Goal: Information Seeking & Learning: Learn about a topic

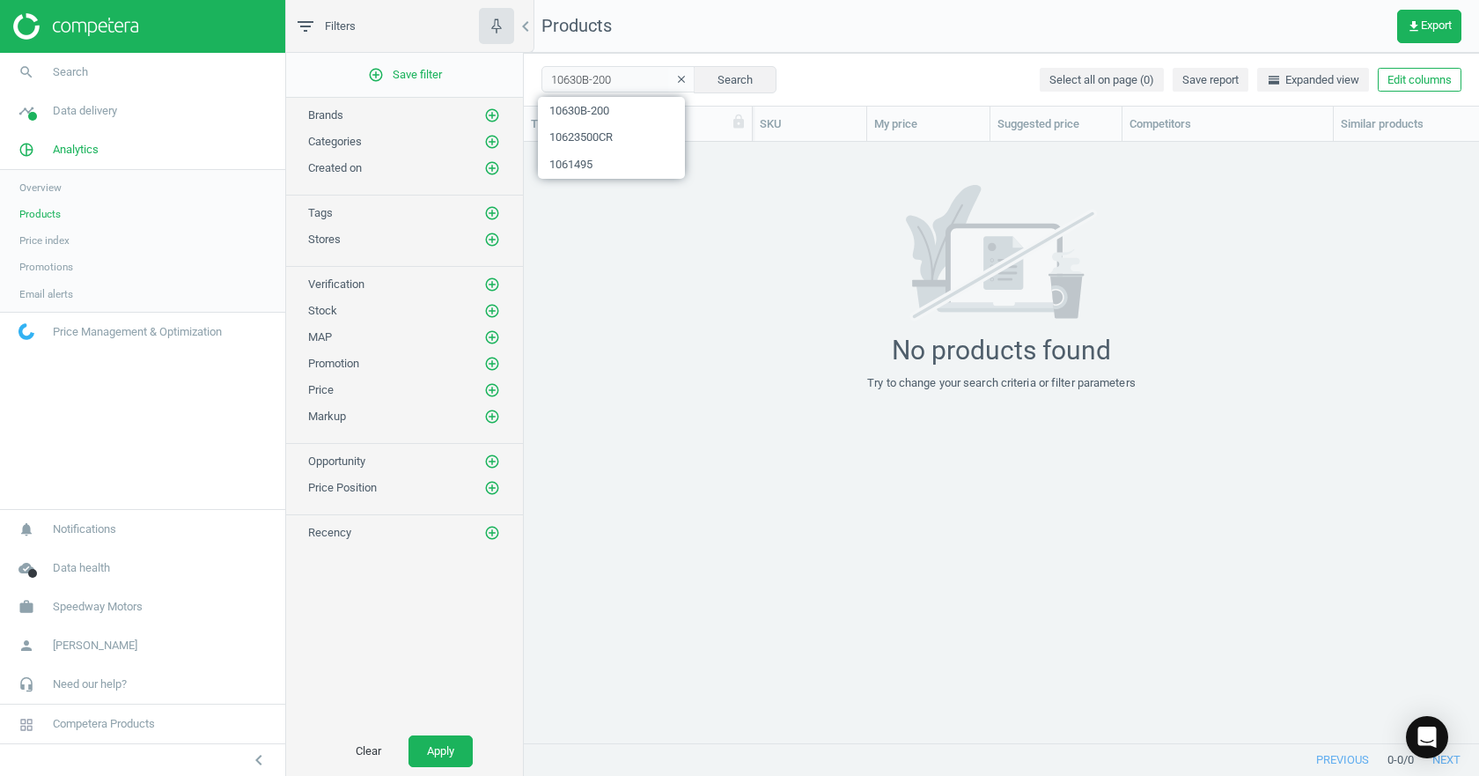
scroll to position [574, 942]
click at [621, 73] on input "10630B-200" at bounding box center [619, 79] width 154 height 26
type input "47556797"
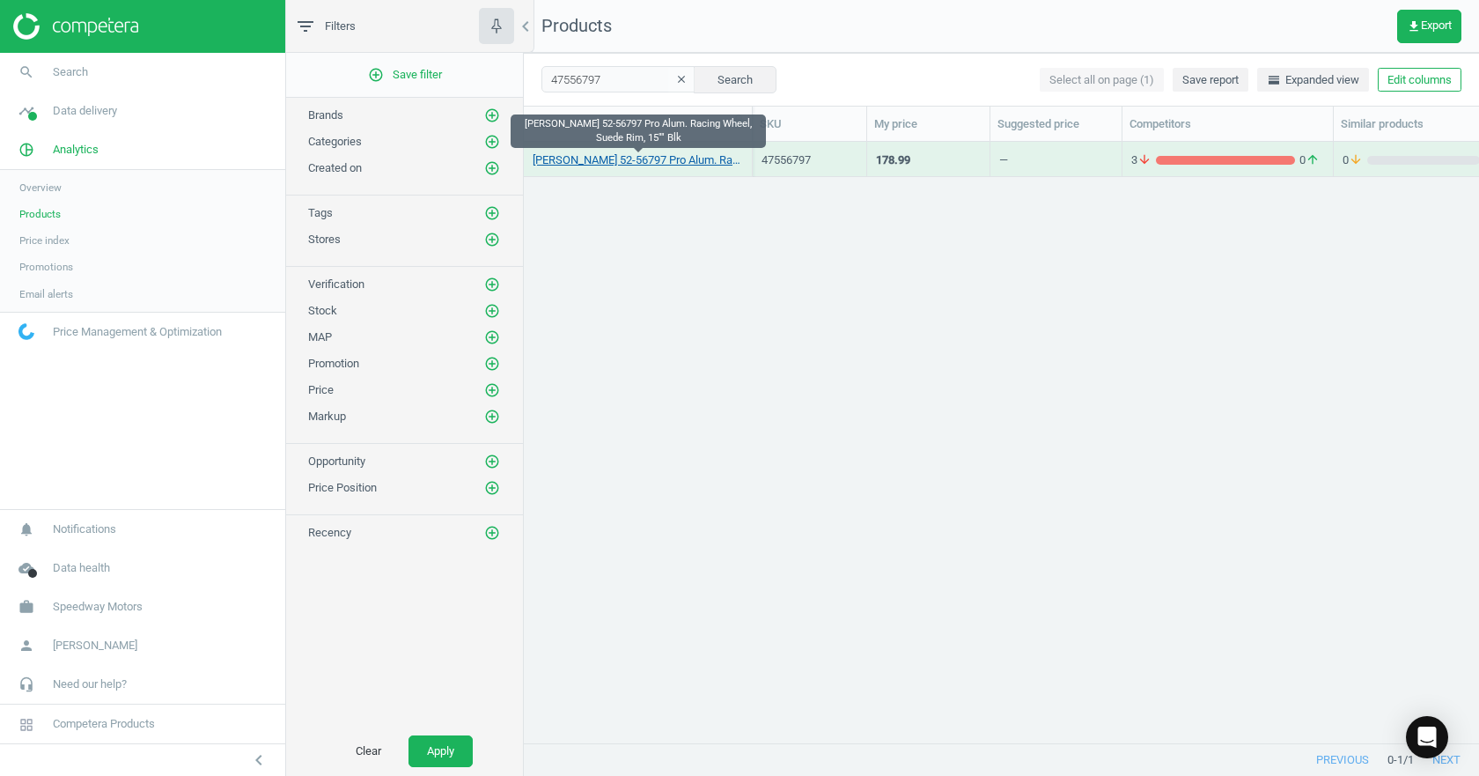
click at [690, 166] on link "Longacre 52-56797 Pro Alum. Racing Wheel, Suede Rim, 15"" Blk" at bounding box center [638, 160] width 210 height 16
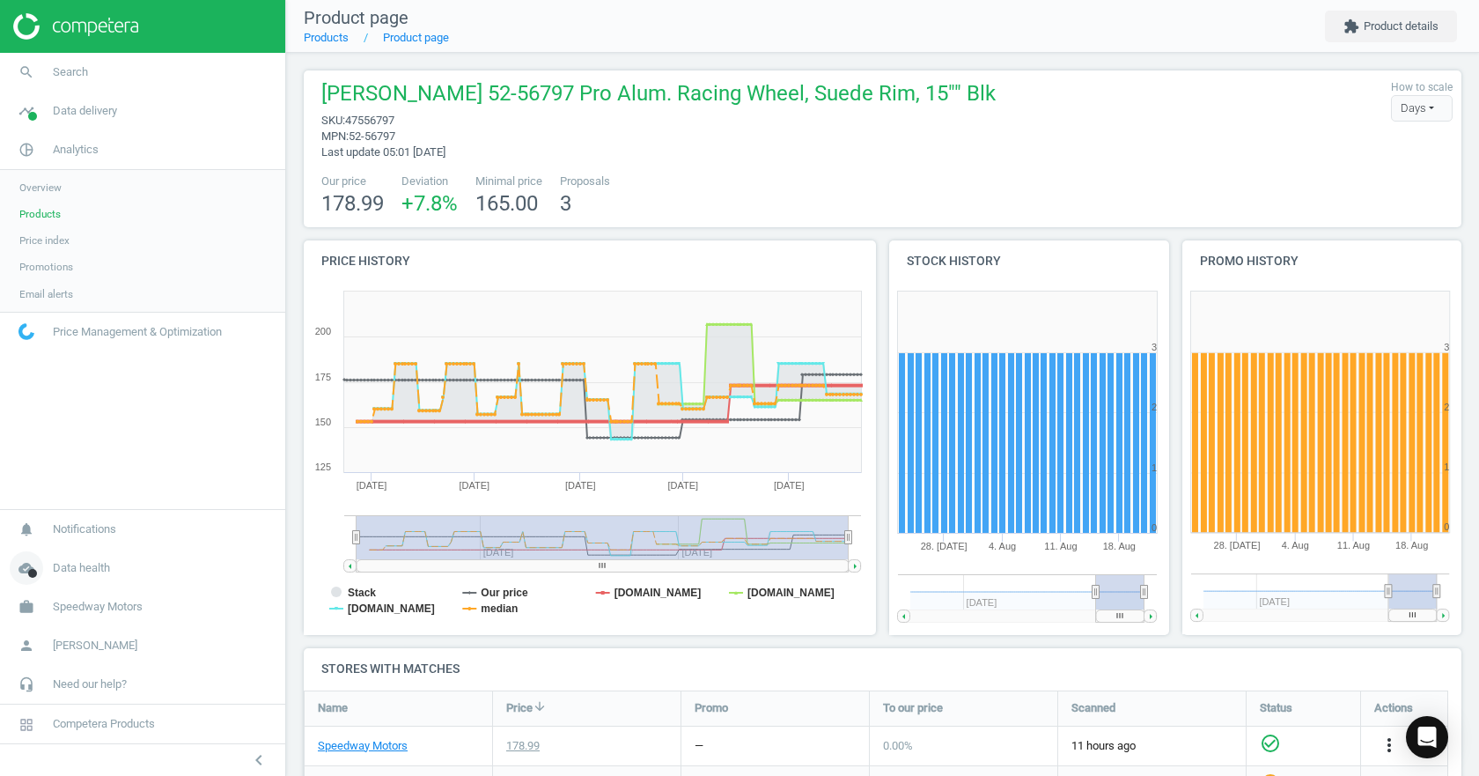
drag, startPoint x: 755, startPoint y: 541, endPoint x: 201, endPoint y: 574, distance: 554.9
click at [201, 574] on section "search Search timeline Data delivery Overview Matches dashboard Matches Rematch…" at bounding box center [739, 388] width 1479 height 776
click at [331, 584] on rect at bounding box center [587, 459] width 566 height 352
click at [349, 587] on tspan "Stack" at bounding box center [362, 593] width 28 height 12
click at [484, 606] on tspan "median" at bounding box center [499, 608] width 37 height 12
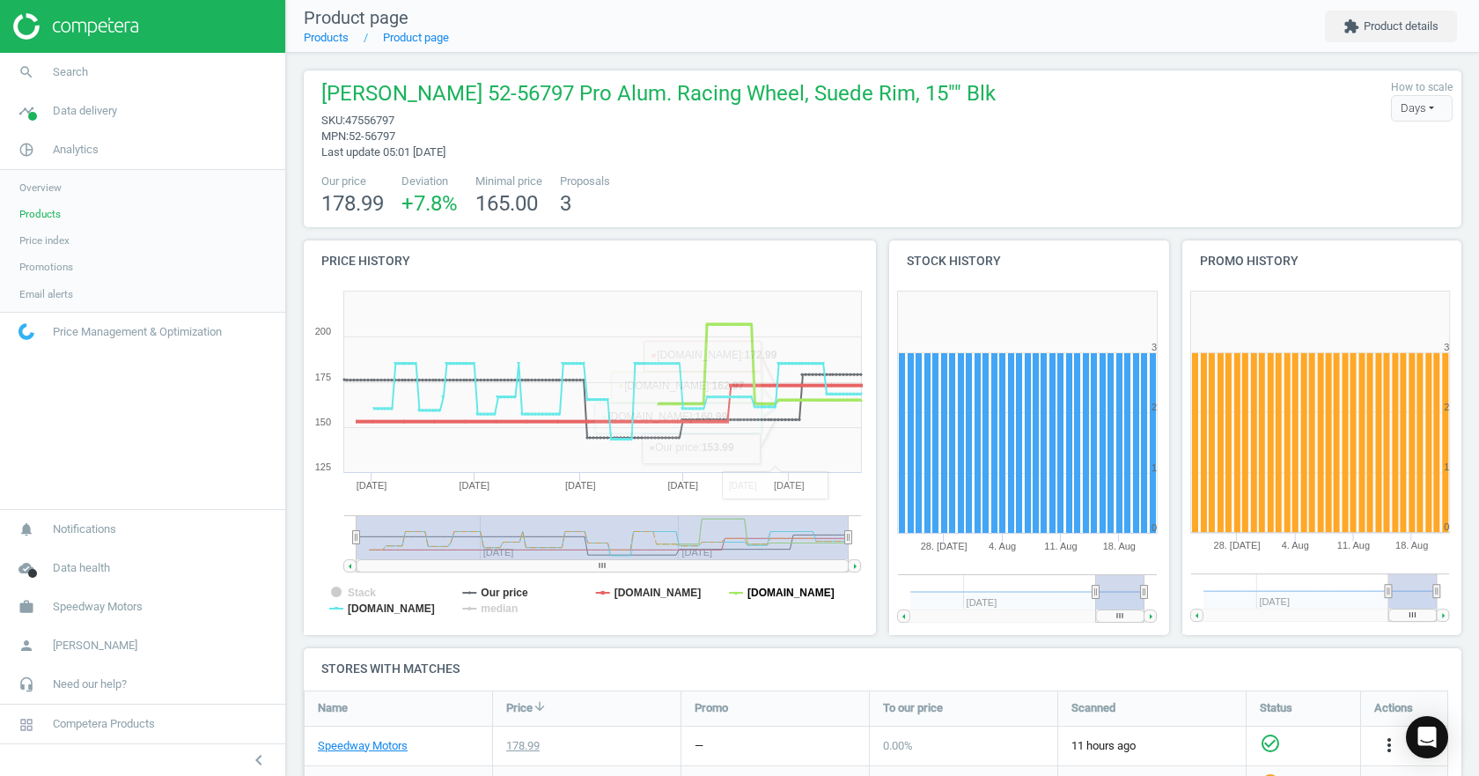
click at [800, 594] on tspan "[DOMAIN_NAME]" at bounding box center [791, 593] width 87 height 12
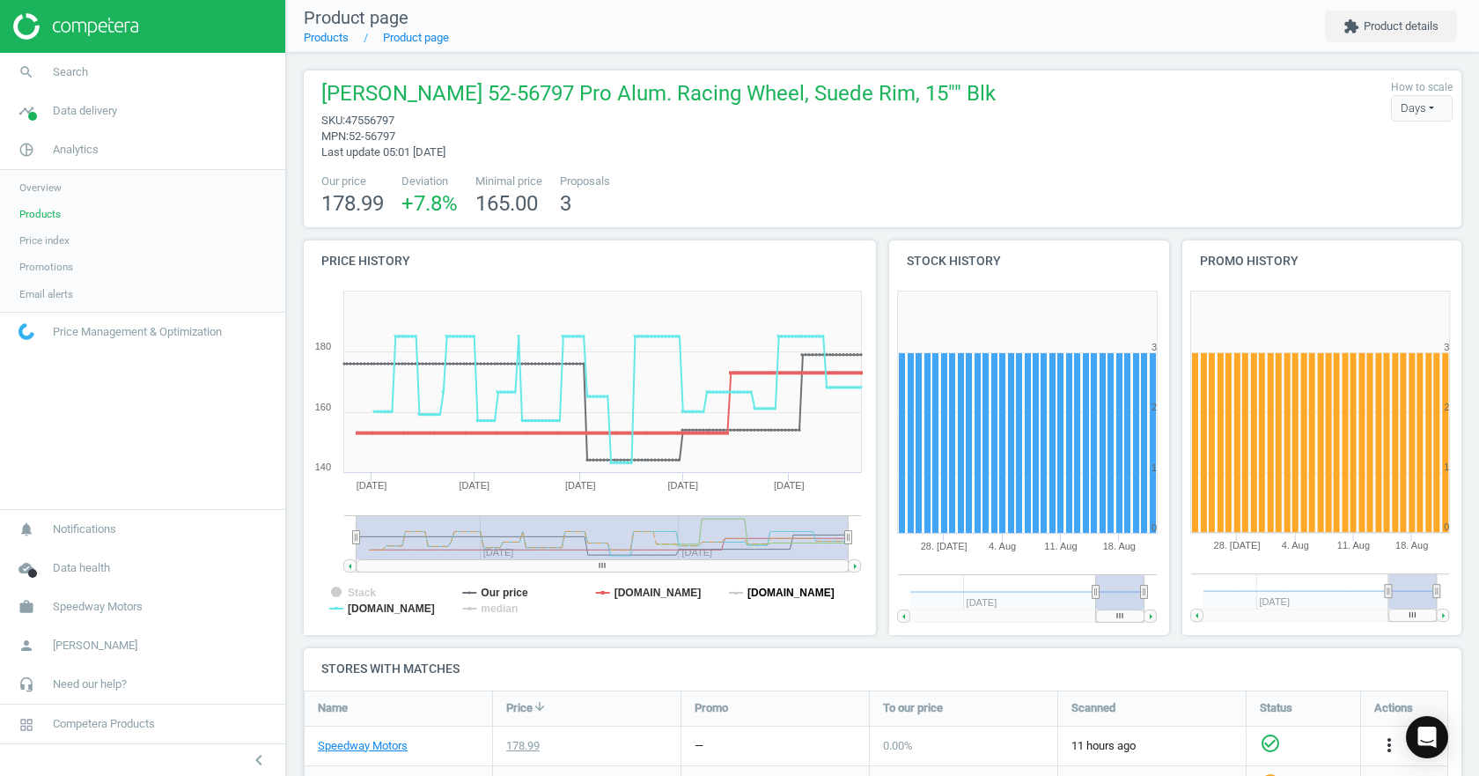
click at [790, 594] on tspan "[DOMAIN_NAME]" at bounding box center [791, 593] width 87 height 12
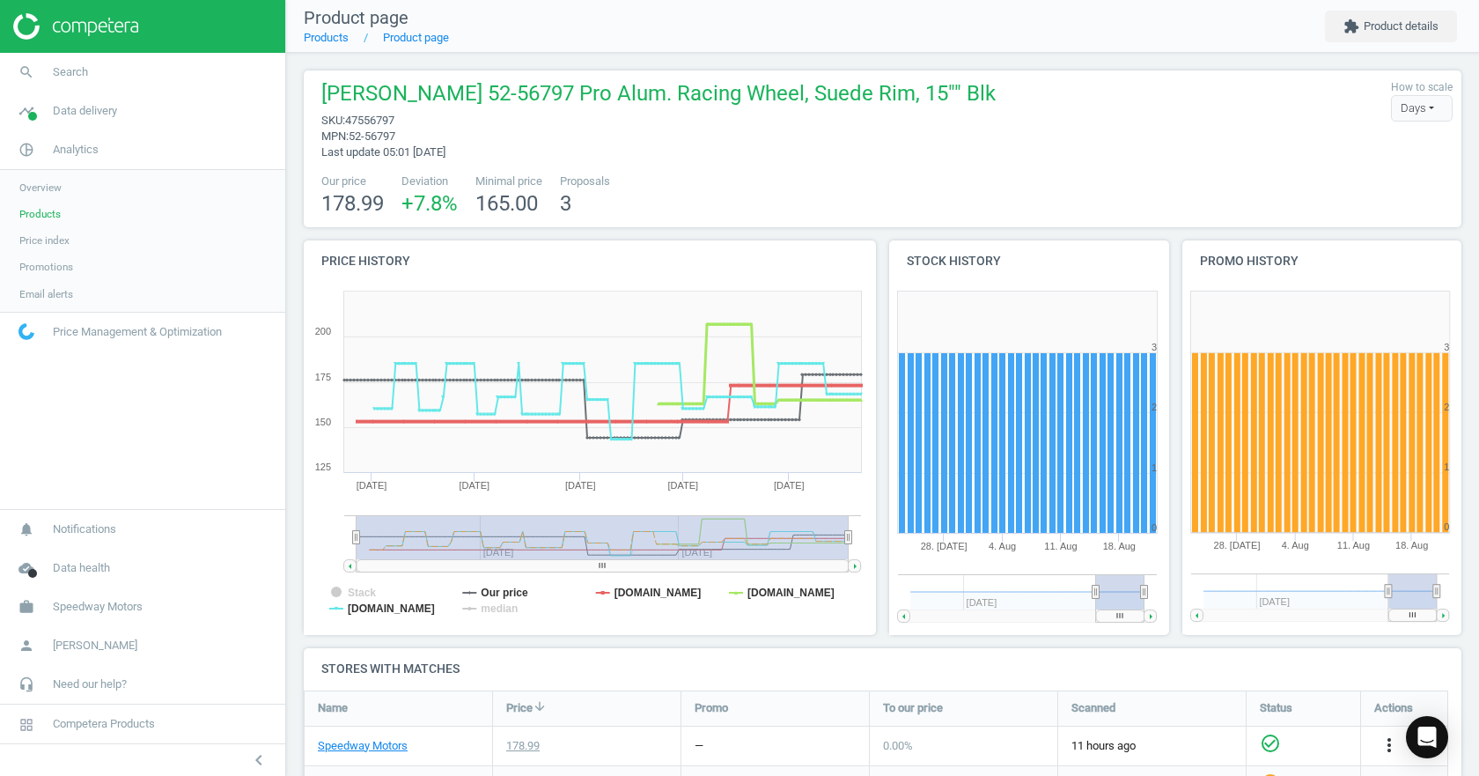
click at [790, 594] on tspan "[DOMAIN_NAME]" at bounding box center [791, 593] width 87 height 12
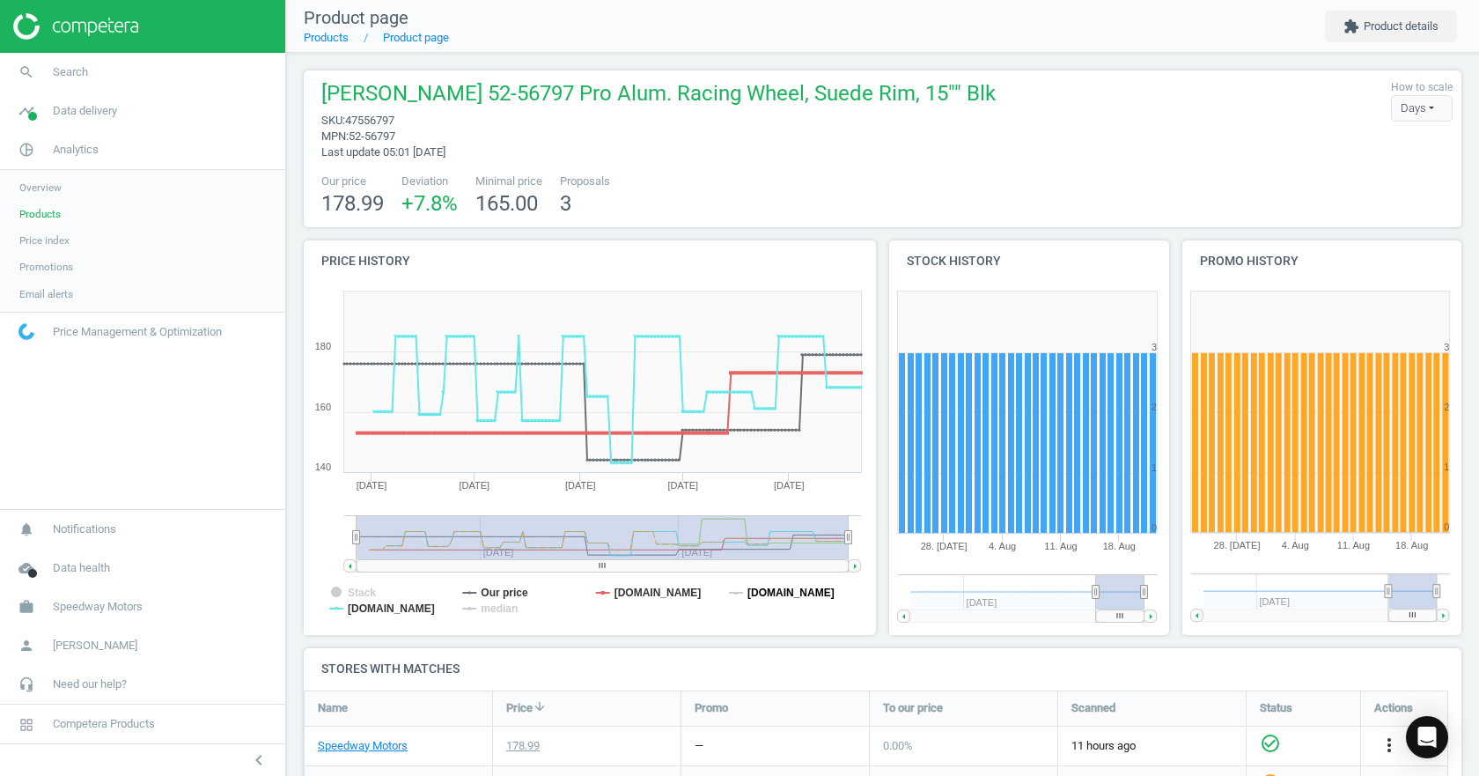
click at [766, 588] on tspan "[DOMAIN_NAME]" at bounding box center [791, 593] width 87 height 12
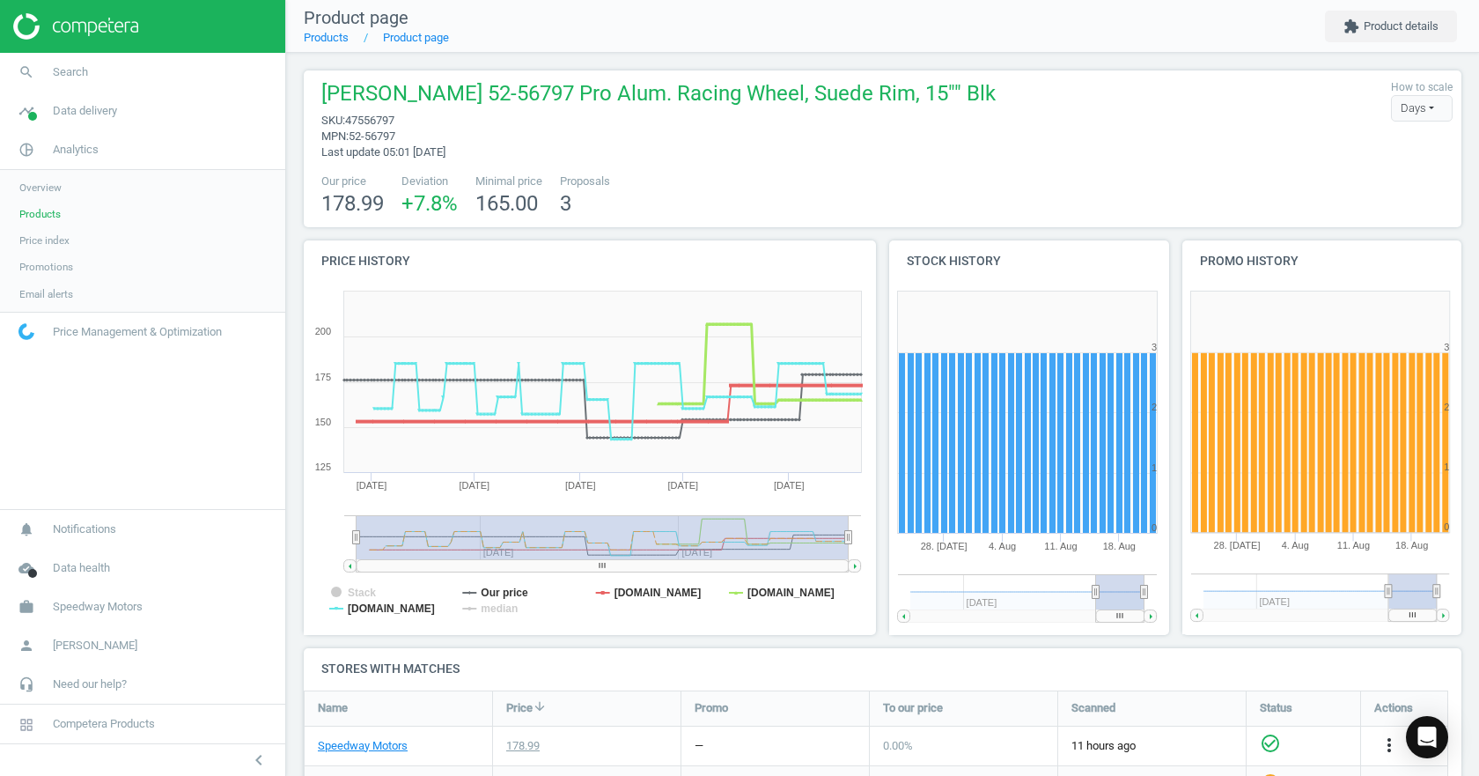
click at [766, 588] on tspan "[DOMAIN_NAME]" at bounding box center [791, 593] width 87 height 12
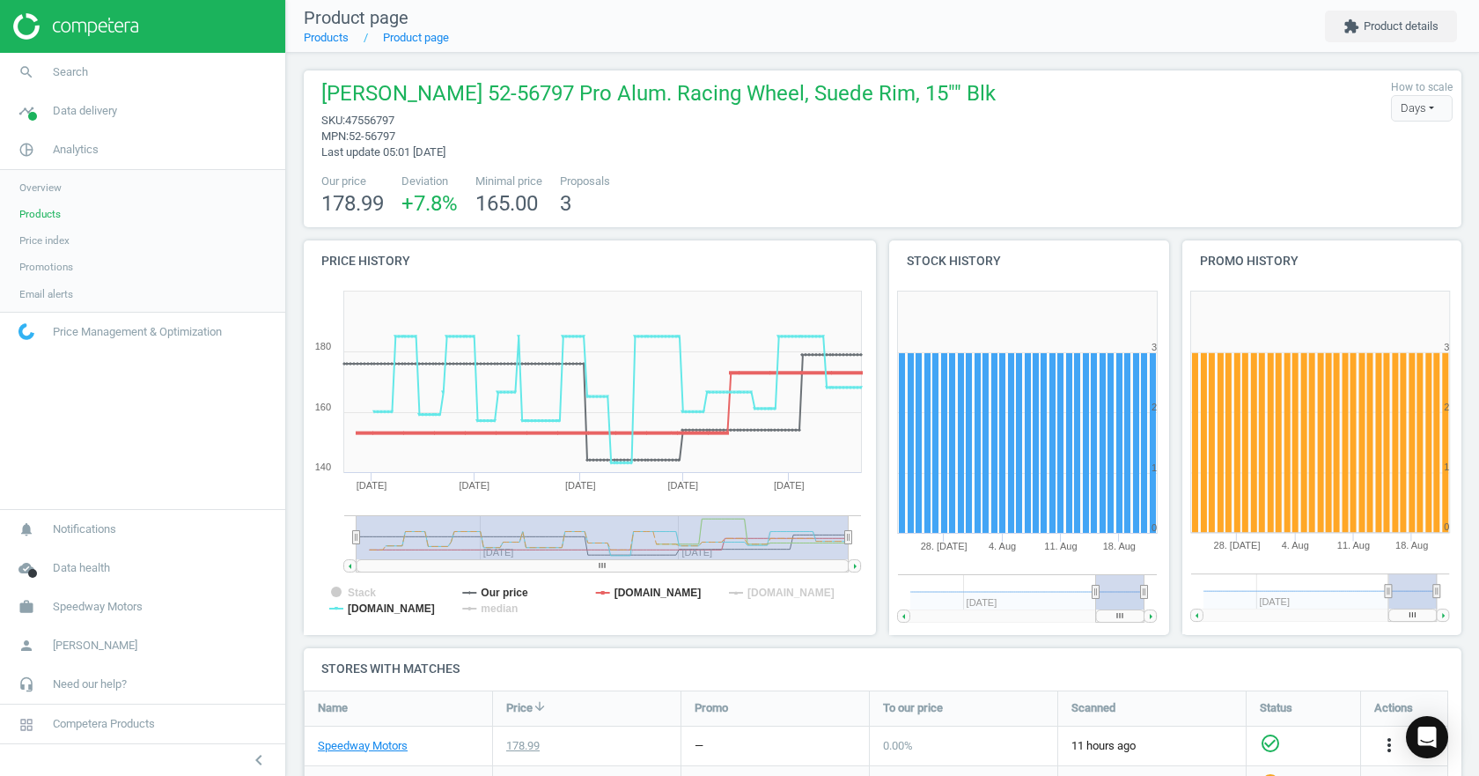
drag, startPoint x: 712, startPoint y: 552, endPoint x: 730, endPoint y: 556, distance: 18.0
click at [730, 556] on rect at bounding box center [603, 537] width 492 height 44
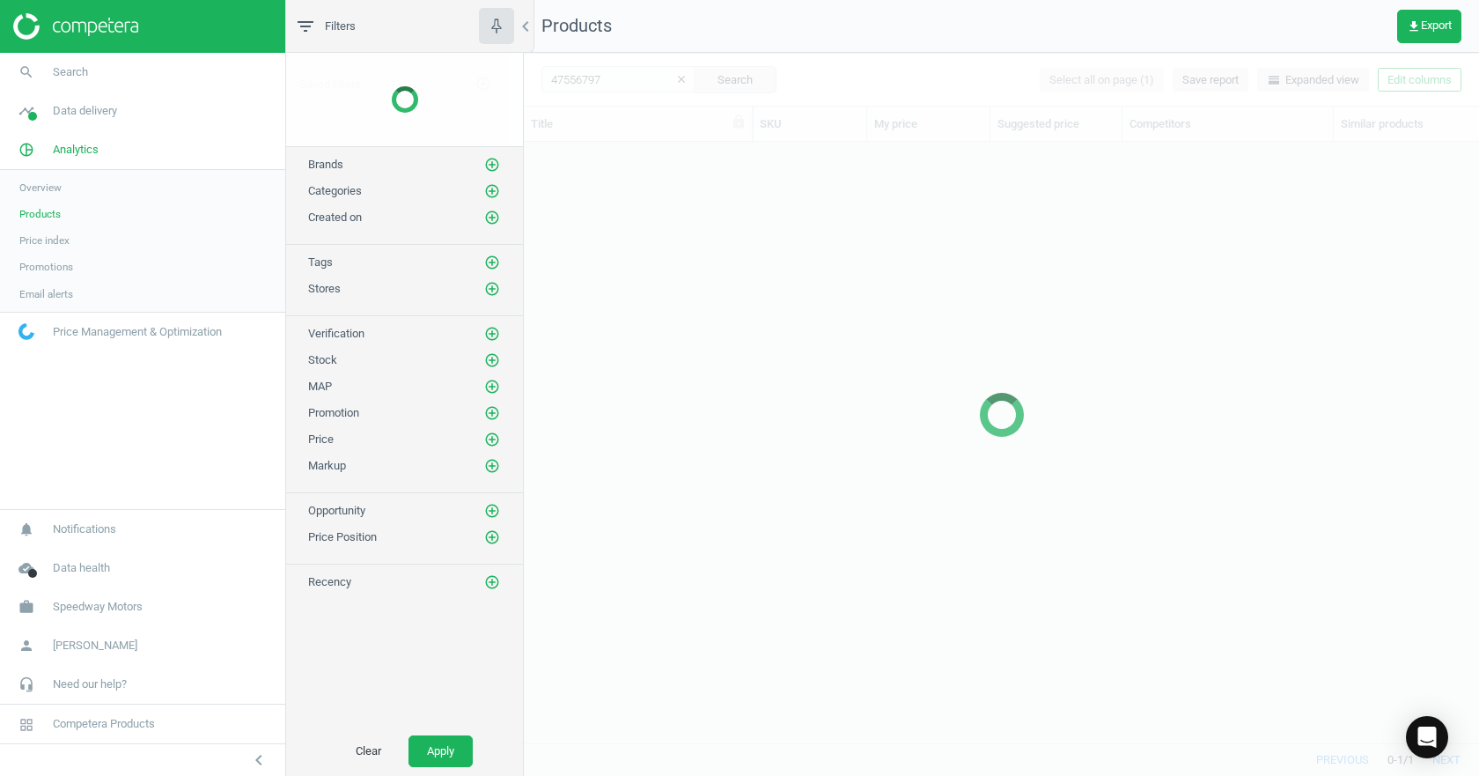
scroll to position [574, 942]
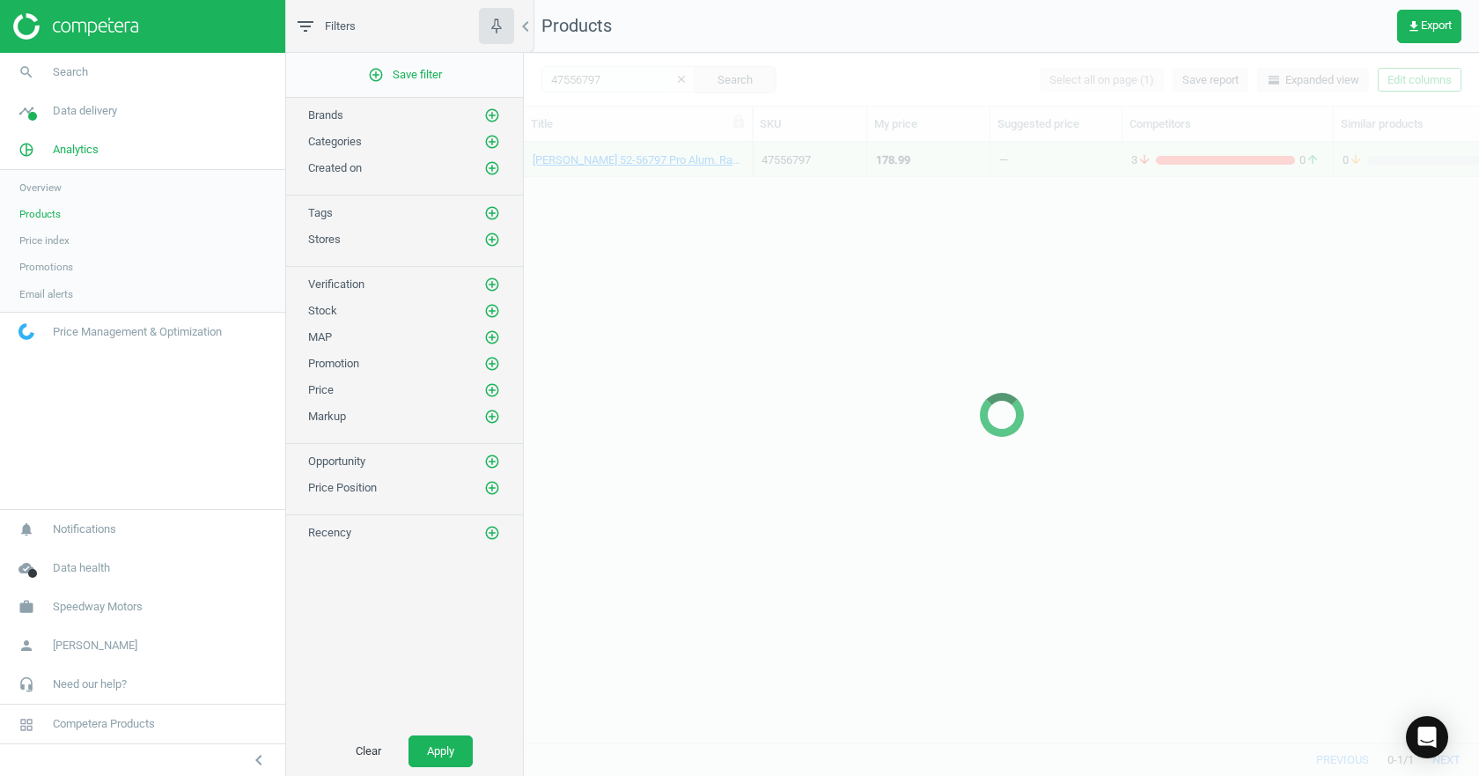
click at [596, 80] on div at bounding box center [1001, 414] width 955 height 723
click at [611, 78] on div at bounding box center [1001, 414] width 955 height 723
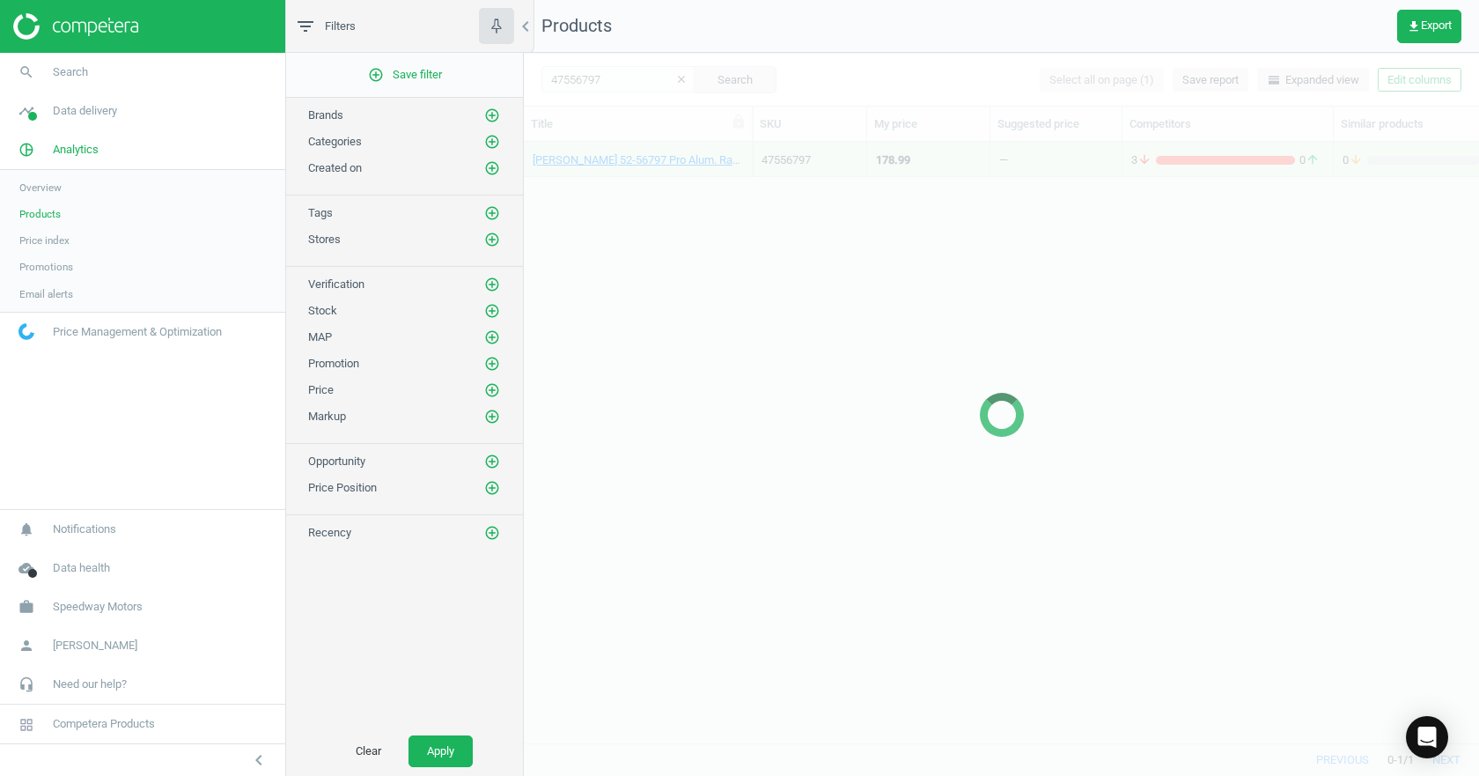
click at [611, 78] on div at bounding box center [1001, 414] width 955 height 723
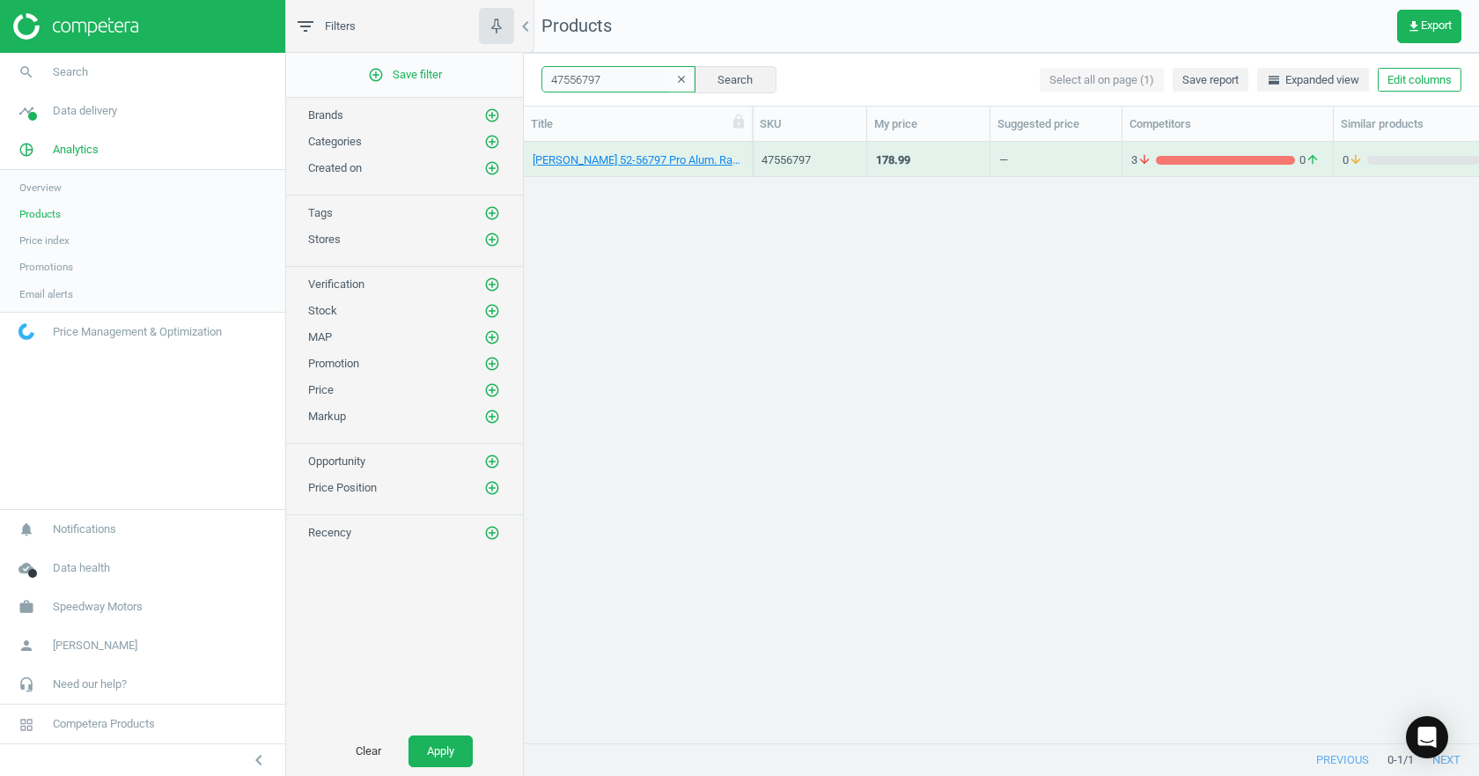
click at [573, 78] on input "47556797" at bounding box center [619, 79] width 154 height 26
paste input "10846"
type input "410846"
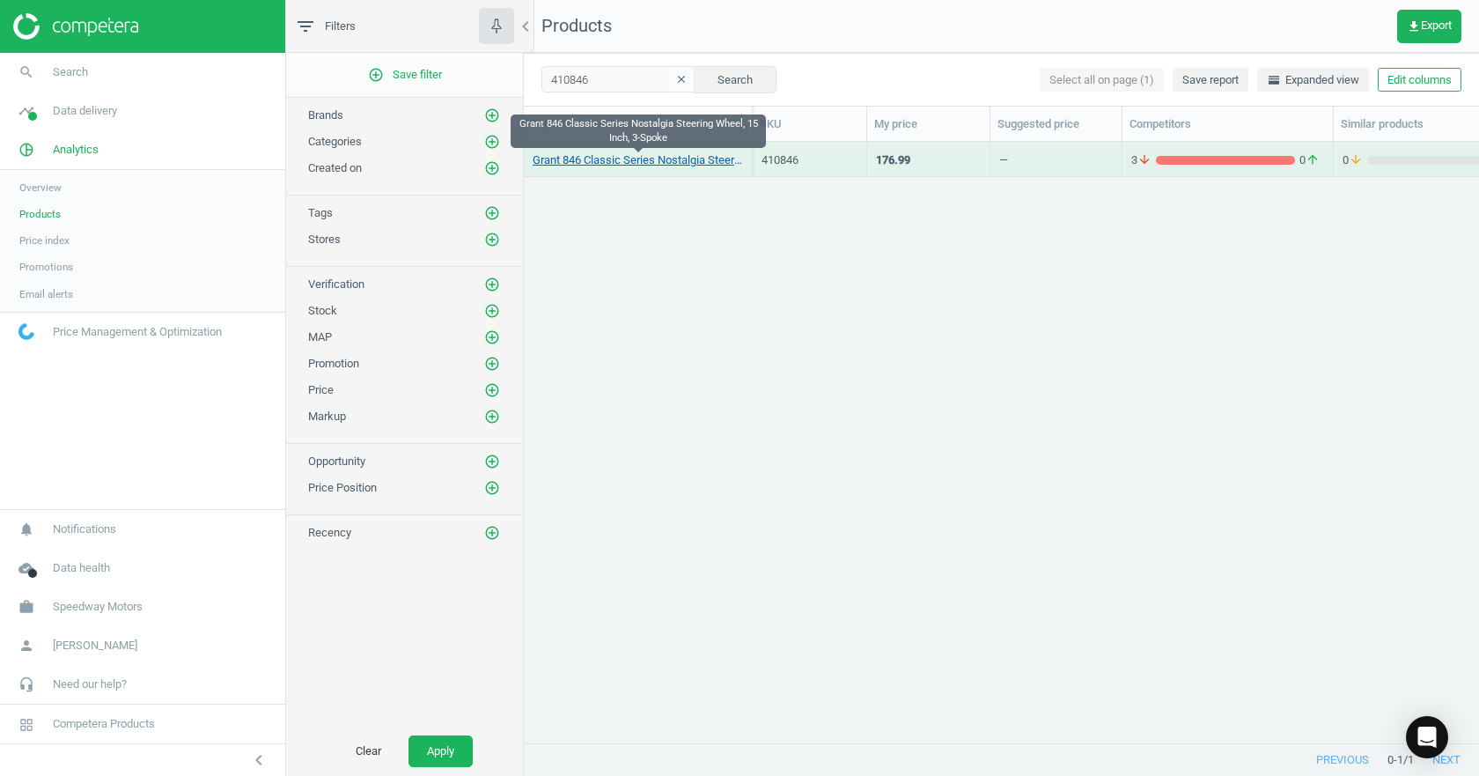
click at [599, 159] on link "Grant 846 Classic Series Nostalgia Steering Wheel, 15 Inch, 3-Spoke" at bounding box center [638, 160] width 210 height 16
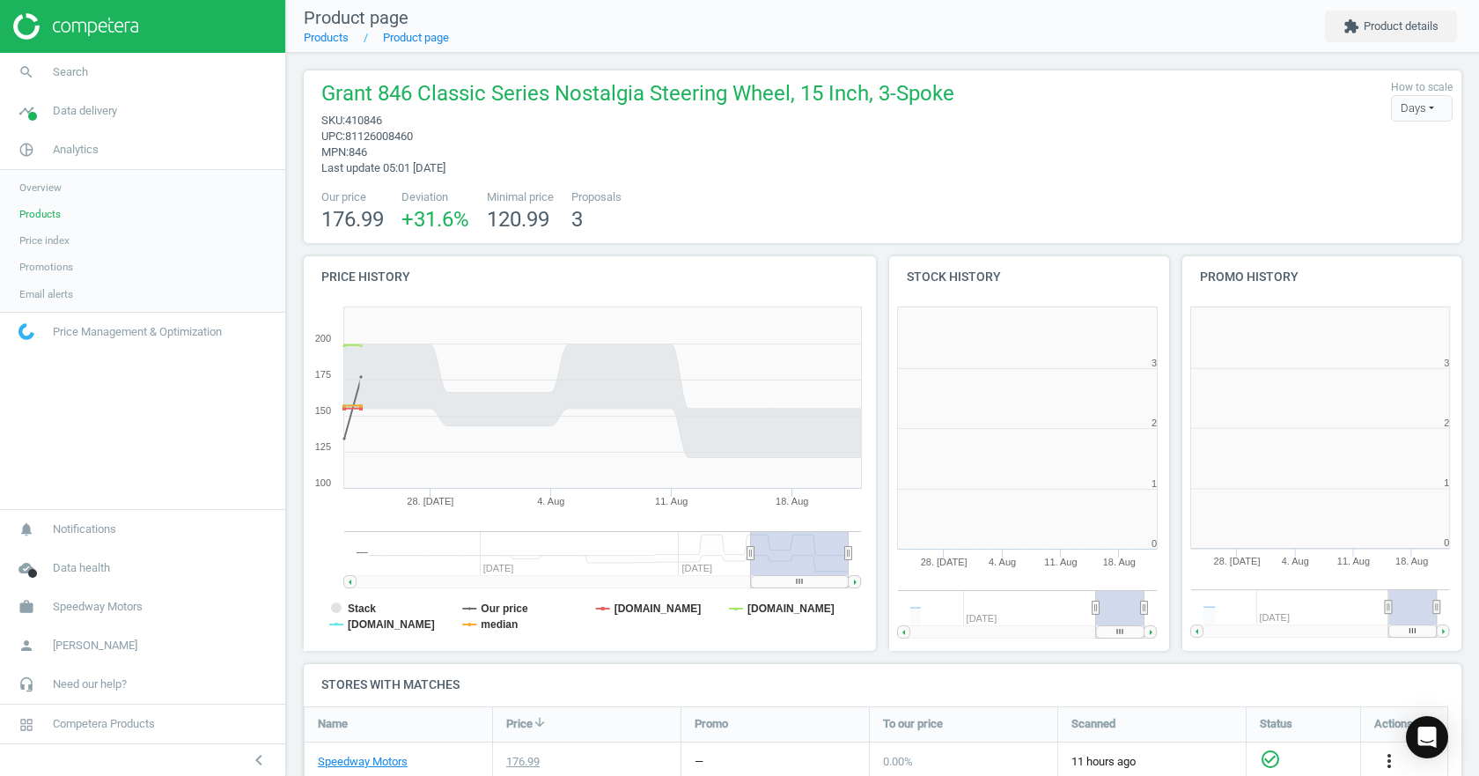
scroll to position [380, 304]
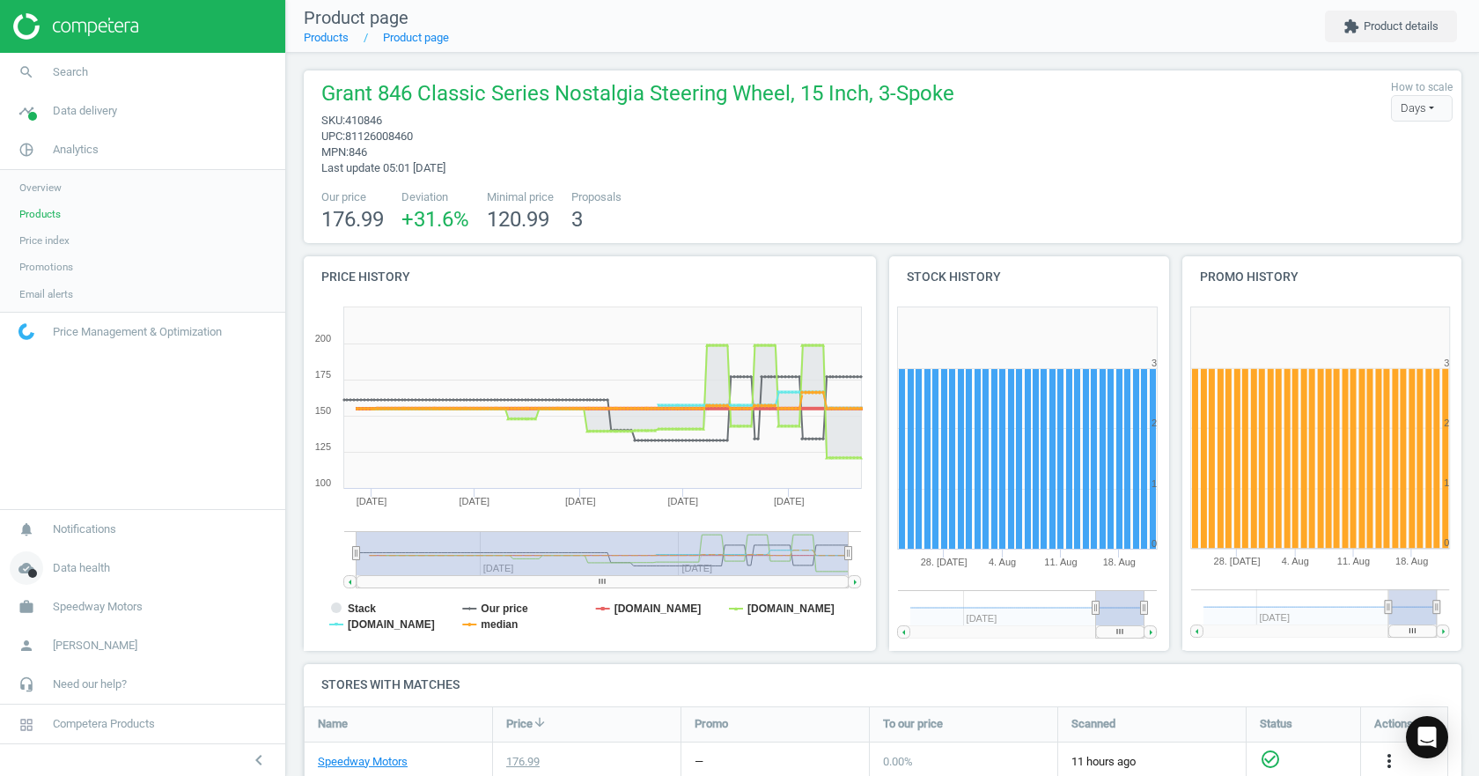
drag, startPoint x: 747, startPoint y: 555, endPoint x: 248, endPoint y: 571, distance: 498.7
click at [239, 572] on section "search Search timeline Data delivery Overview Matches dashboard Matches Rematch…" at bounding box center [739, 388] width 1479 height 776
drag, startPoint x: 849, startPoint y: 550, endPoint x: 906, endPoint y: 553, distance: 57.3
click at [905, 553] on div "Price history Created with Highstock 6.2.0 Stack Our price jegs.com summitracin…" at bounding box center [883, 460] width 1171 height 408
click at [374, 141] on span "81126008460" at bounding box center [379, 135] width 68 height 13
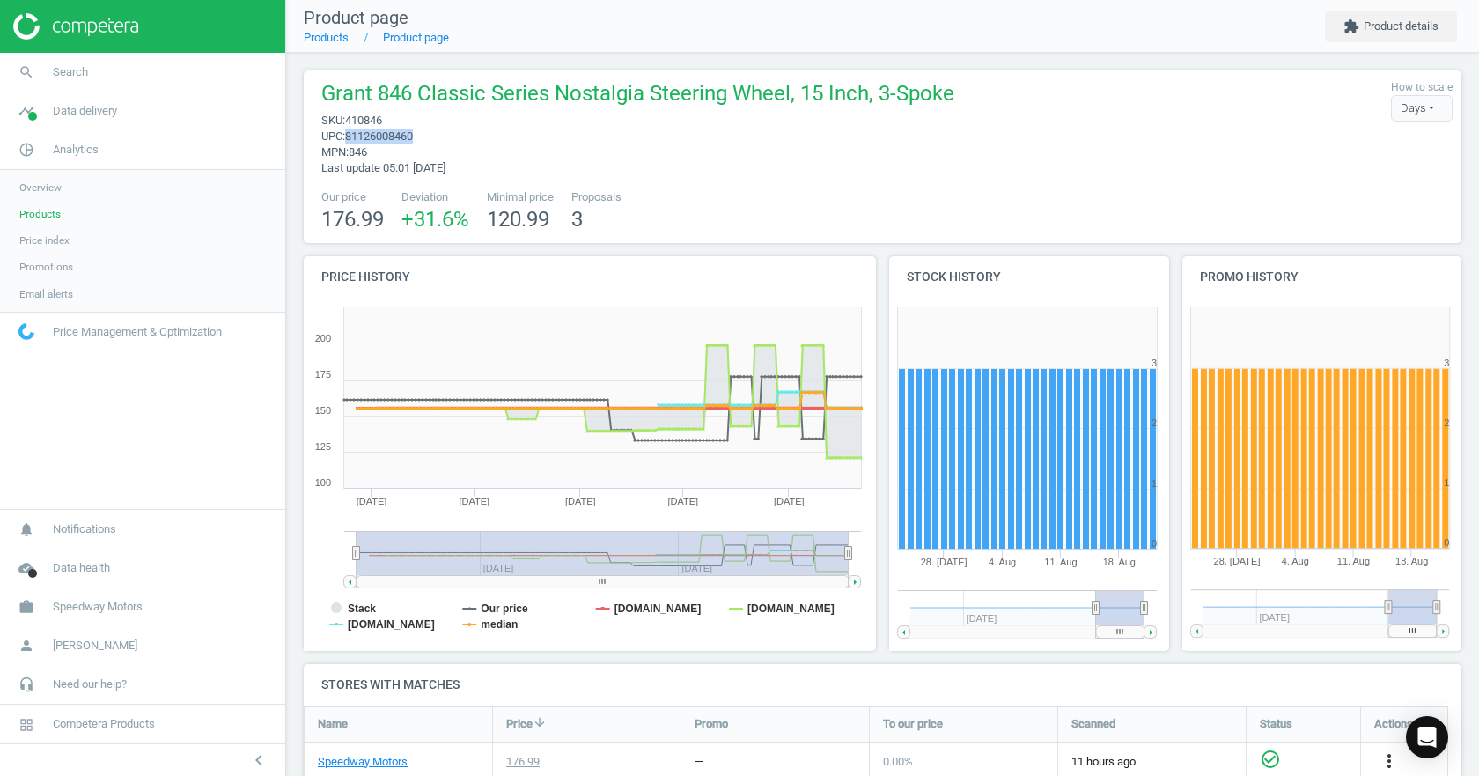
click at [374, 141] on span "81126008460" at bounding box center [379, 135] width 68 height 13
click at [360, 118] on span "410846" at bounding box center [363, 120] width 37 height 13
copy span "410846"
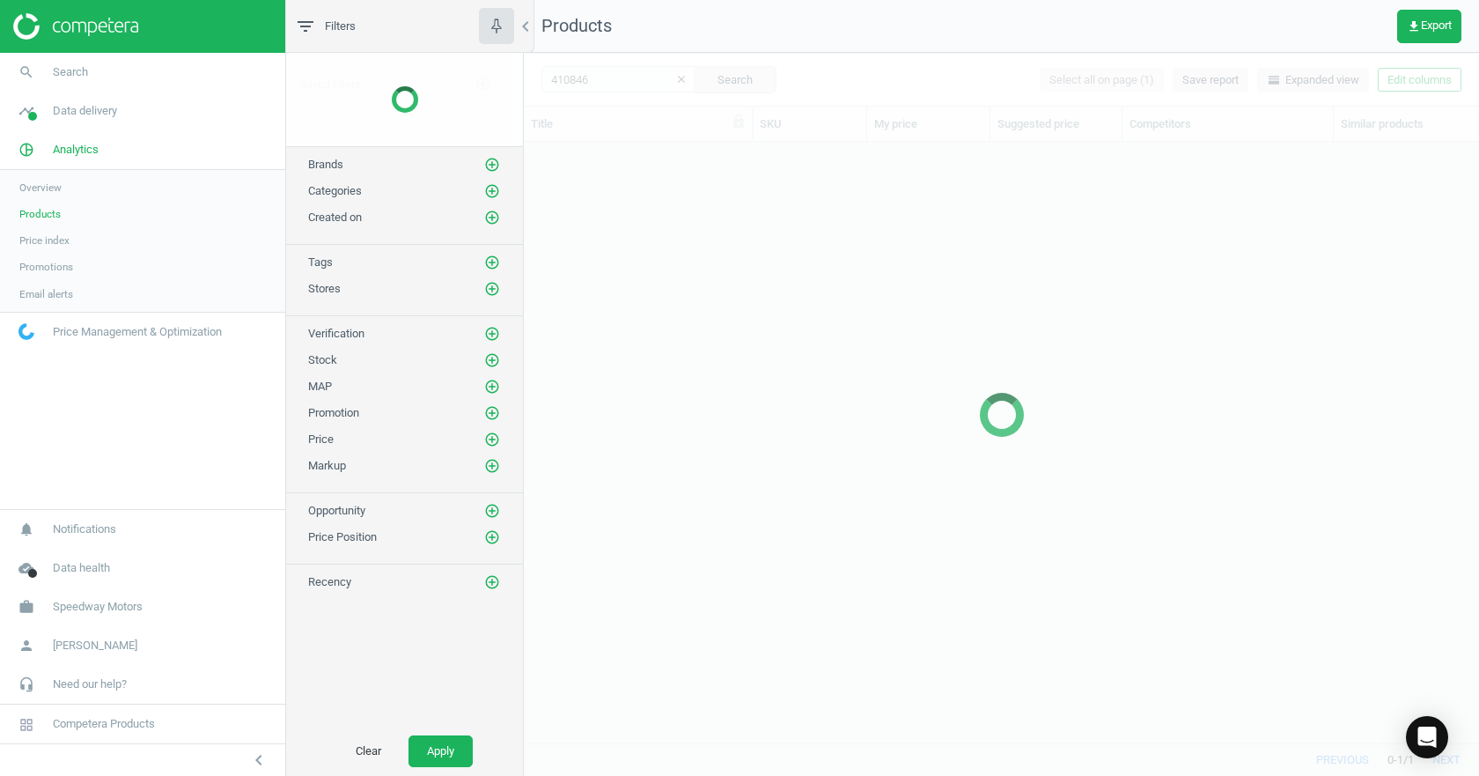
scroll to position [574, 942]
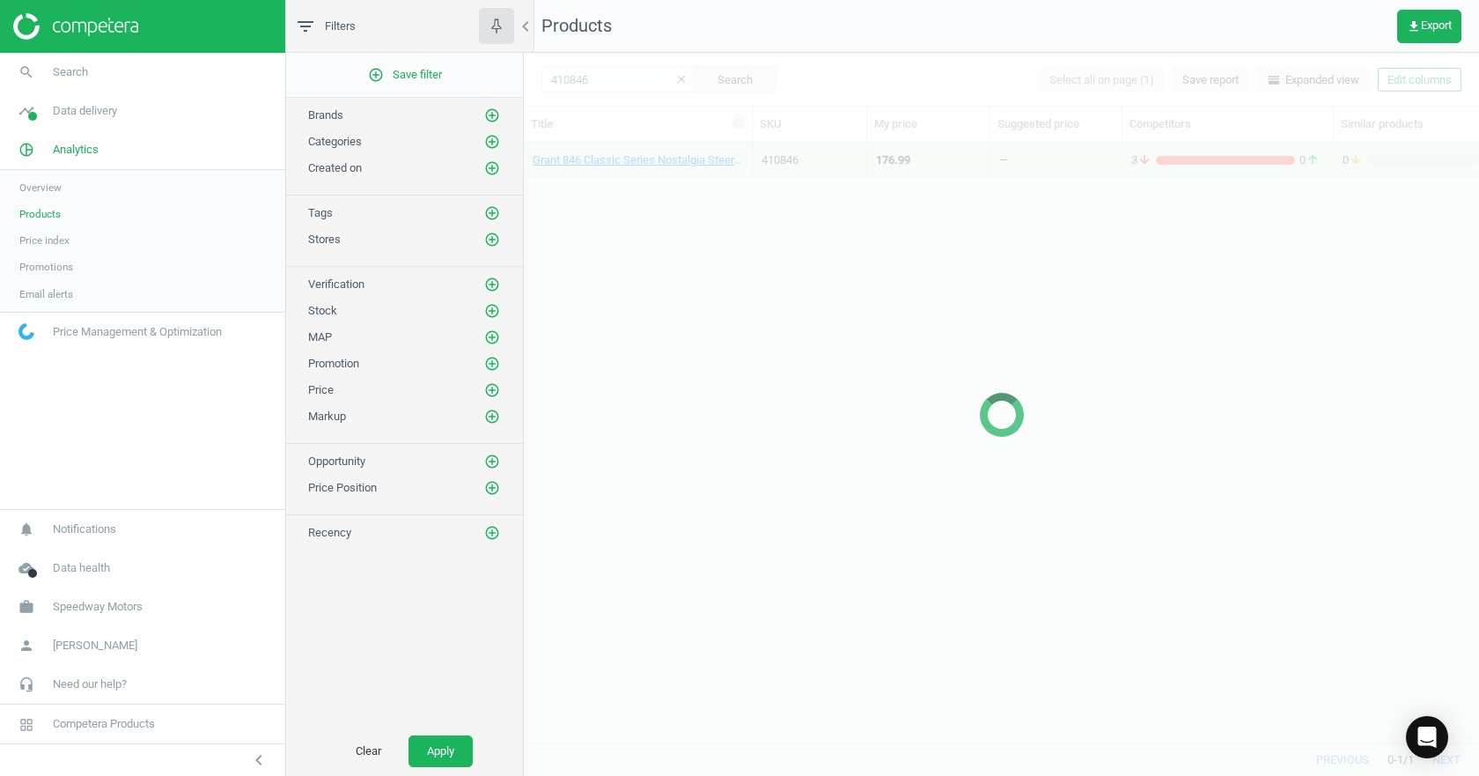
click at [572, 79] on div at bounding box center [1001, 414] width 955 height 723
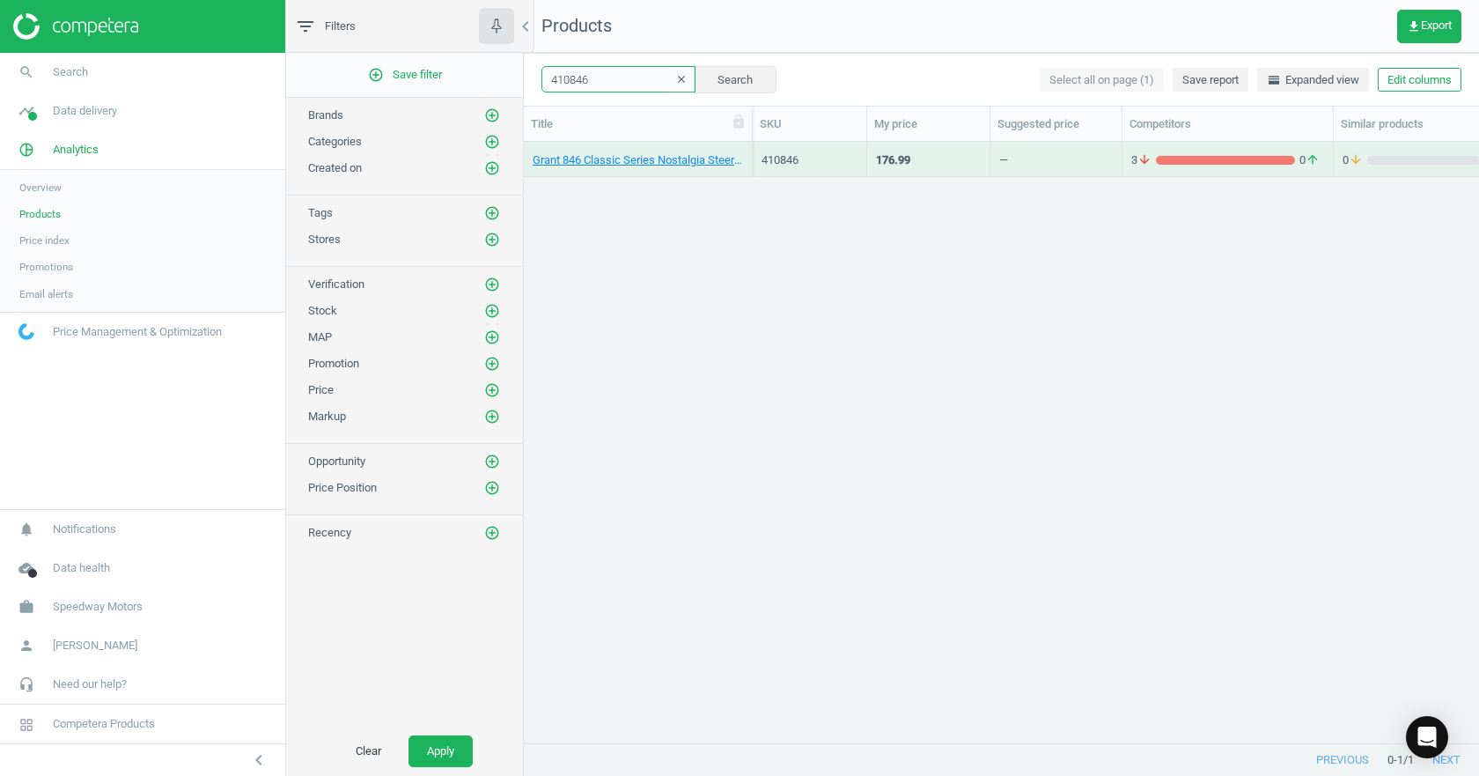
click at [601, 86] on input "410846" at bounding box center [619, 79] width 154 height 26
paste input "10623500CR"
type input "10623500CR"
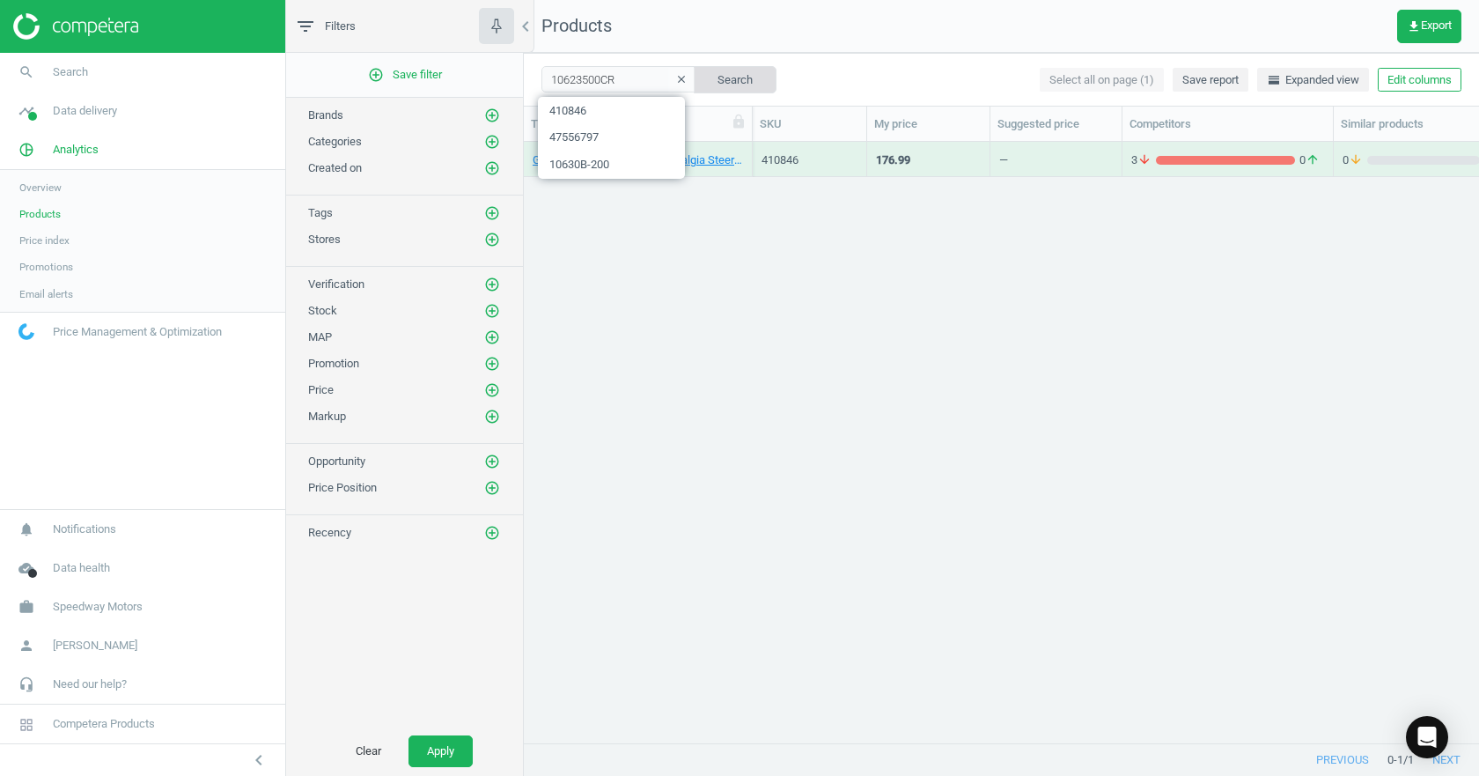
click at [705, 86] on button "Search" at bounding box center [735, 79] width 83 height 26
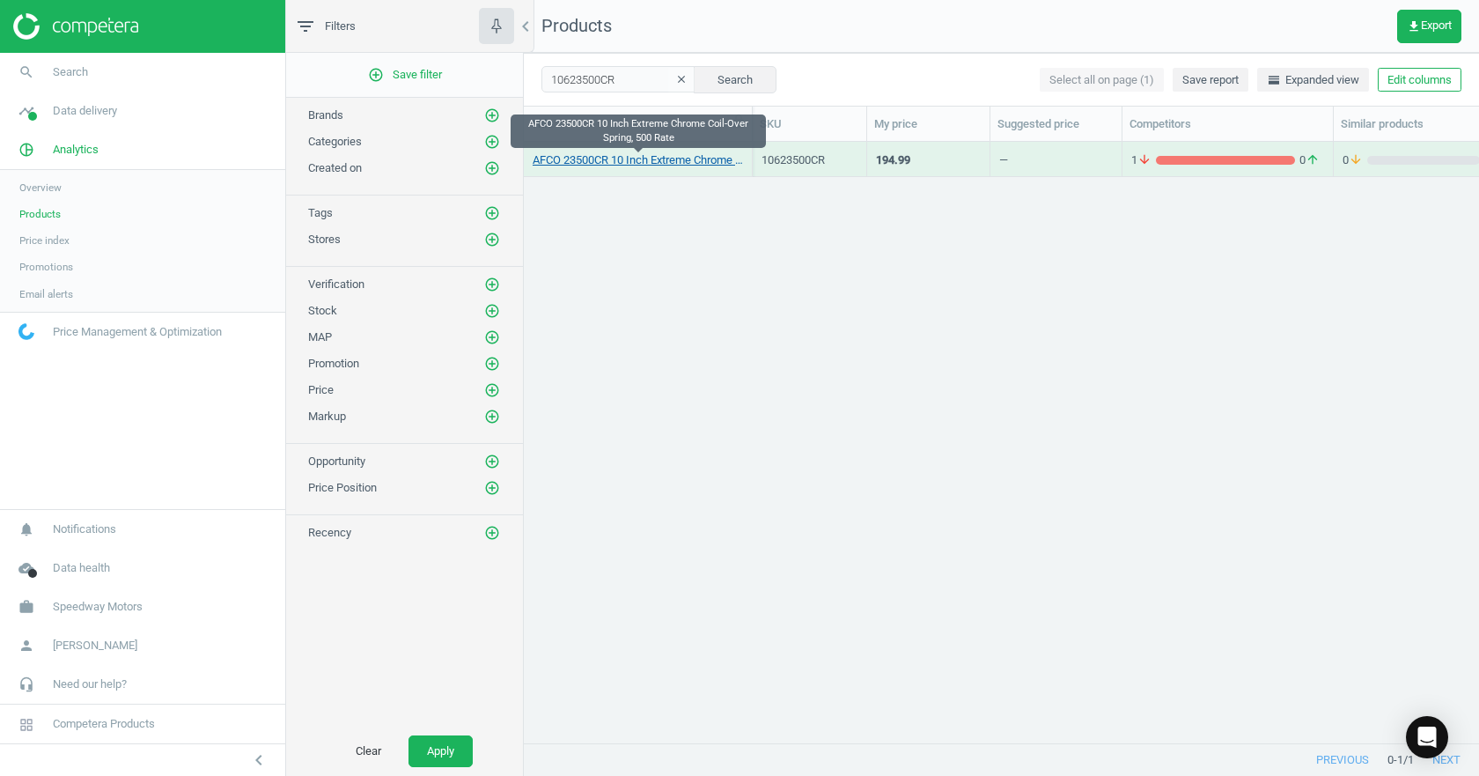
click at [646, 157] on link "AFCO 23500CR 10 Inch Extreme Chrome Coil-Over Spring, 500 Rate" at bounding box center [638, 160] width 210 height 16
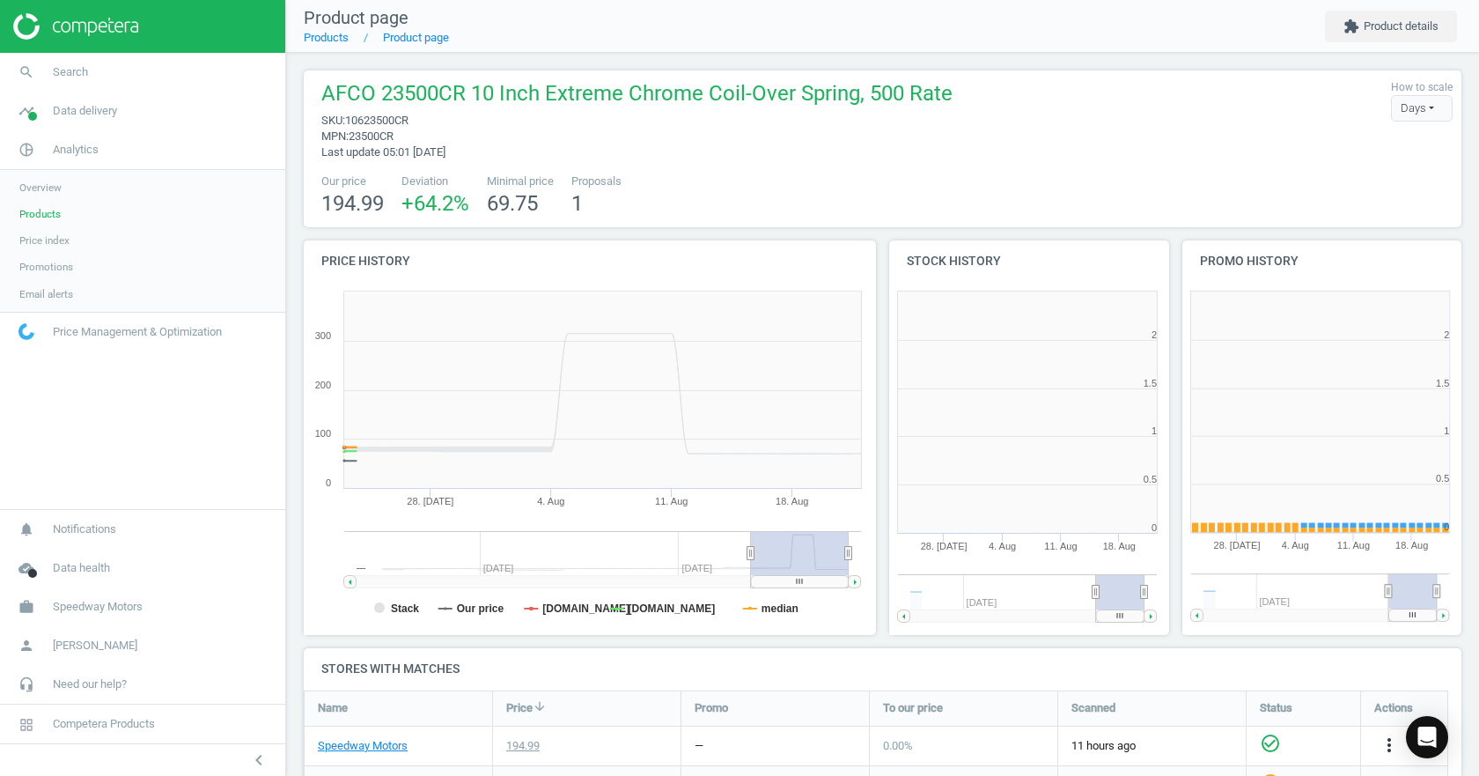
scroll to position [9, 9]
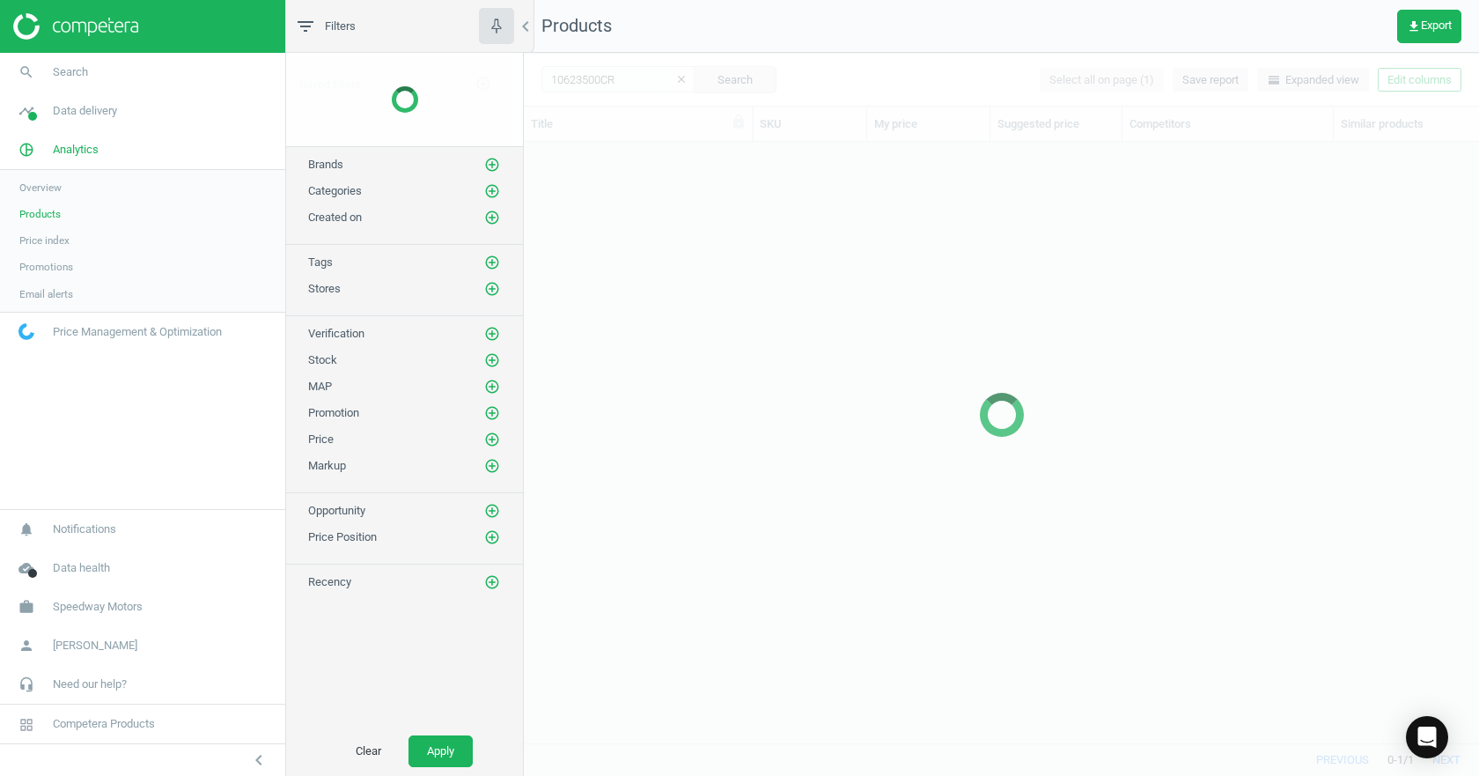
scroll to position [574, 942]
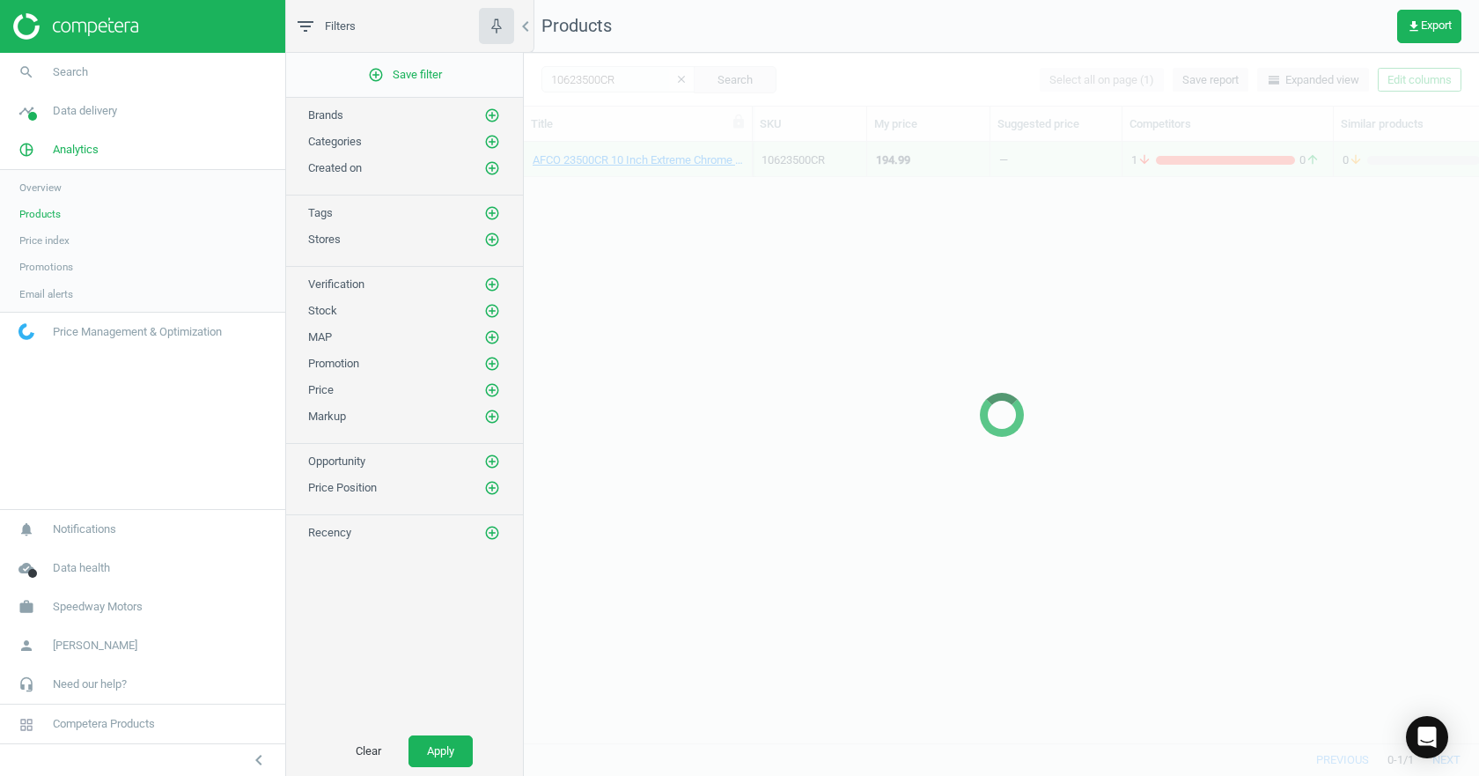
click at [617, 85] on div at bounding box center [1001, 414] width 955 height 723
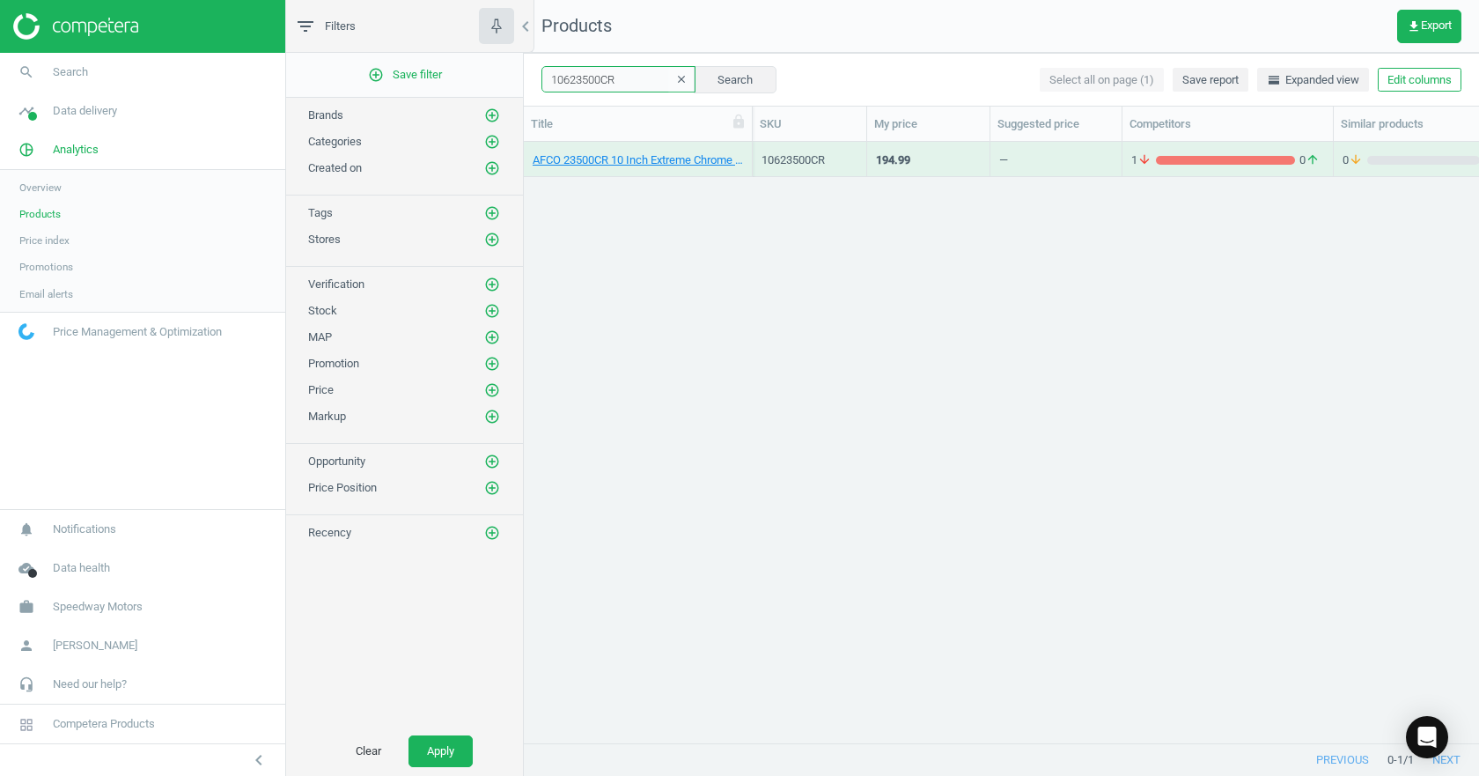
click at [616, 83] on input "10623500CR" at bounding box center [619, 79] width 154 height 26
paste input "41878506"
type input "41878506"
click at [626, 161] on link "Hedman Hedders 78506 66-74 Mopar Headers, HTC" at bounding box center [638, 160] width 210 height 16
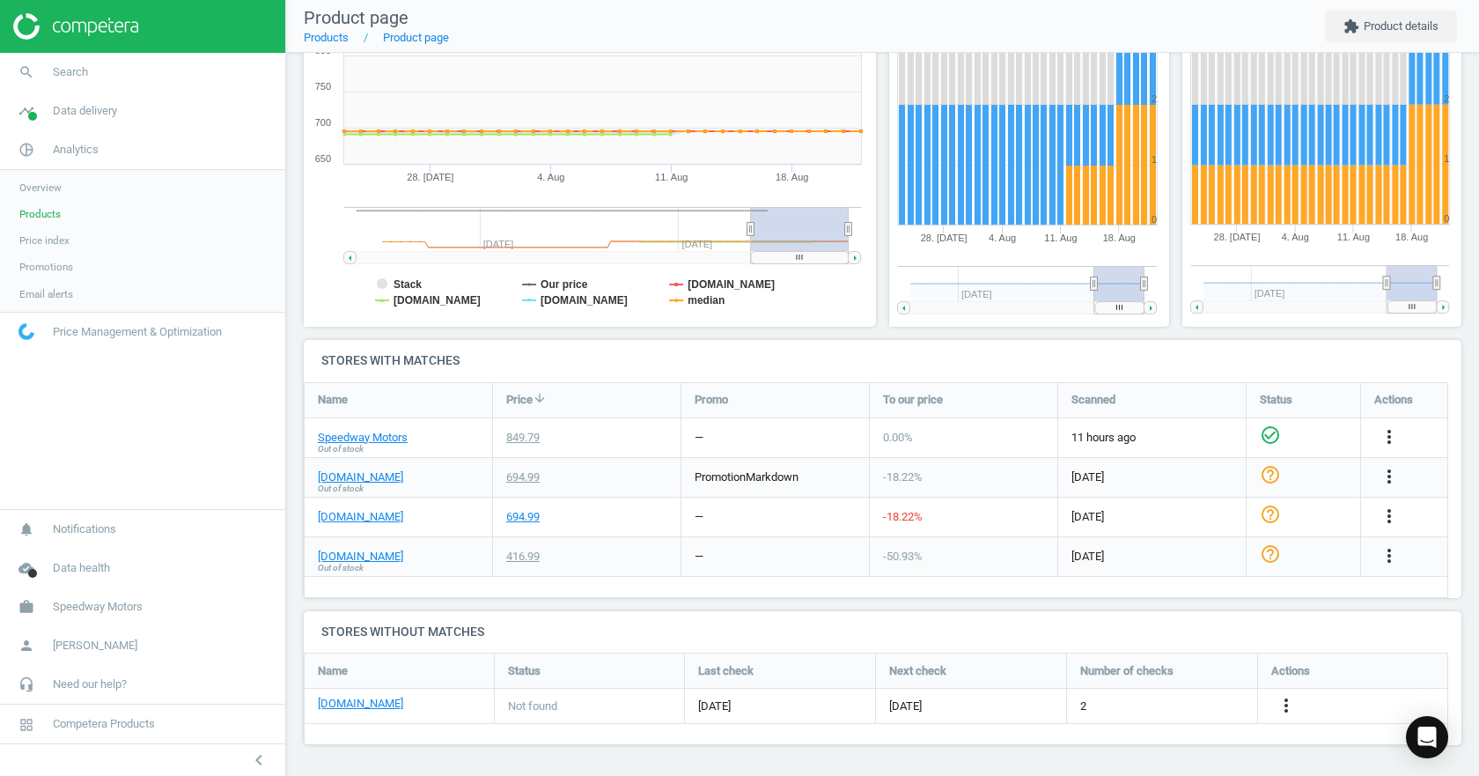
scroll to position [132, 0]
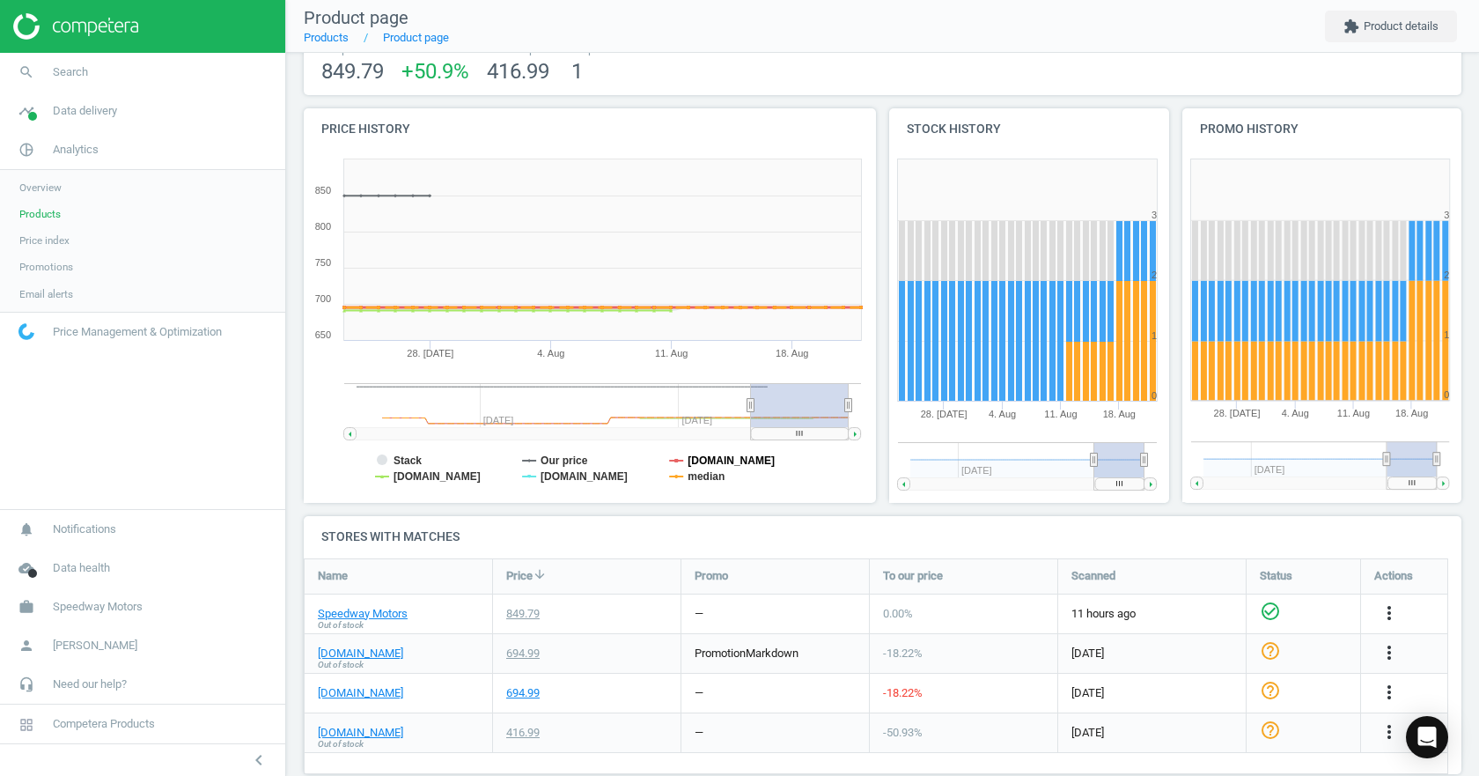
click at [697, 462] on tspan "[DOMAIN_NAME]" at bounding box center [731, 460] width 87 height 12
click at [697, 477] on tspan "median" at bounding box center [706, 476] width 37 height 12
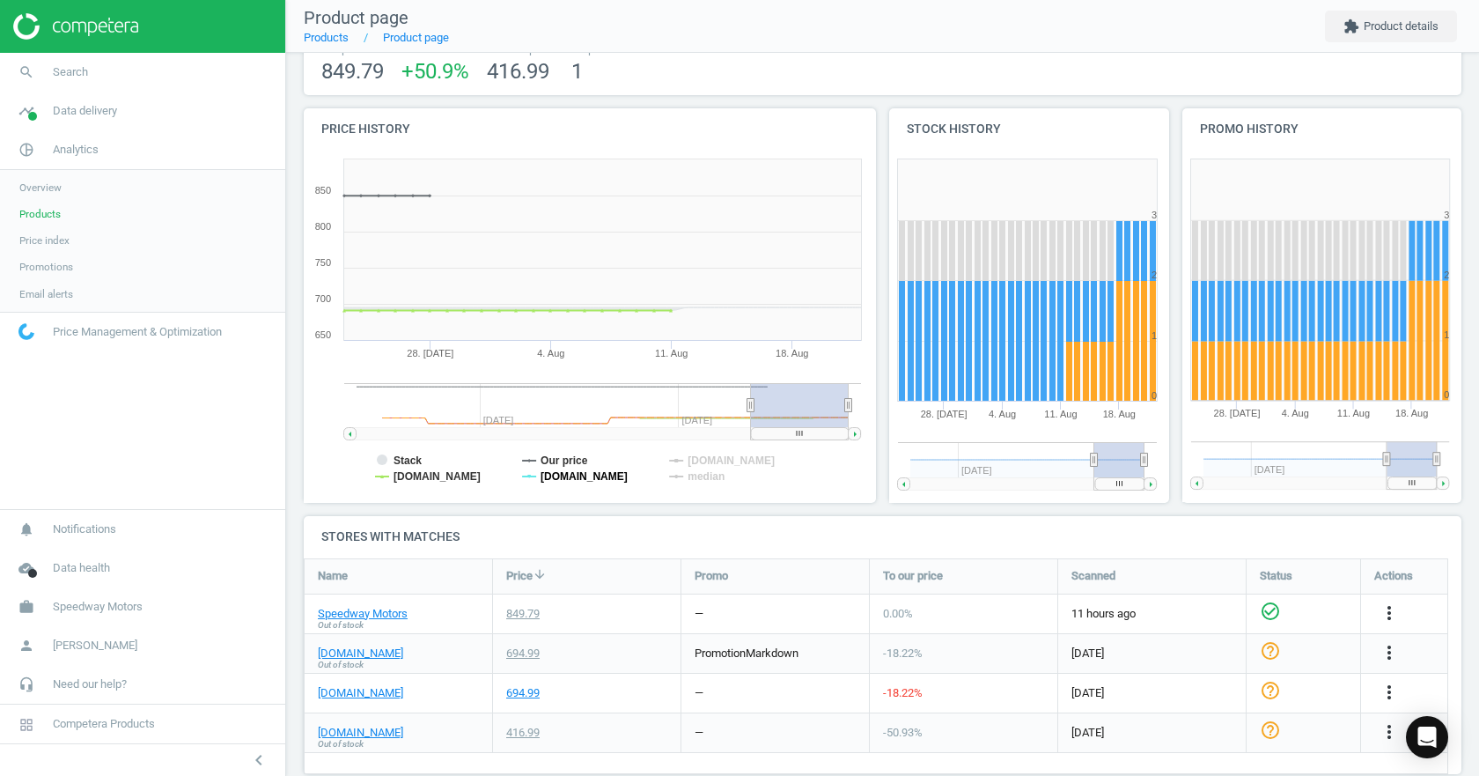
click at [603, 480] on tspan "[DOMAIN_NAME]" at bounding box center [584, 476] width 87 height 12
click at [595, 476] on tspan "[DOMAIN_NAME]" at bounding box center [584, 476] width 87 height 12
click at [693, 458] on tspan "[DOMAIN_NAME]" at bounding box center [731, 460] width 87 height 12
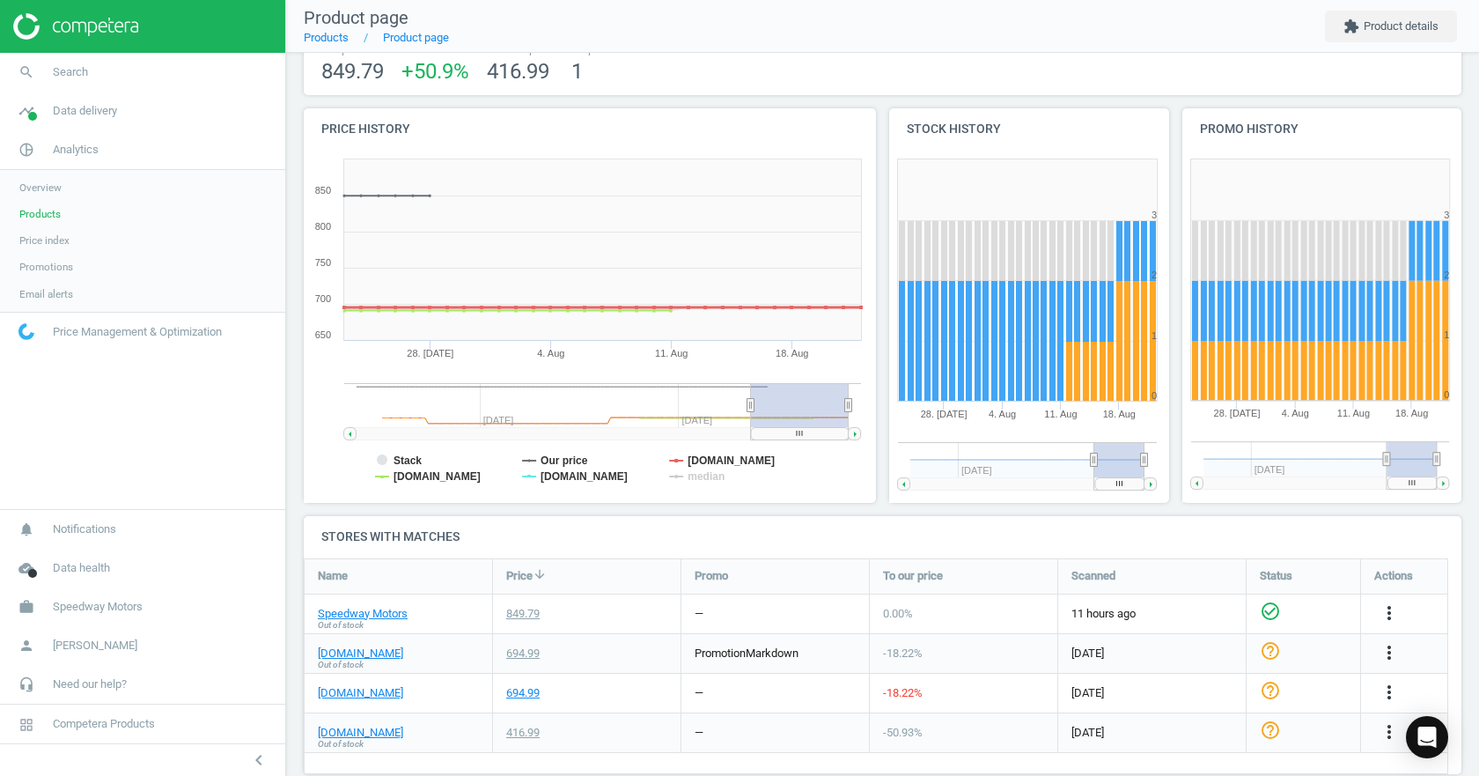
click at [693, 458] on tspan "[DOMAIN_NAME]" at bounding box center [731, 460] width 87 height 12
click at [595, 465] on rect at bounding box center [587, 327] width 566 height 352
click at [591, 471] on tspan "[DOMAIN_NAME]" at bounding box center [584, 476] width 87 height 12
click at [412, 461] on tspan "Stack" at bounding box center [408, 460] width 28 height 12
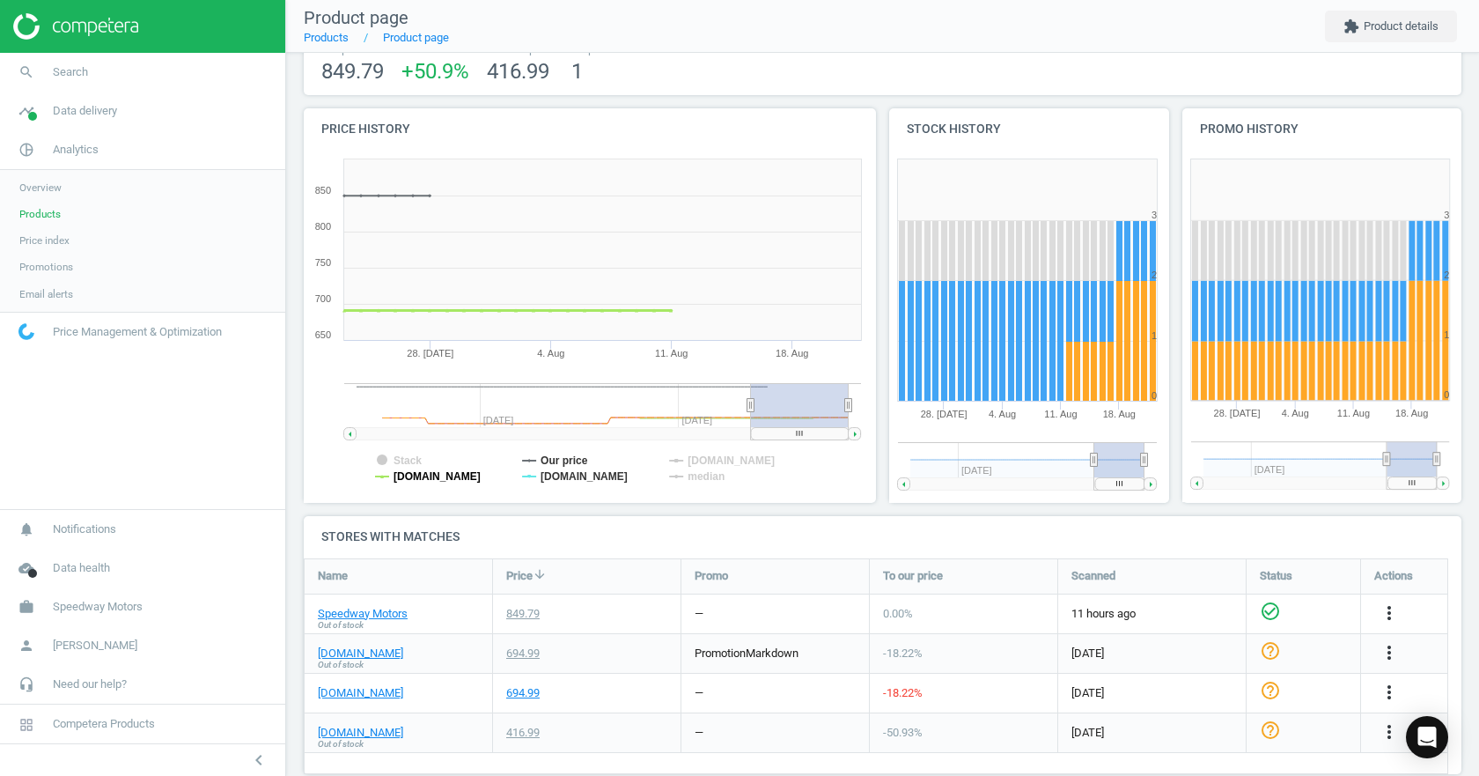
click at [410, 471] on tspan "[DOMAIN_NAME]" at bounding box center [437, 476] width 87 height 12
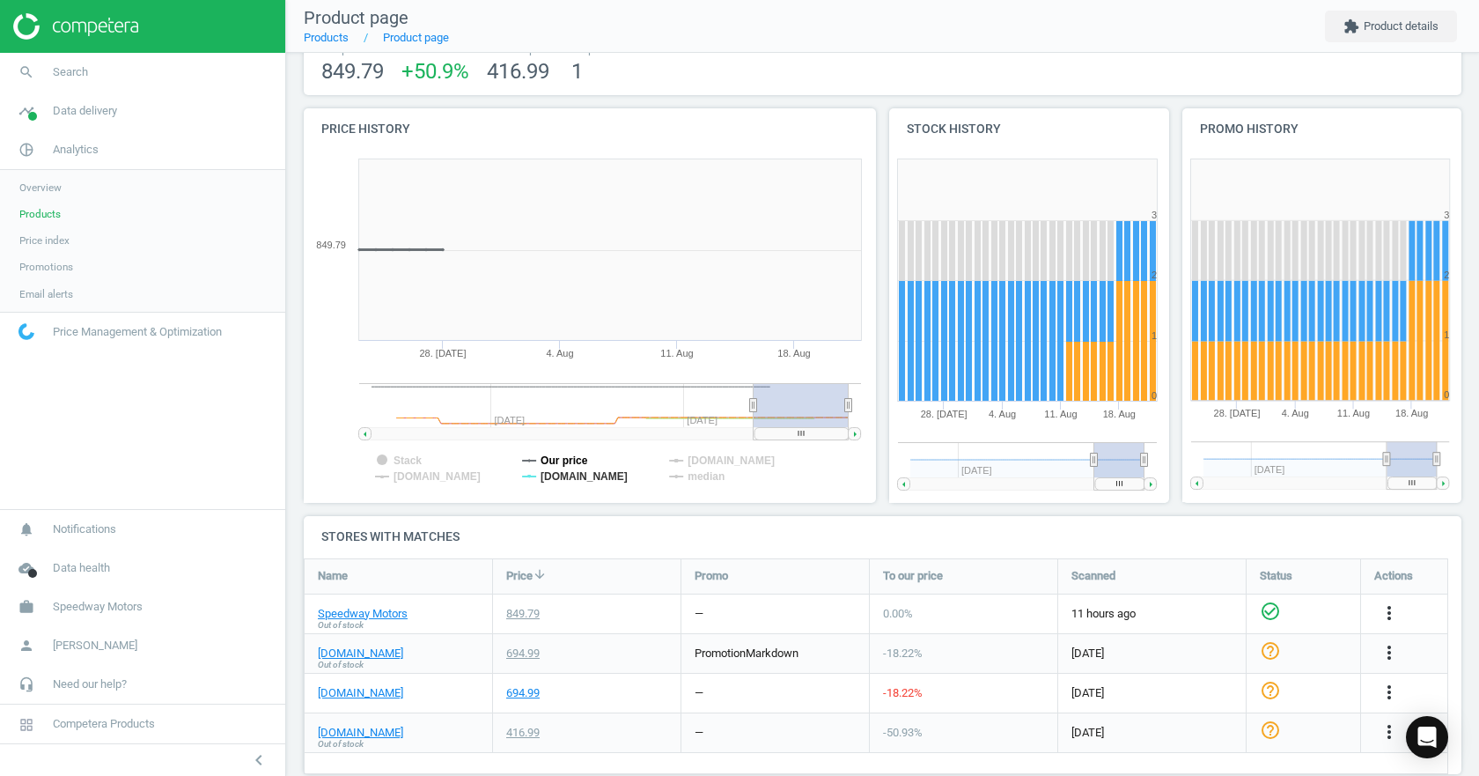
click at [547, 457] on tspan "Our price" at bounding box center [565, 460] width 48 height 12
click at [602, 478] on tspan "[DOMAIN_NAME]" at bounding box center [584, 476] width 87 height 12
click at [596, 478] on tspan "[DOMAIN_NAME]" at bounding box center [584, 476] width 87 height 12
click at [588, 479] on tspan "[DOMAIN_NAME]" at bounding box center [584, 476] width 87 height 12
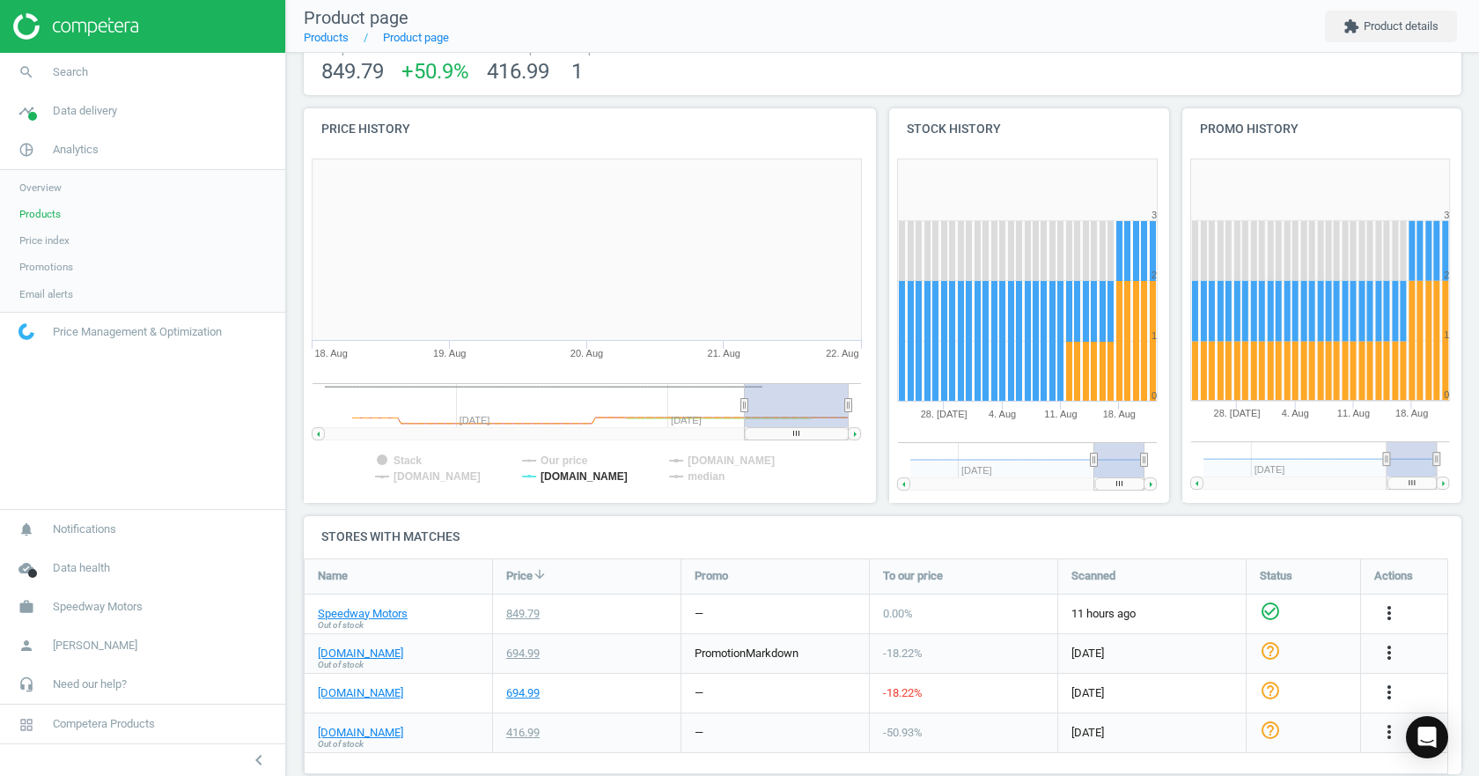
click at [733, 406] on g at bounding box center [587, 411] width 549 height 57
drag, startPoint x: 728, startPoint y: 406, endPoint x: 321, endPoint y: 413, distance: 406.9
click at [321, 413] on icon "Created with Highstock 6.2.0 Stack Our price jegs.com classicindustries.com sum…" at bounding box center [587, 327] width 566 height 352
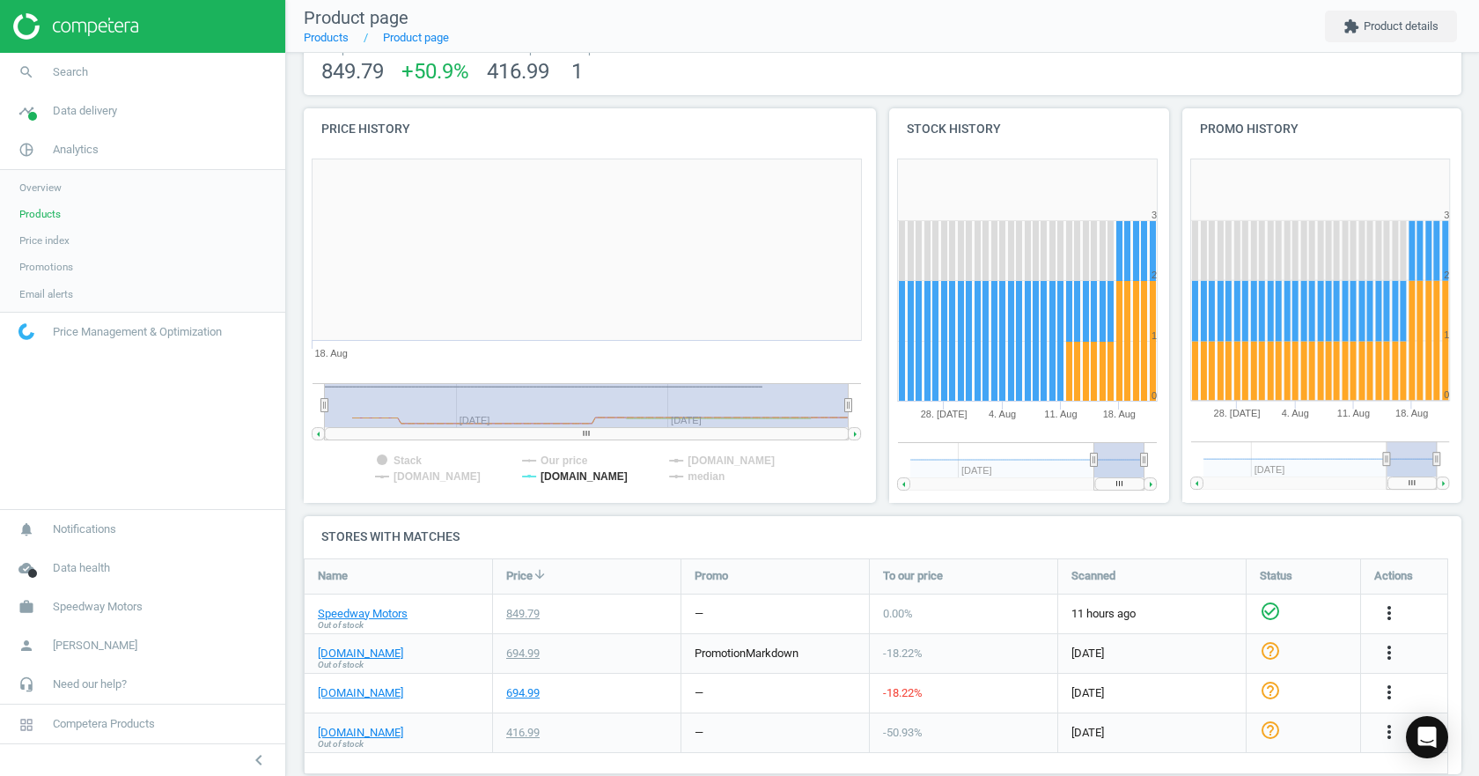
drag, startPoint x: 429, startPoint y: 409, endPoint x: 954, endPoint y: 434, distance: 525.4
click at [954, 434] on div "Price history Created with Highstock 6.2.0 Stack Our price jegs.com classicindu…" at bounding box center [883, 312] width 1171 height 408
click at [587, 476] on tspan "[DOMAIN_NAME]" at bounding box center [584, 476] width 87 height 12
click at [680, 459] on rect at bounding box center [587, 327] width 566 height 352
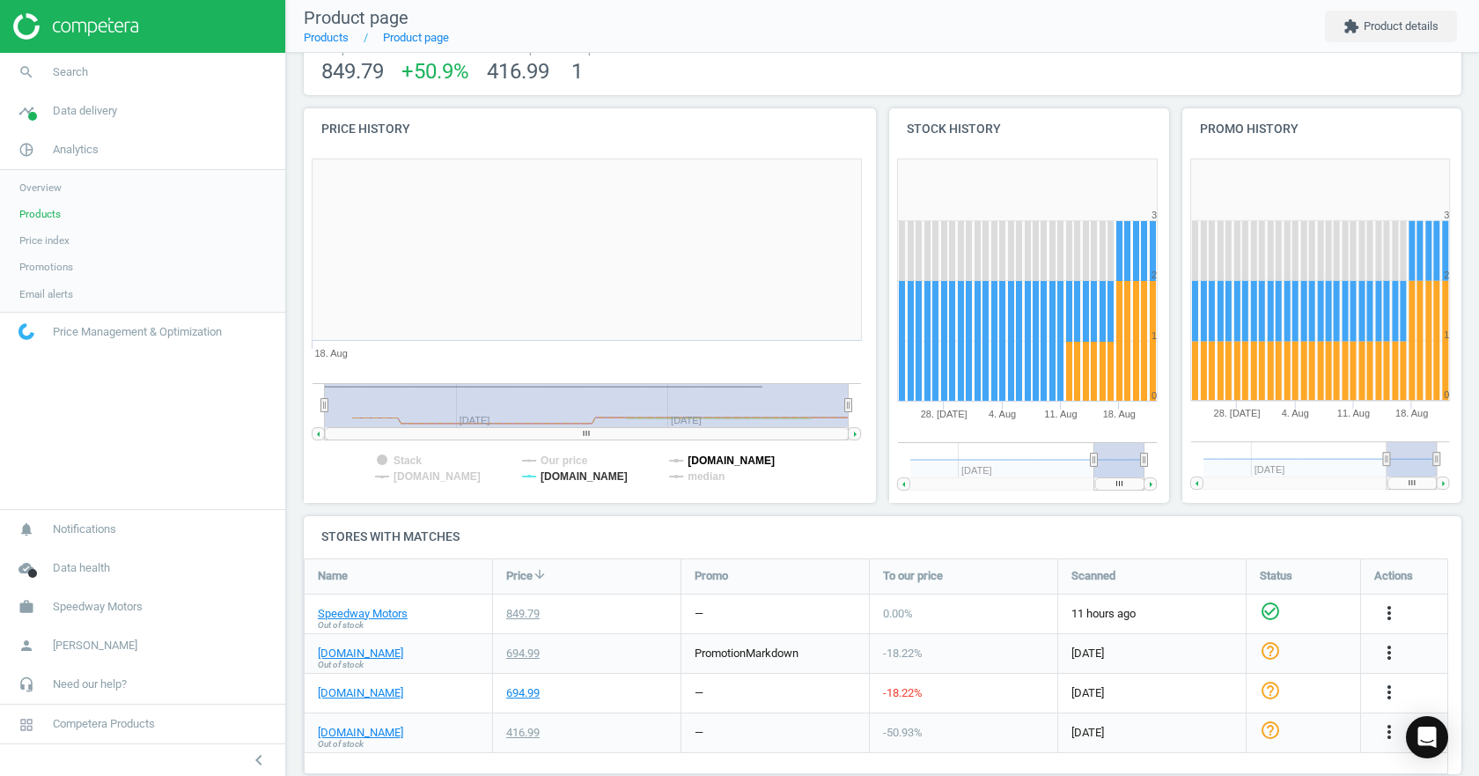
click at [688, 458] on icon "Created with Highstock 6.2.0 Stack Our price jegs.com classicindustries.com sum…" at bounding box center [587, 327] width 566 height 352
click at [714, 462] on tspan "[DOMAIN_NAME]" at bounding box center [731, 460] width 87 height 12
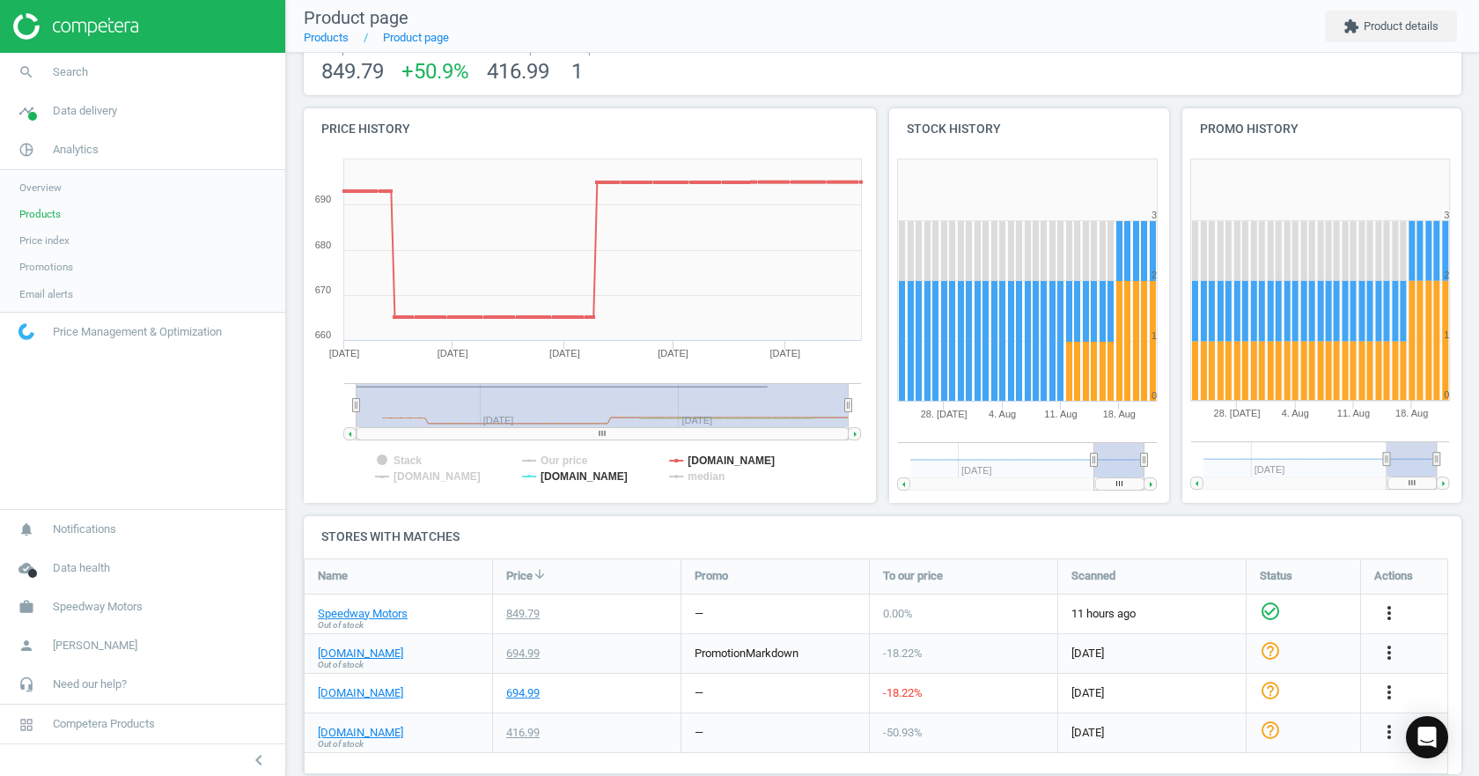
click at [598, 488] on rect at bounding box center [587, 327] width 566 height 352
click at [603, 476] on tspan "[DOMAIN_NAME]" at bounding box center [584, 476] width 87 height 12
click at [559, 455] on tspan "Our price" at bounding box center [565, 460] width 48 height 12
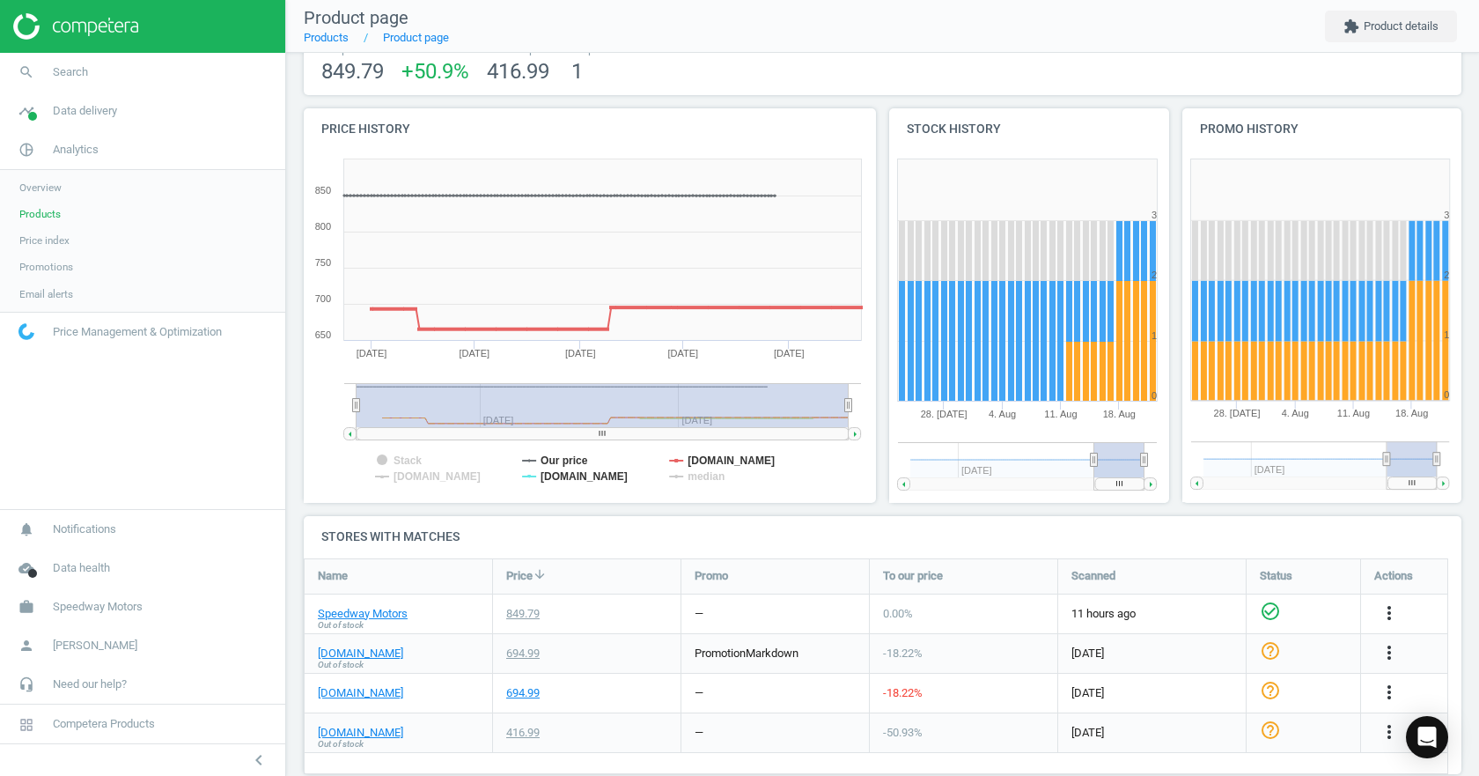
scroll to position [220, 0]
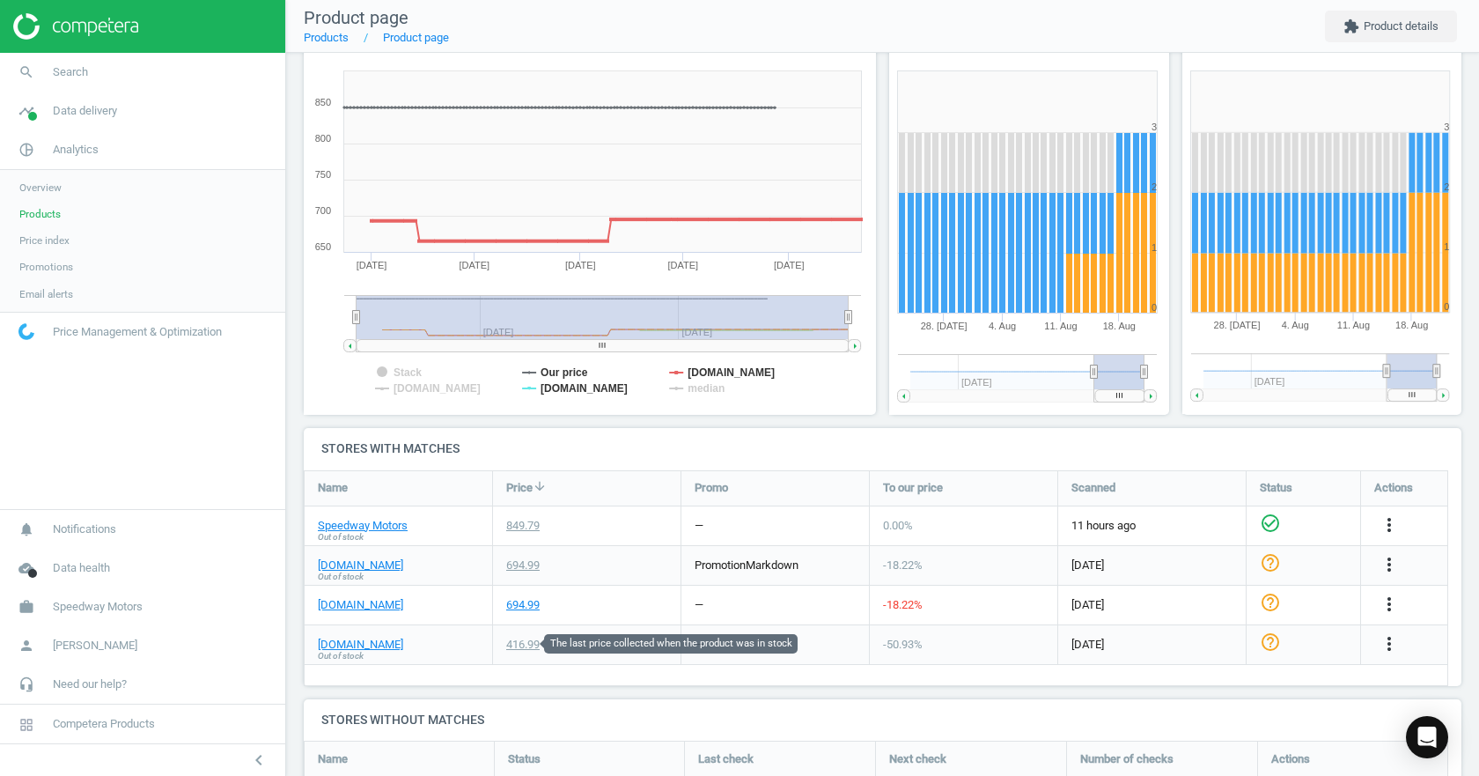
click at [529, 642] on div "416.99" at bounding box center [522, 645] width 33 height 16
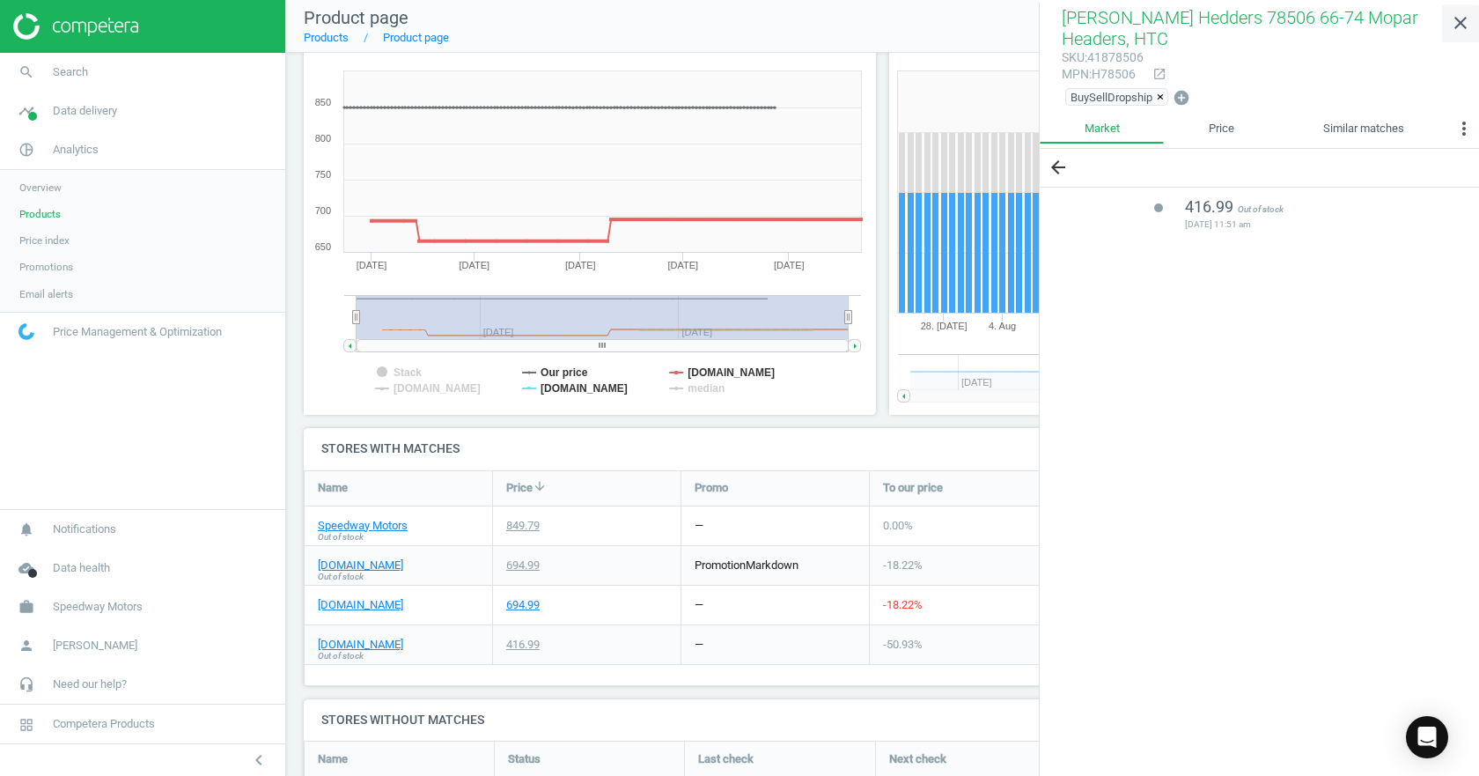
click at [1461, 18] on icon "close" at bounding box center [1460, 22] width 21 height 21
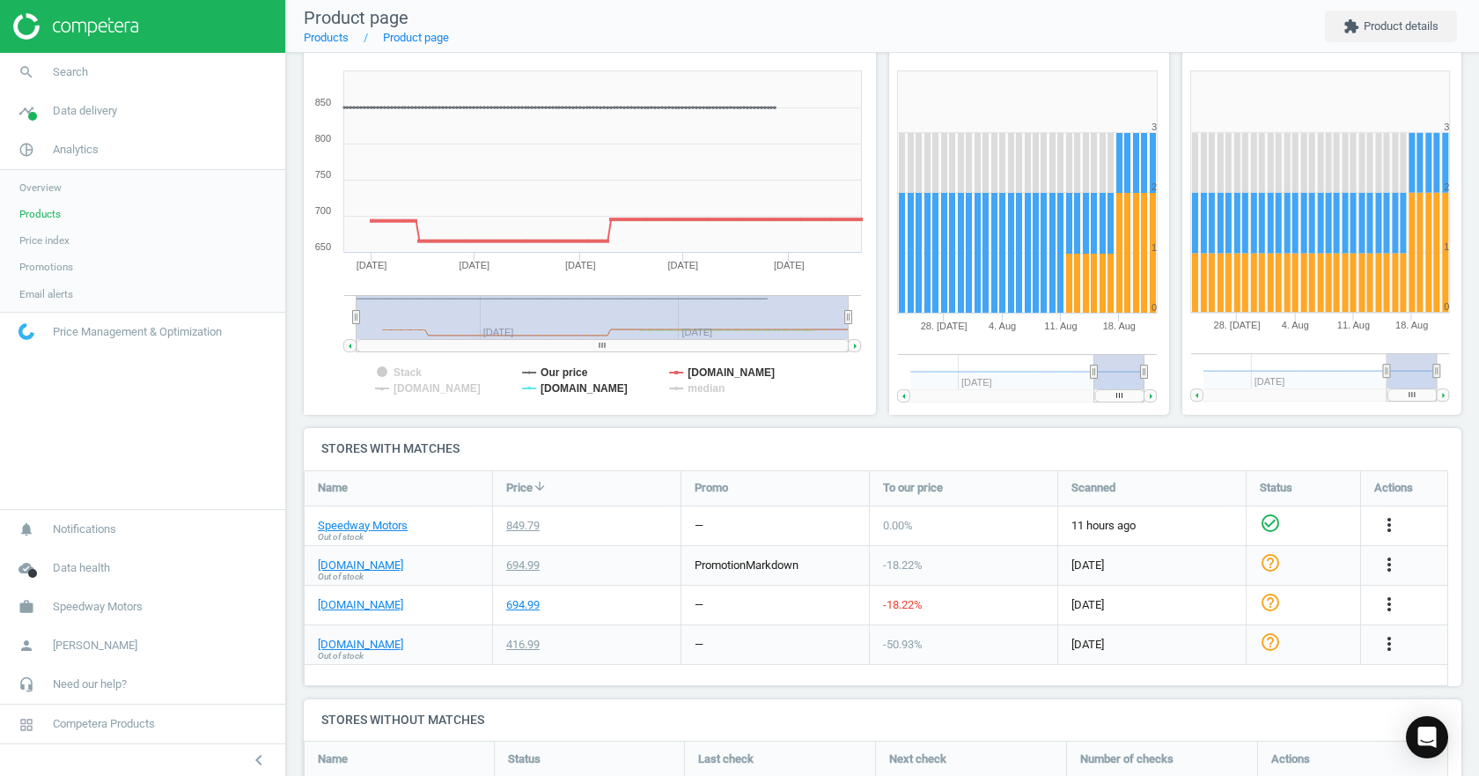
click at [696, 383] on tspan "median" at bounding box center [706, 388] width 37 height 12
click at [702, 387] on tspan "median" at bounding box center [706, 388] width 37 height 12
click at [435, 387] on tspan "[DOMAIN_NAME]" at bounding box center [437, 388] width 87 height 12
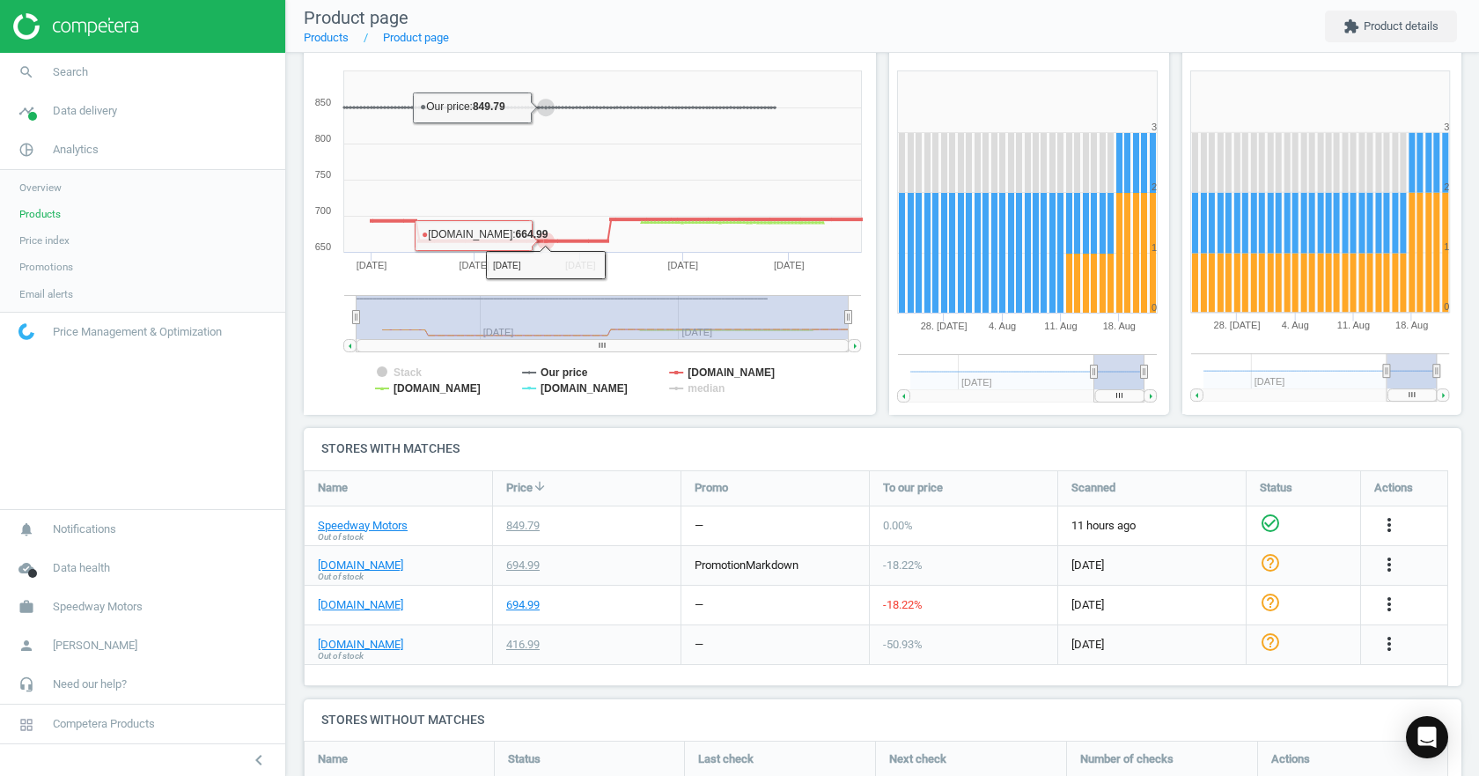
scroll to position [0, 0]
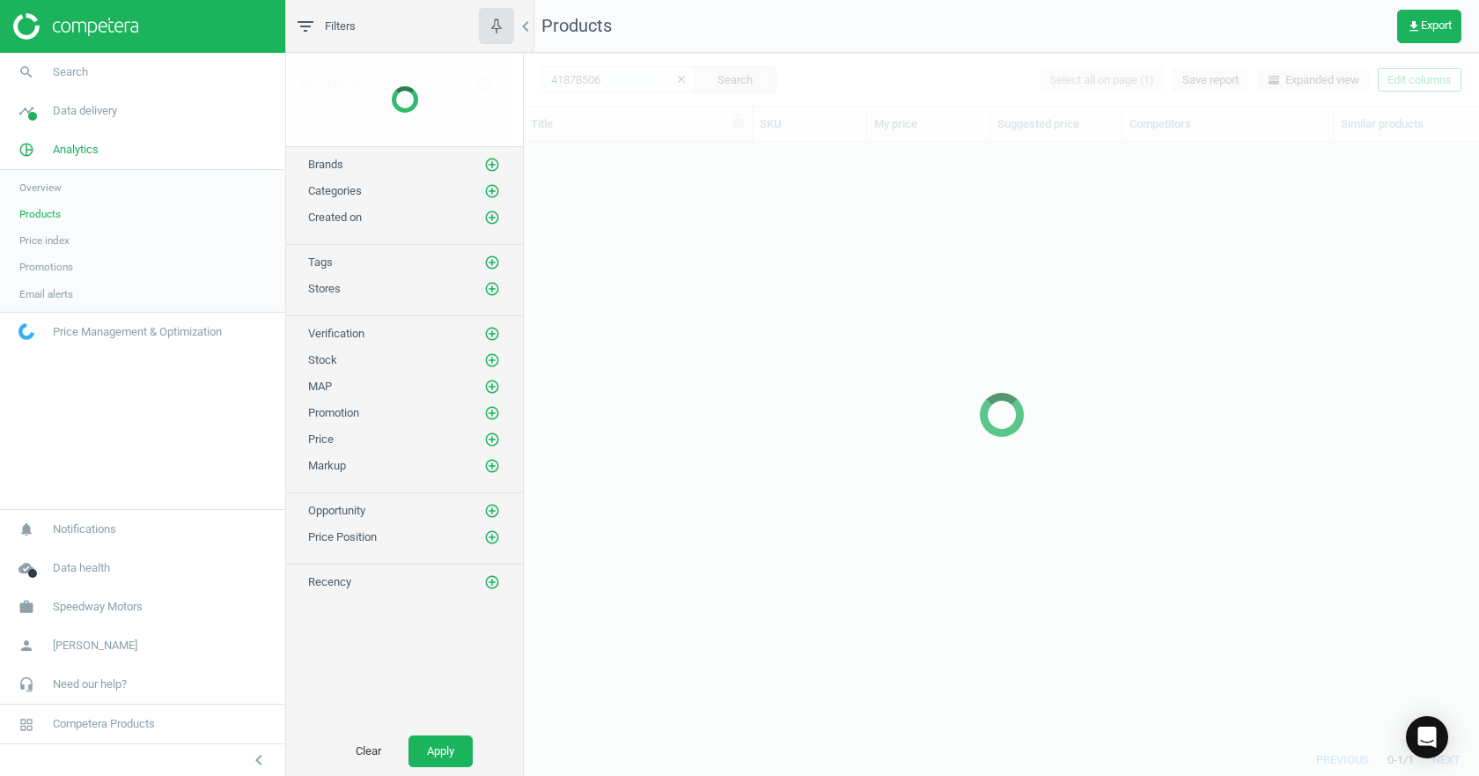
scroll to position [574, 942]
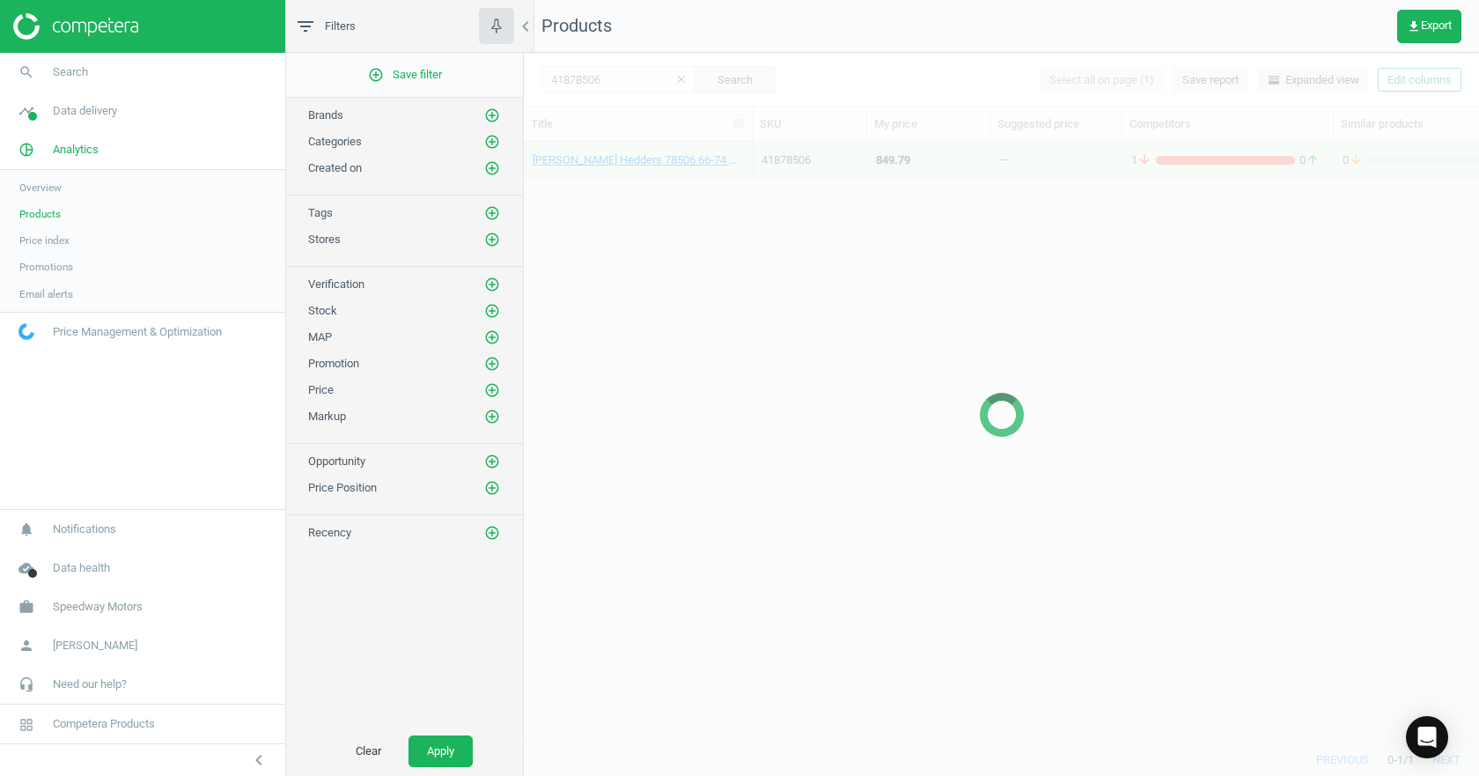
click at [575, 82] on div at bounding box center [1001, 414] width 955 height 723
click at [610, 81] on div at bounding box center [1001, 414] width 955 height 723
click at [610, 80] on div at bounding box center [1001, 414] width 955 height 723
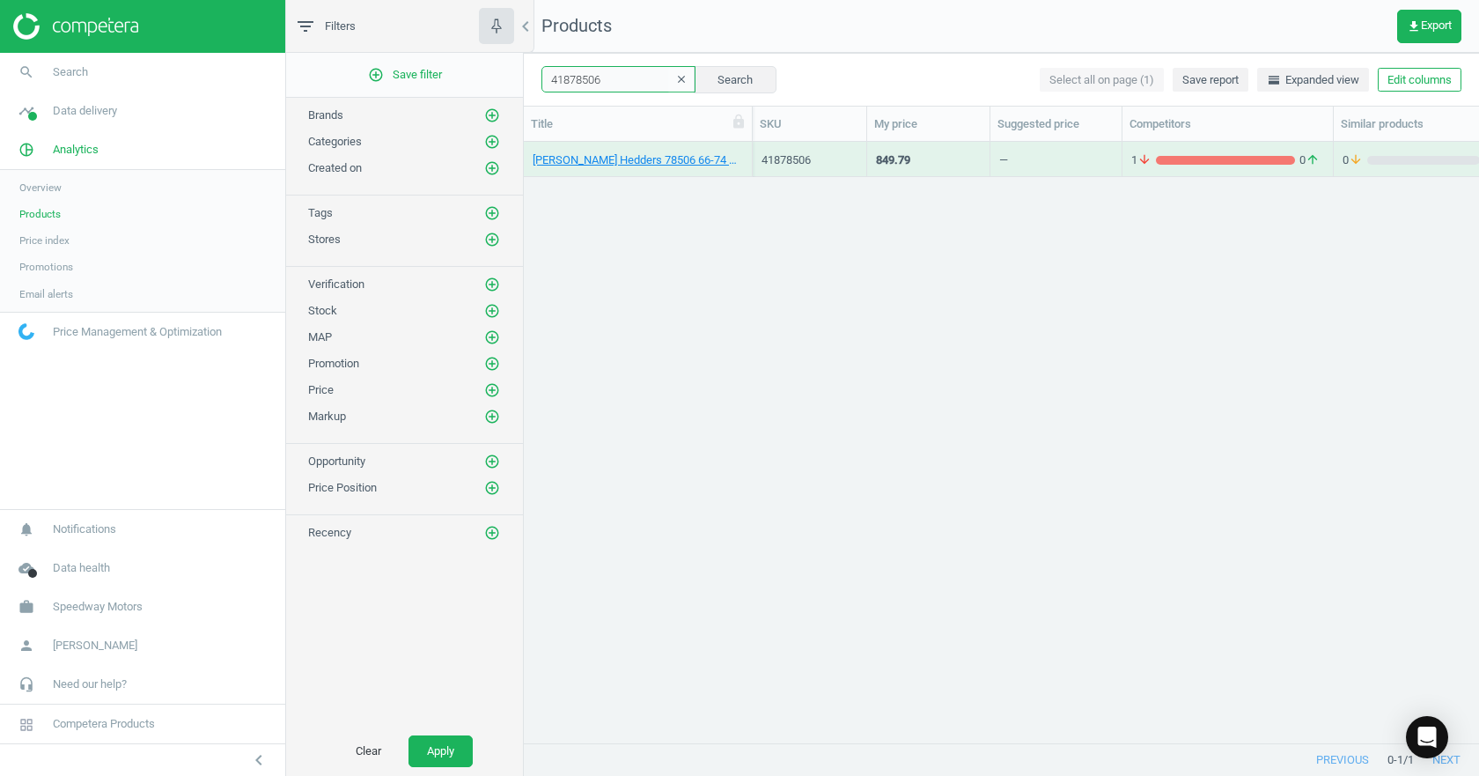
click at [588, 81] on input "41878506" at bounding box center [619, 79] width 154 height 26
click at [587, 81] on input "41878506" at bounding box center [619, 79] width 154 height 26
paste input "92615621"
type input "92615621"
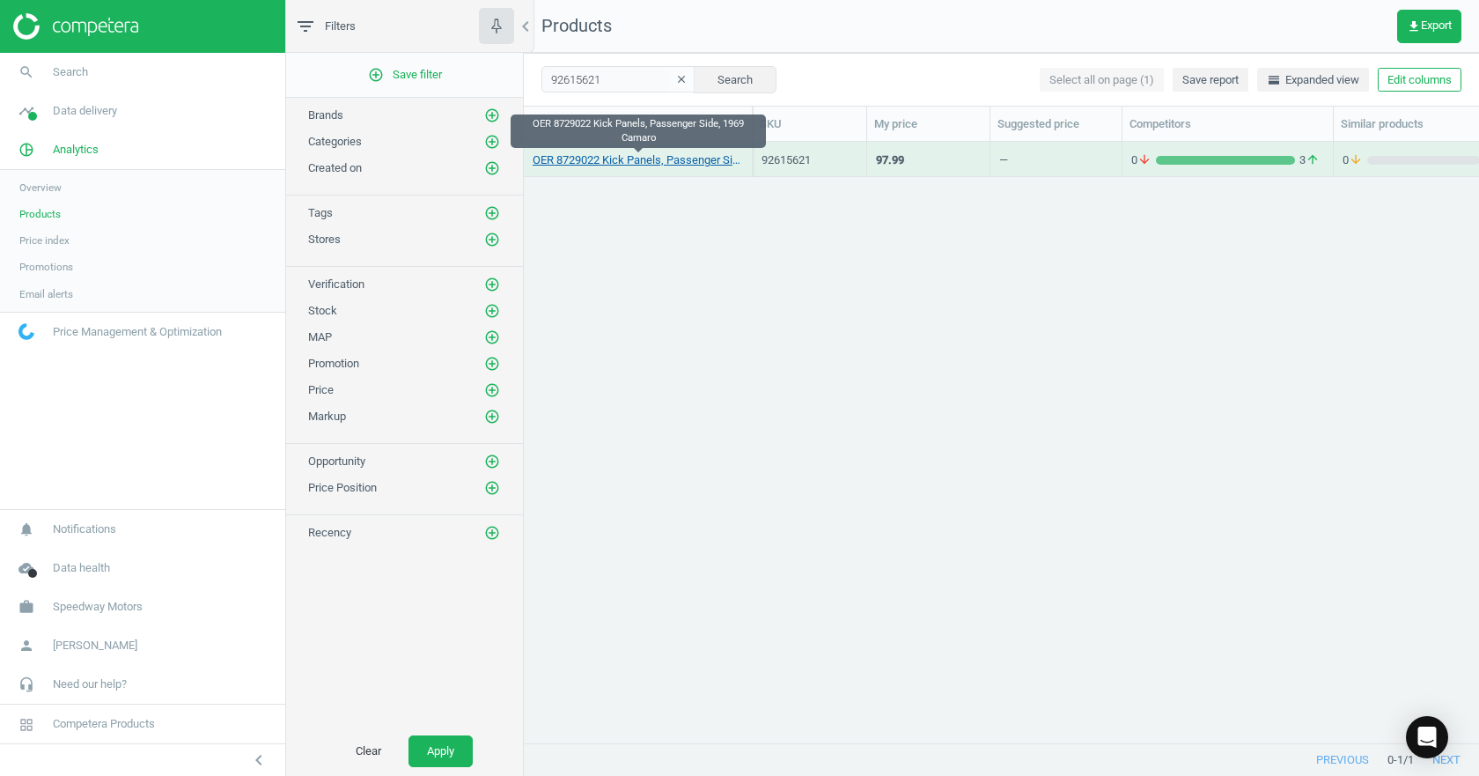
click at [671, 161] on link "OER 8729022 Kick Panels, Passenger Side, 1969 Camaro" at bounding box center [638, 160] width 210 height 16
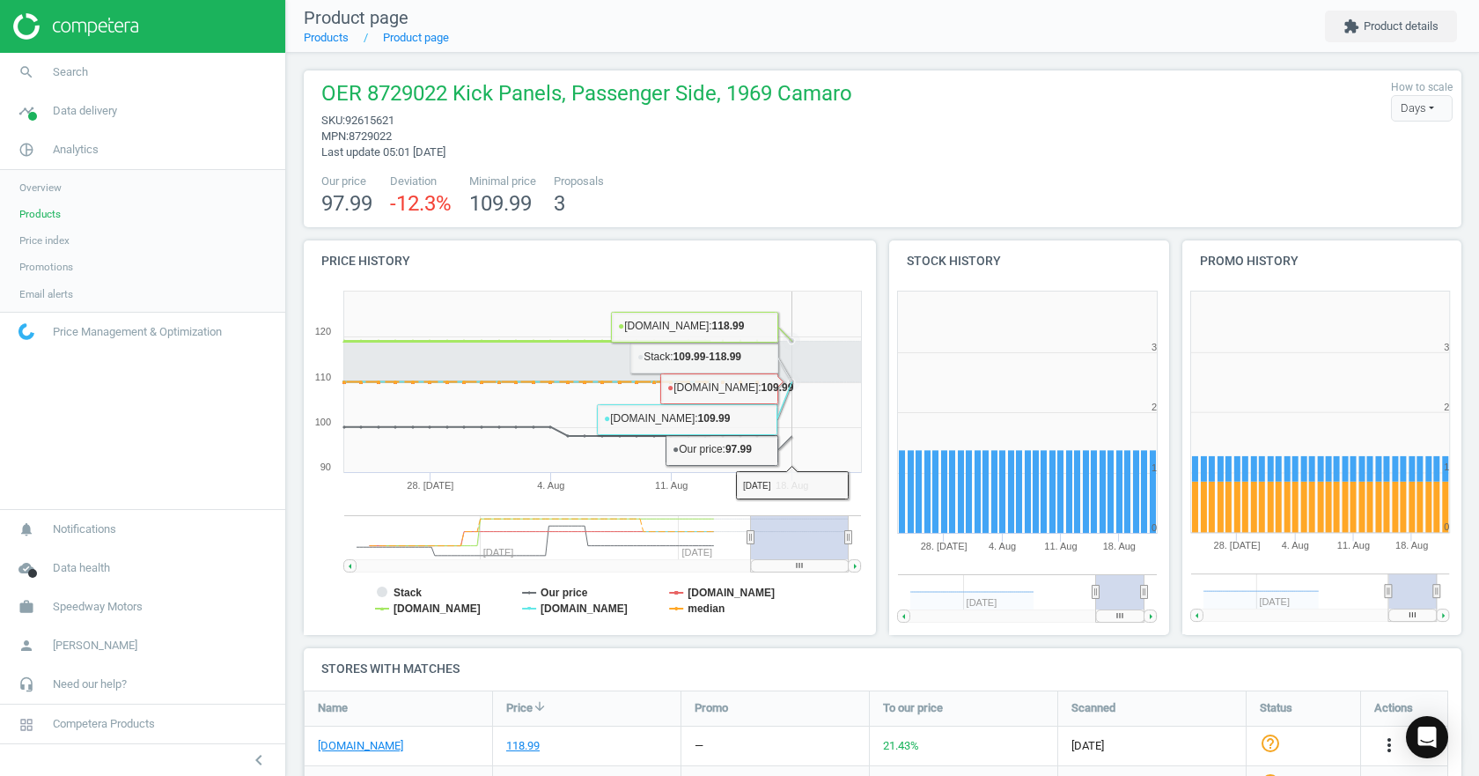
scroll to position [88, 0]
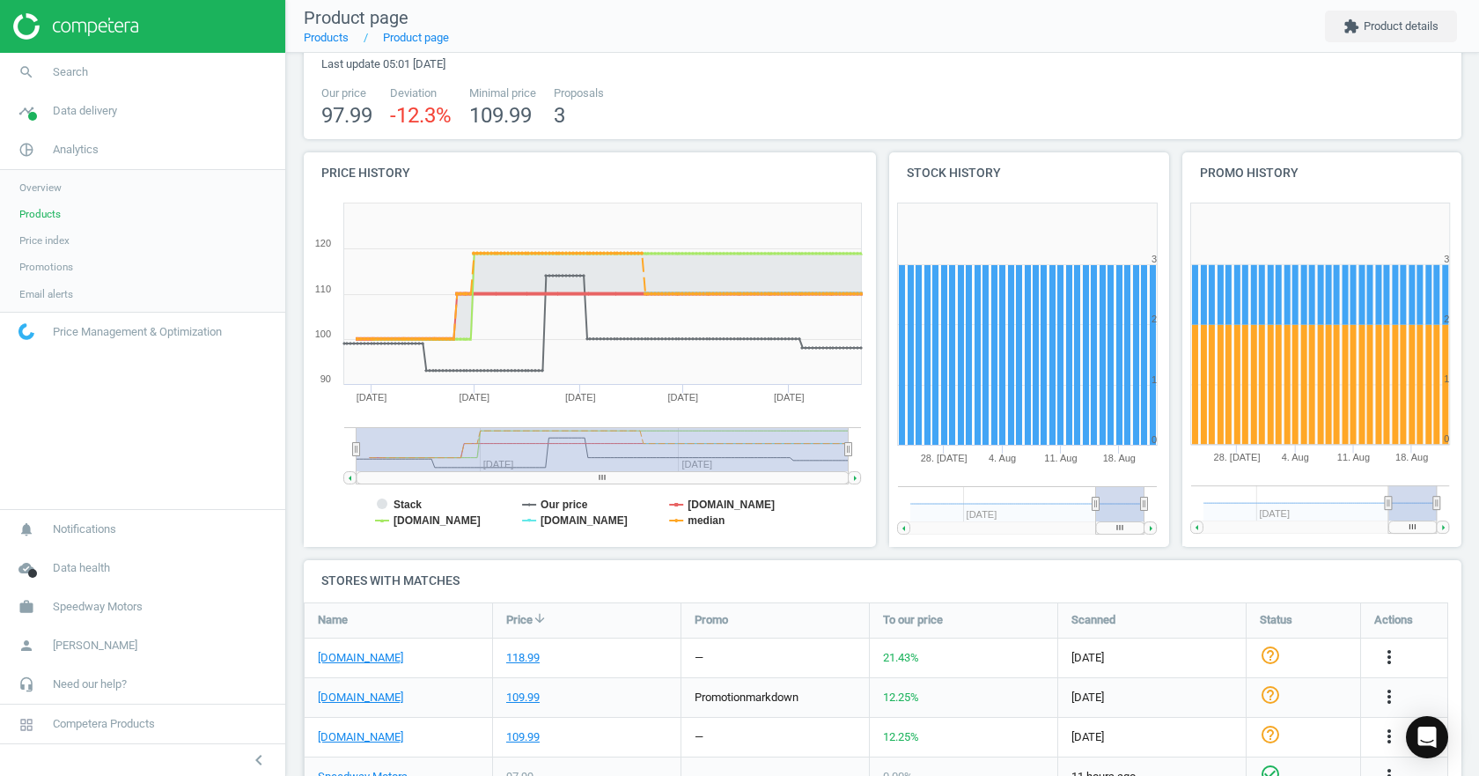
drag, startPoint x: 750, startPoint y: 447, endPoint x: 277, endPoint y: 433, distance: 473.1
click at [277, 433] on section "search Search timeline Data delivery Overview Matches dashboard Matches Rematch…" at bounding box center [739, 388] width 1479 height 776
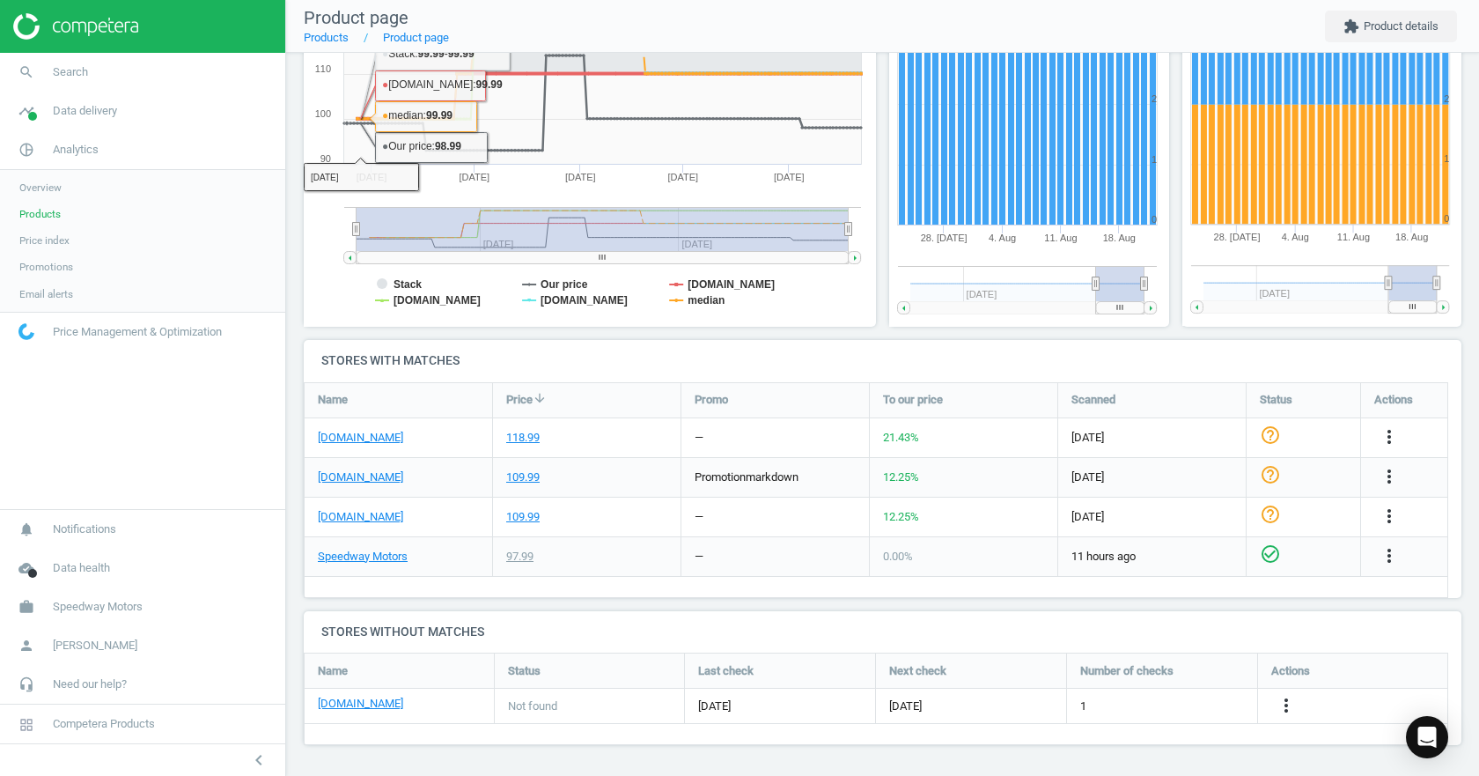
scroll to position [132, 0]
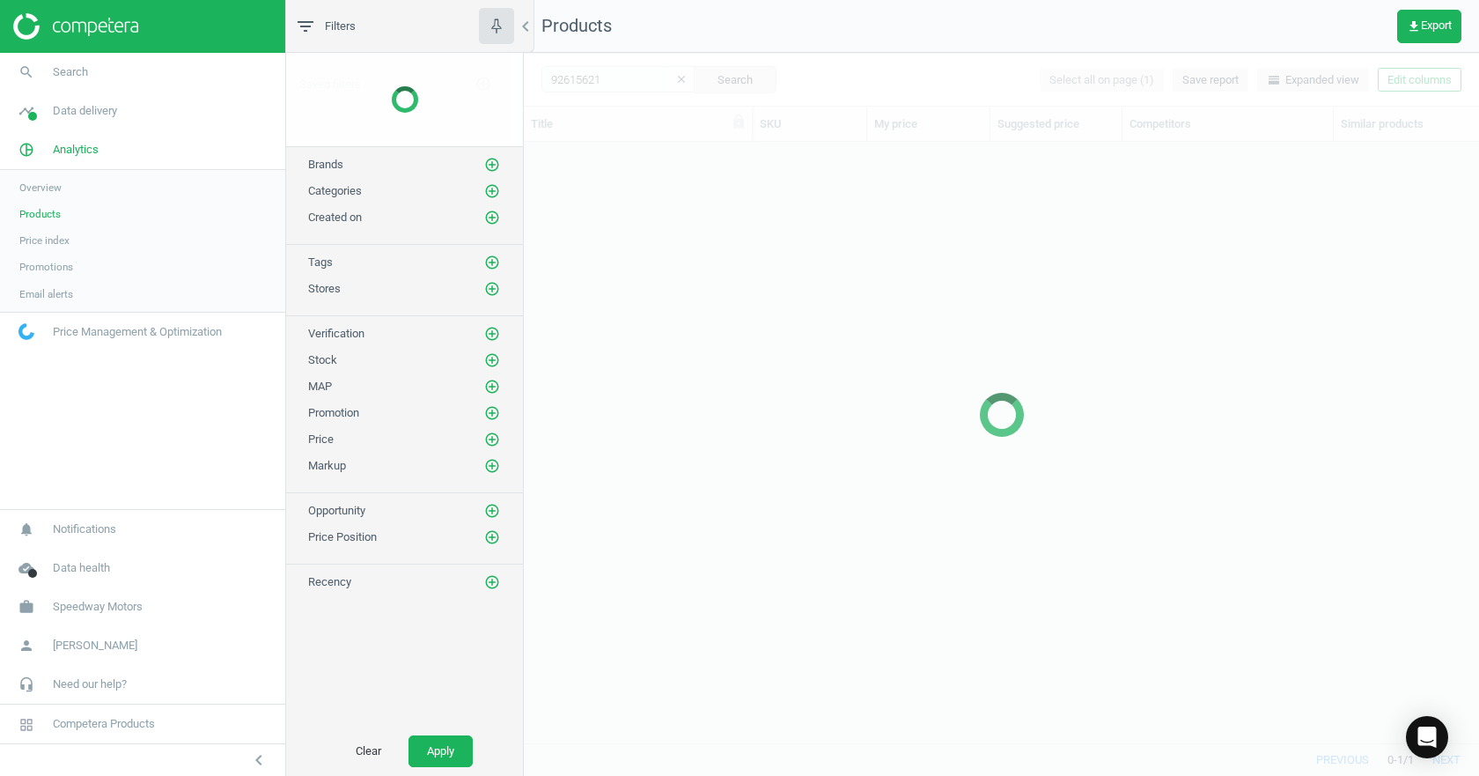
scroll to position [574, 942]
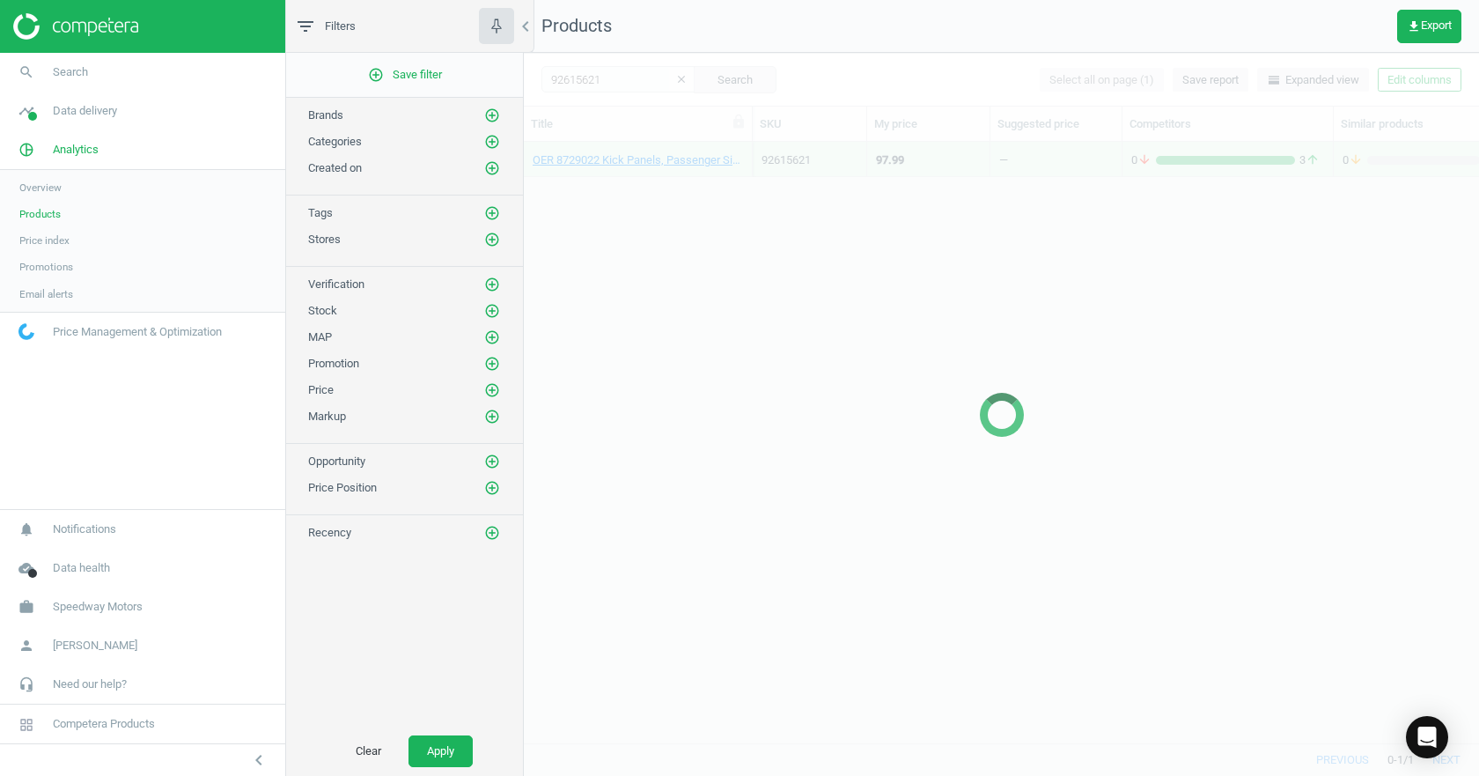
click at [597, 92] on div at bounding box center [1001, 414] width 955 height 723
click at [602, 82] on div at bounding box center [1001, 414] width 955 height 723
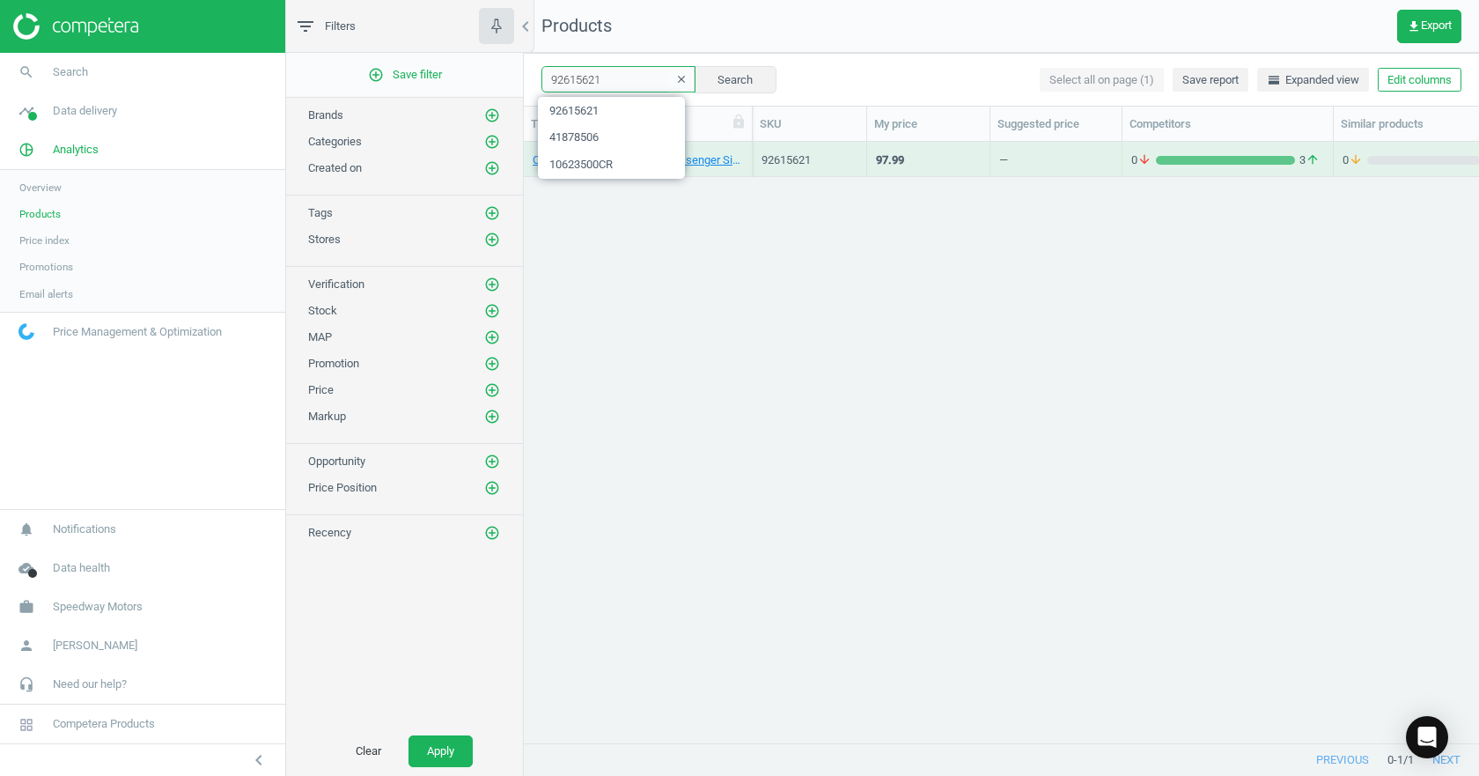
click at [599, 81] on input "92615621" at bounding box center [619, 79] width 154 height 26
paste input "86"
type input "92615861"
click at [63, 238] on span "Price index" at bounding box center [44, 240] width 50 height 14
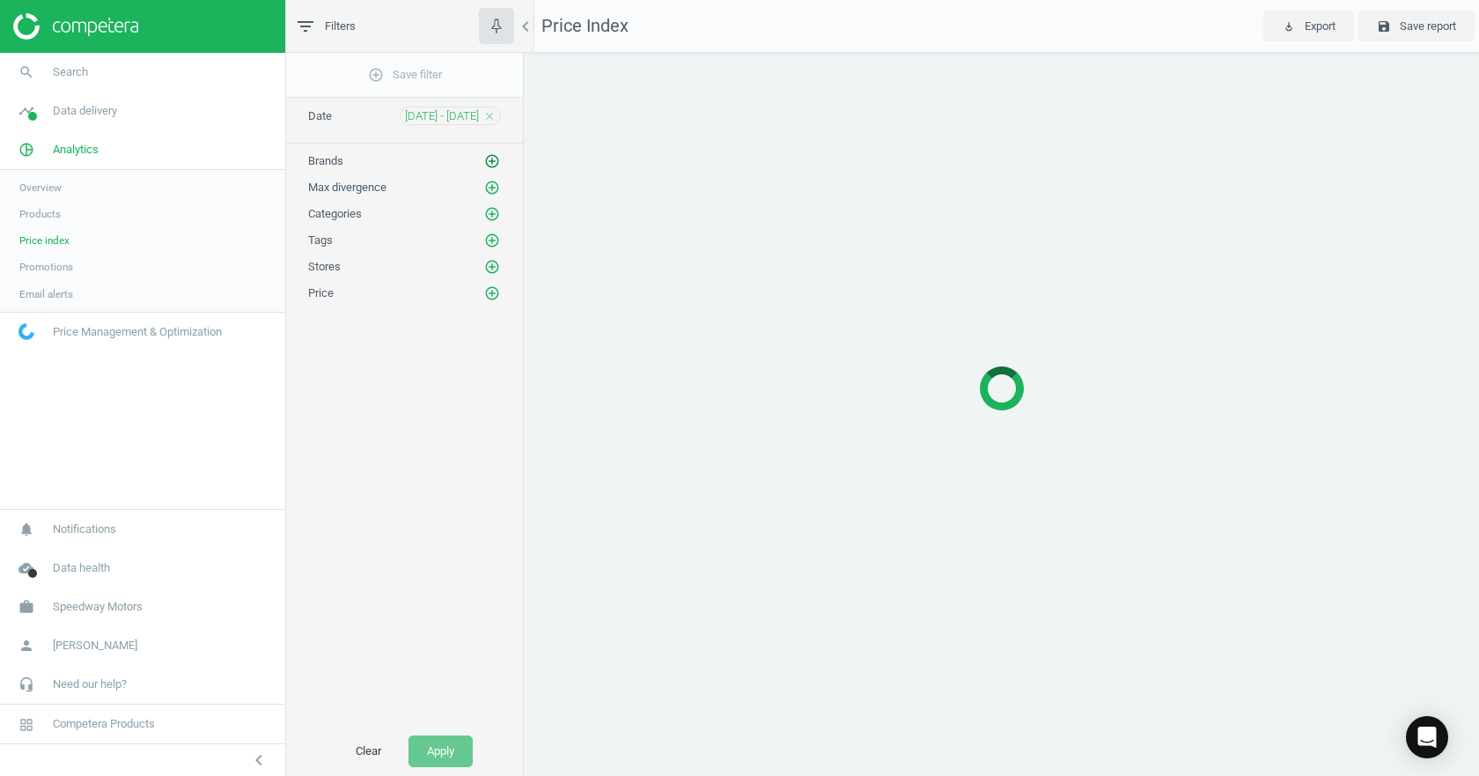
click at [491, 168] on icon "add_circle_outline" at bounding box center [492, 161] width 16 height 16
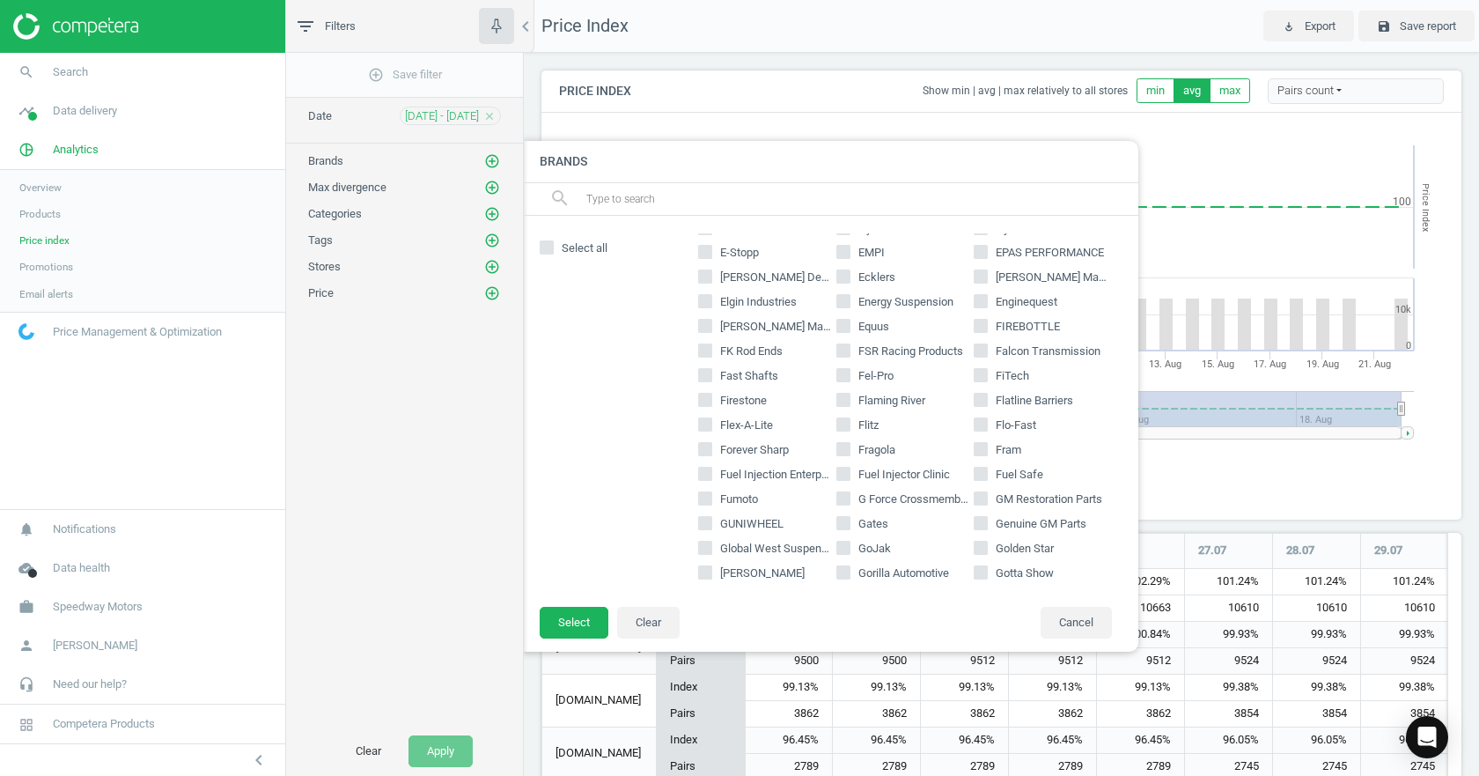
scroll to position [331, 934]
click at [695, 209] on input "text" at bounding box center [855, 199] width 541 height 28
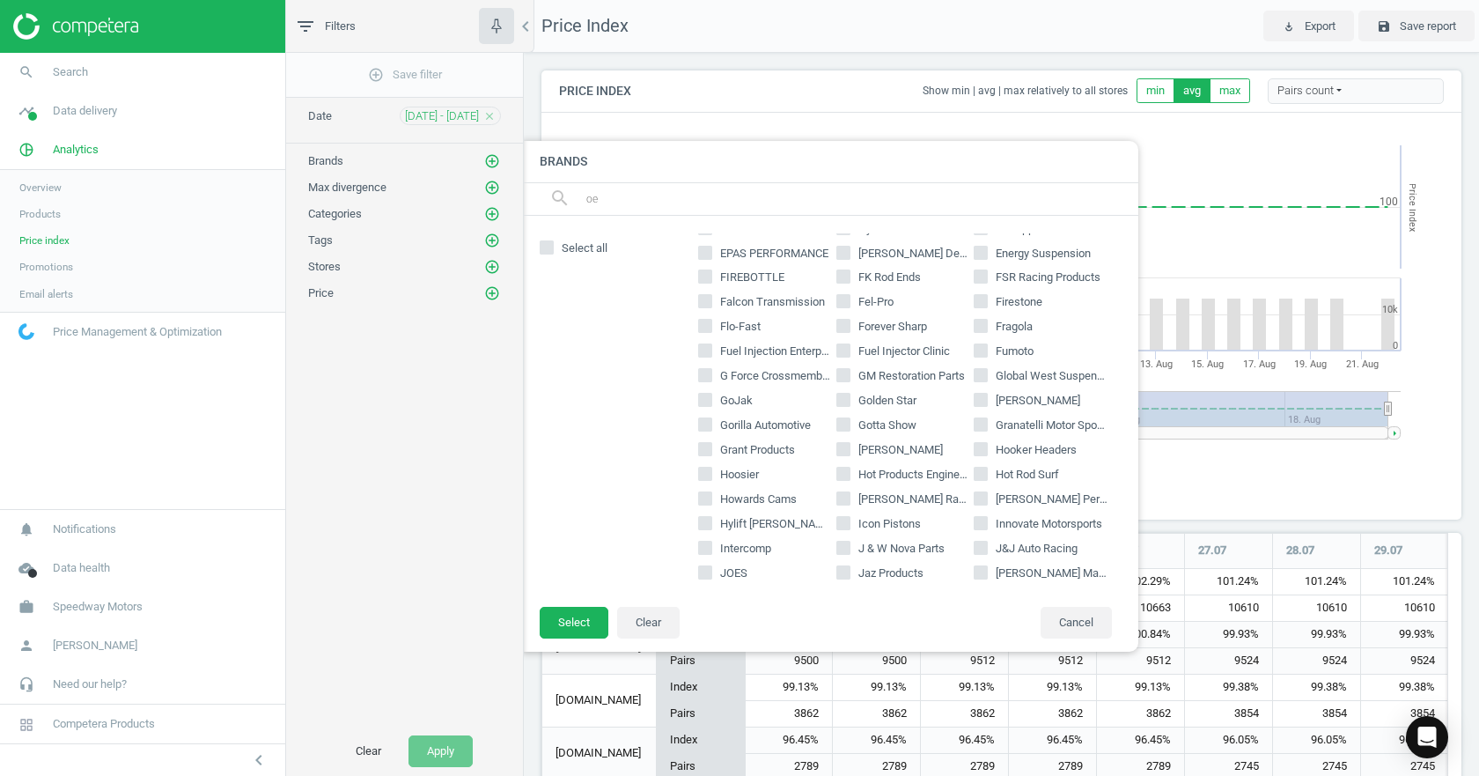
scroll to position [0, 0]
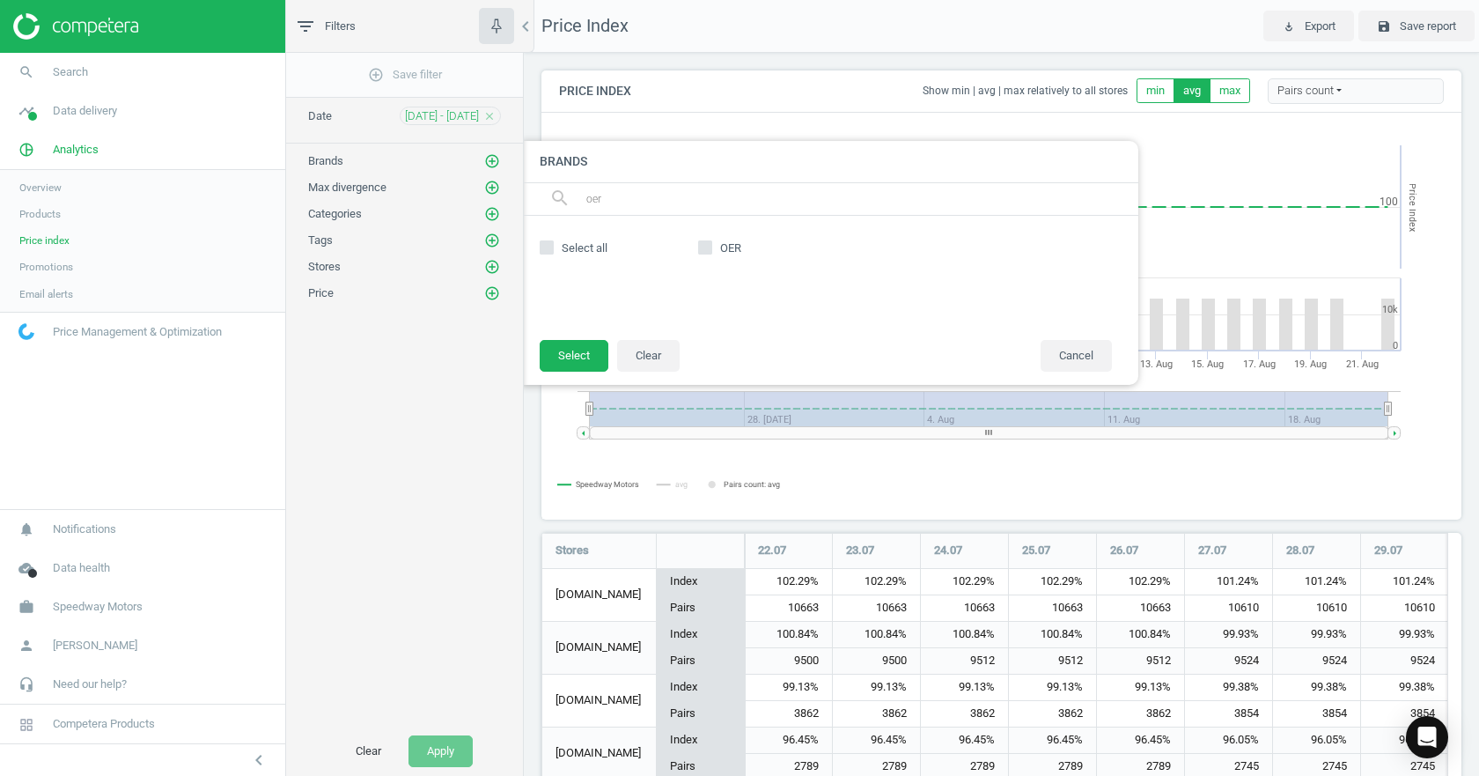
type input "oer"
click at [705, 240] on icon at bounding box center [705, 247] width 14 height 14
click at [705, 241] on input "OER" at bounding box center [705, 246] width 11 height 11
checkbox input "true"
click at [590, 352] on button "Select" at bounding box center [574, 356] width 69 height 32
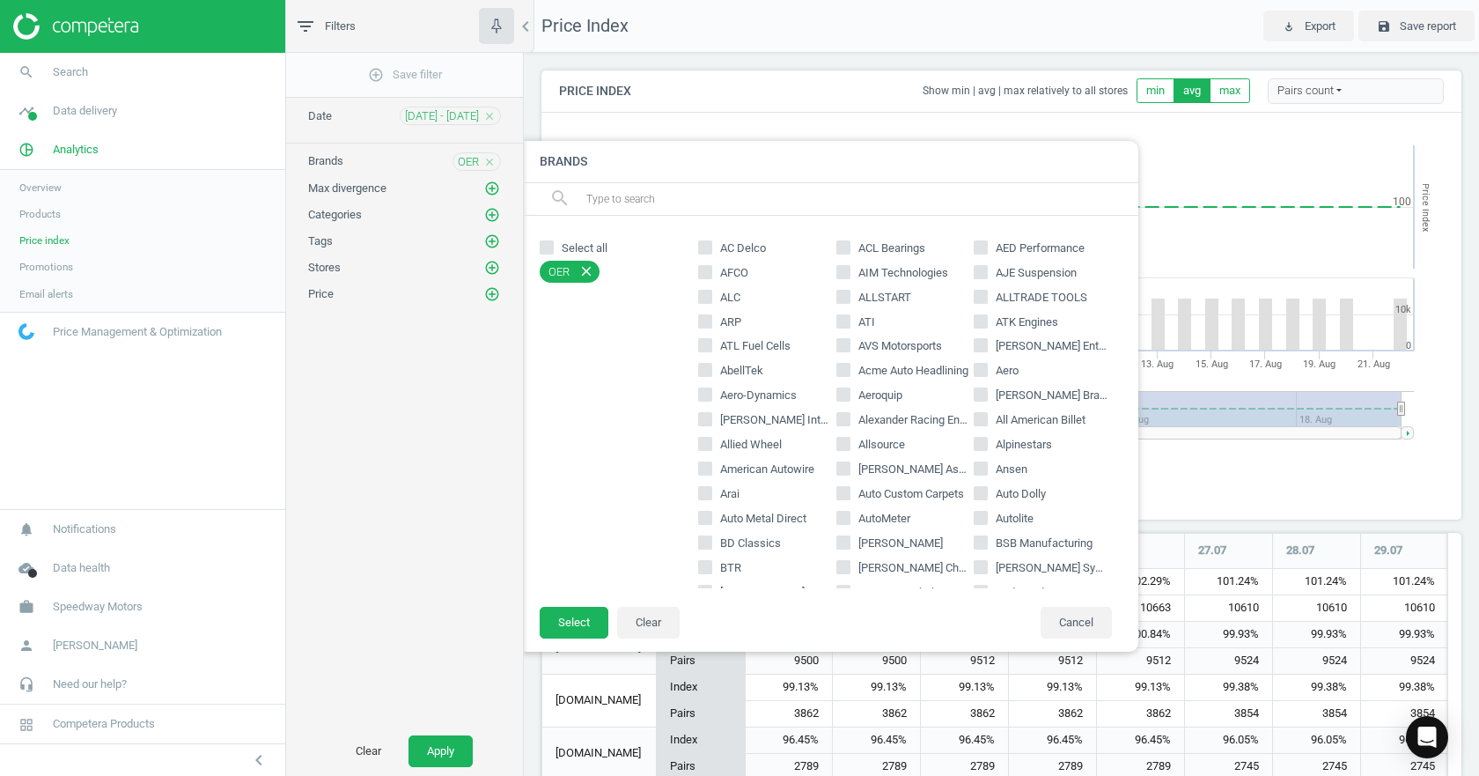
scroll to position [9, 9]
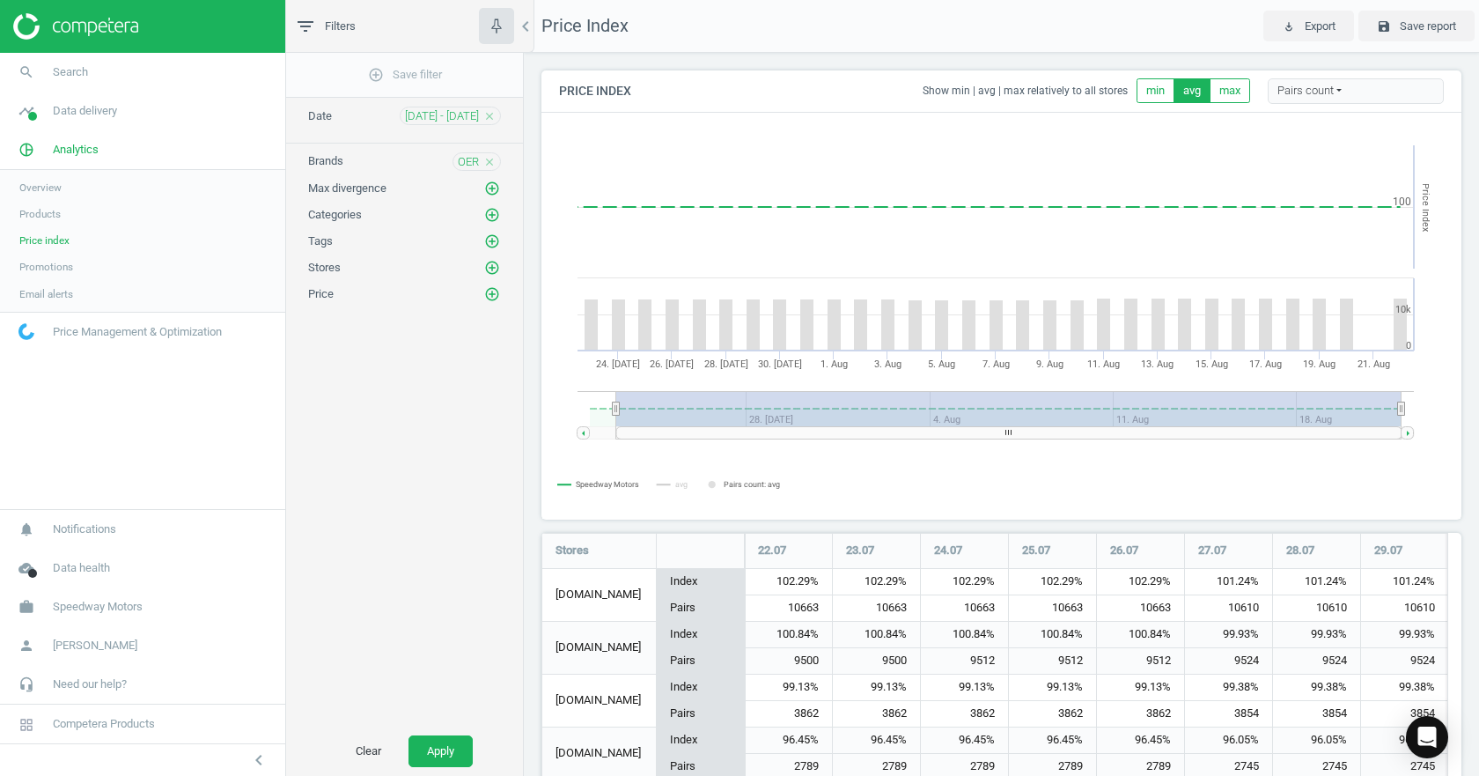
click at [473, 126] on div "add_circle_outline Save filter Date 23 Jul - 22 Aug close Brands OER close Max …" at bounding box center [404, 390] width 237 height 674
click at [473, 116] on span "23 Jul - 22 Aug" at bounding box center [442, 116] width 74 height 16
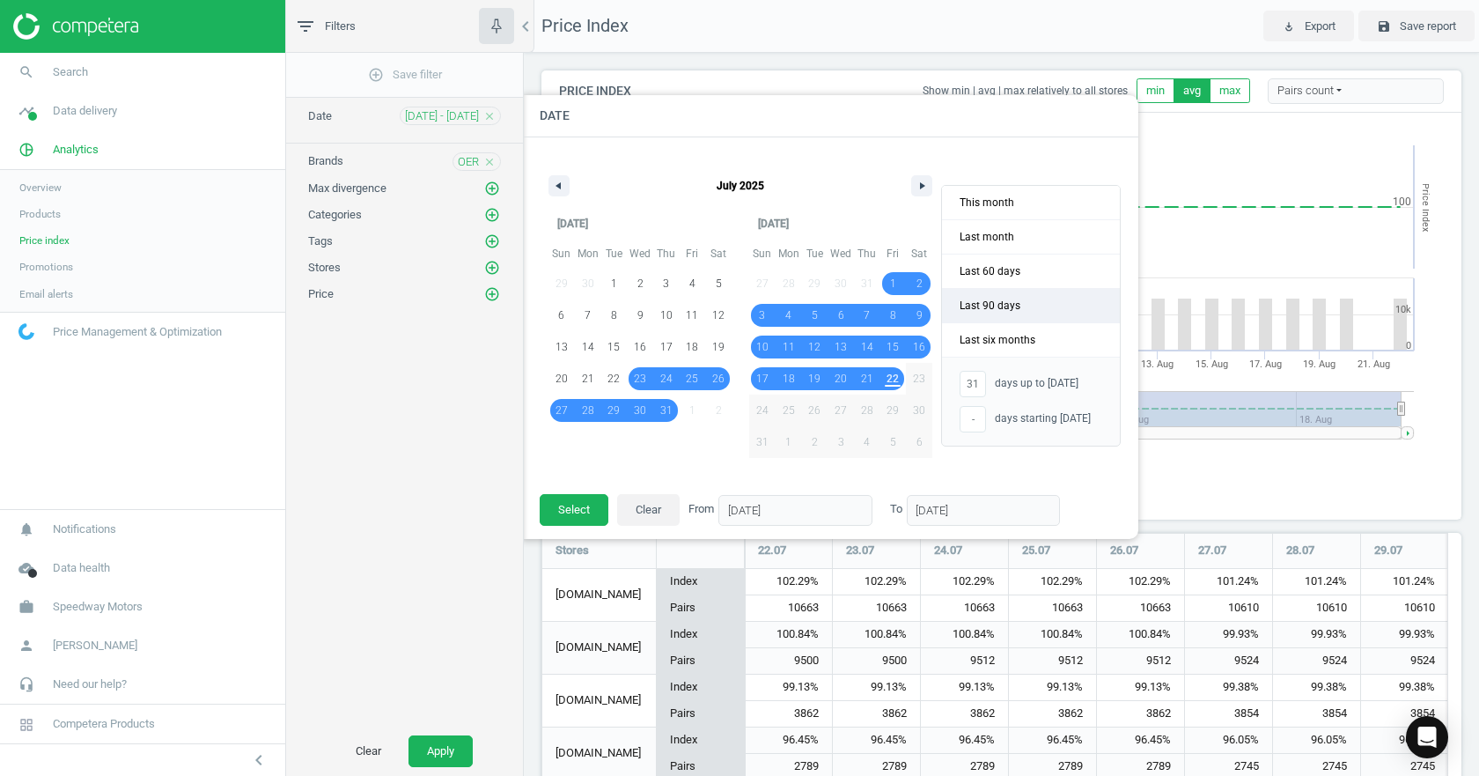
click at [1024, 299] on span "Last 90 days" at bounding box center [1031, 305] width 178 height 33
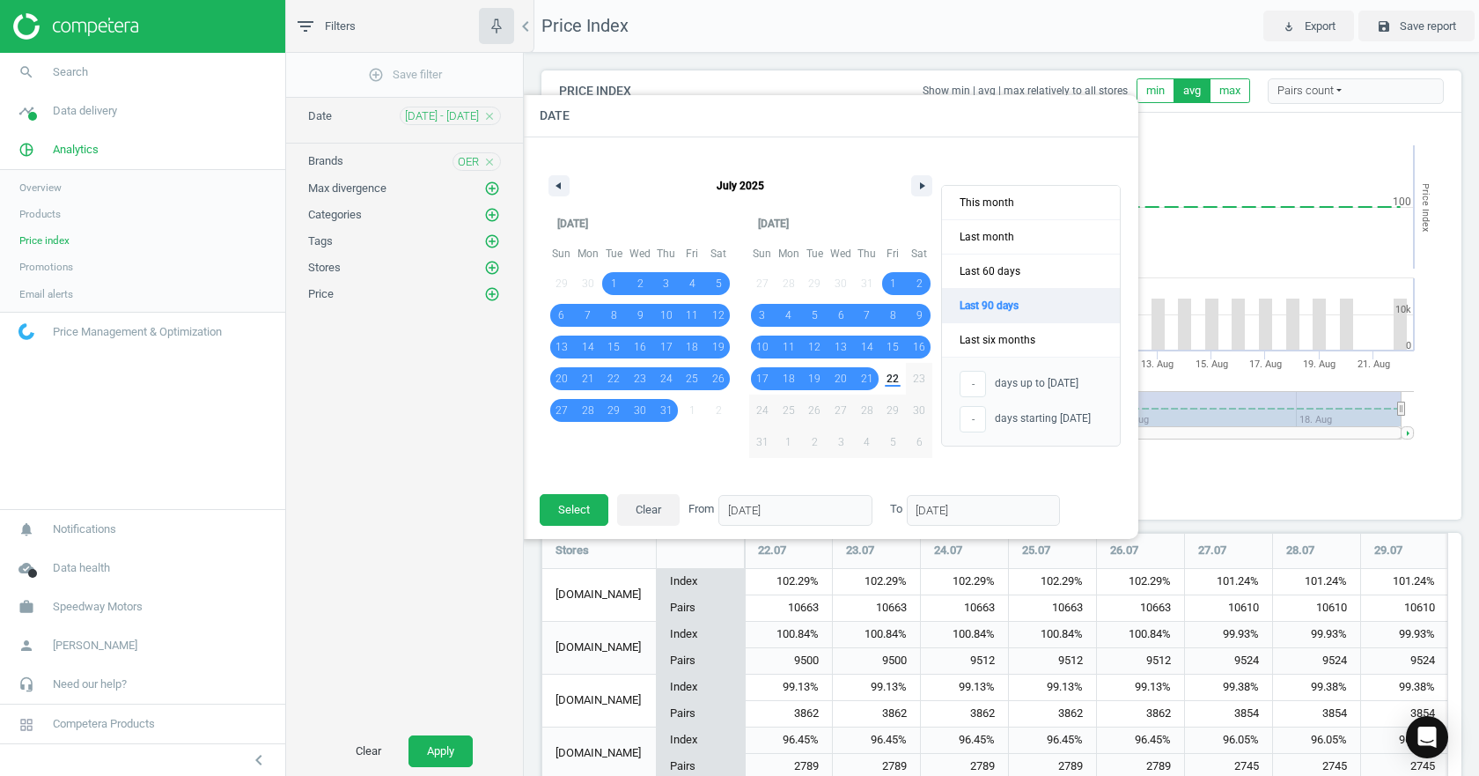
type input "-"
type input "24/05/2025"
type input "21/08/2025"
click at [438, 748] on button "Apply" at bounding box center [441, 751] width 64 height 32
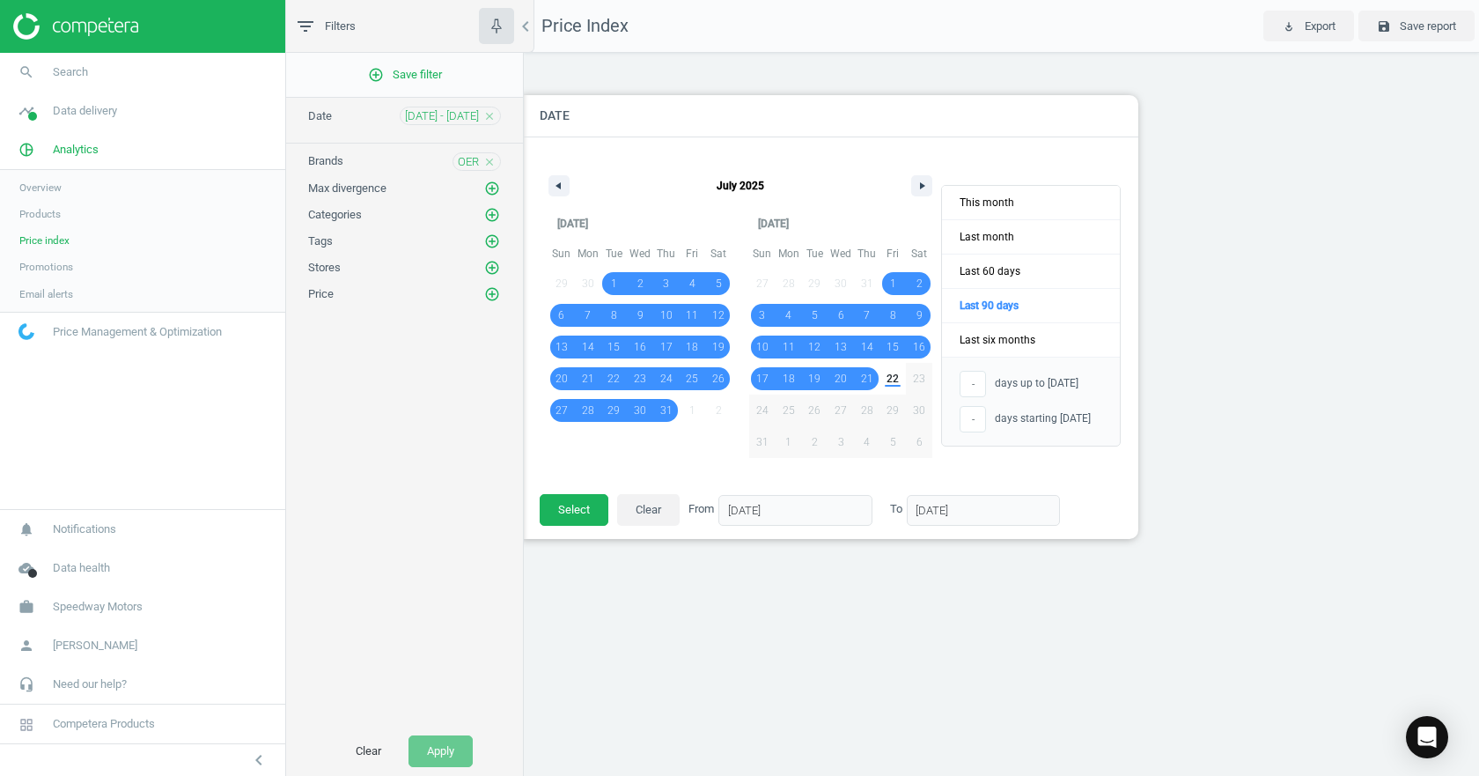
click at [978, 23] on div at bounding box center [1263, 388] width 1479 height 776
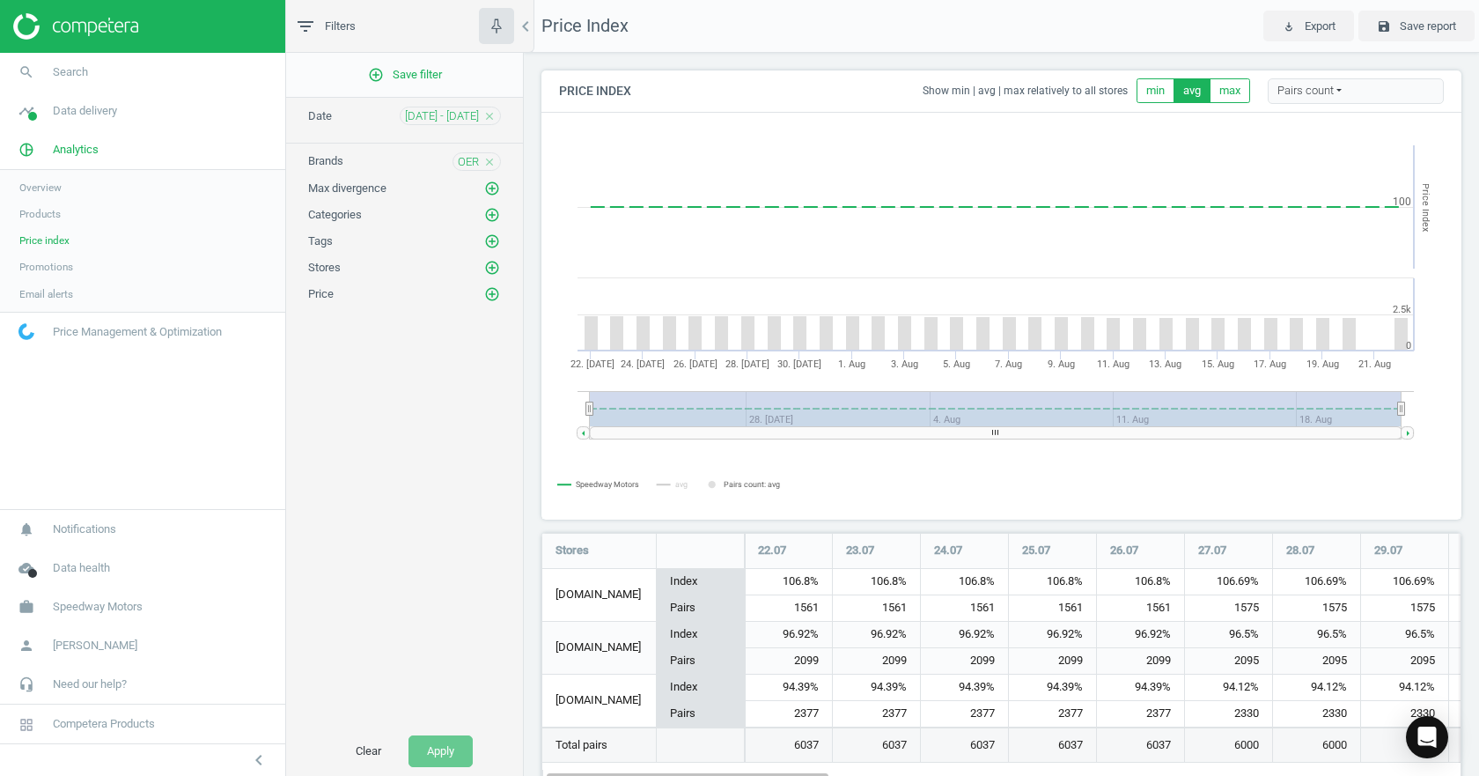
scroll to position [278, 934]
drag, startPoint x: 1275, startPoint y: 410, endPoint x: 1147, endPoint y: 404, distance: 128.7
click at [1158, 407] on rect at bounding box center [989, 408] width 799 height 35
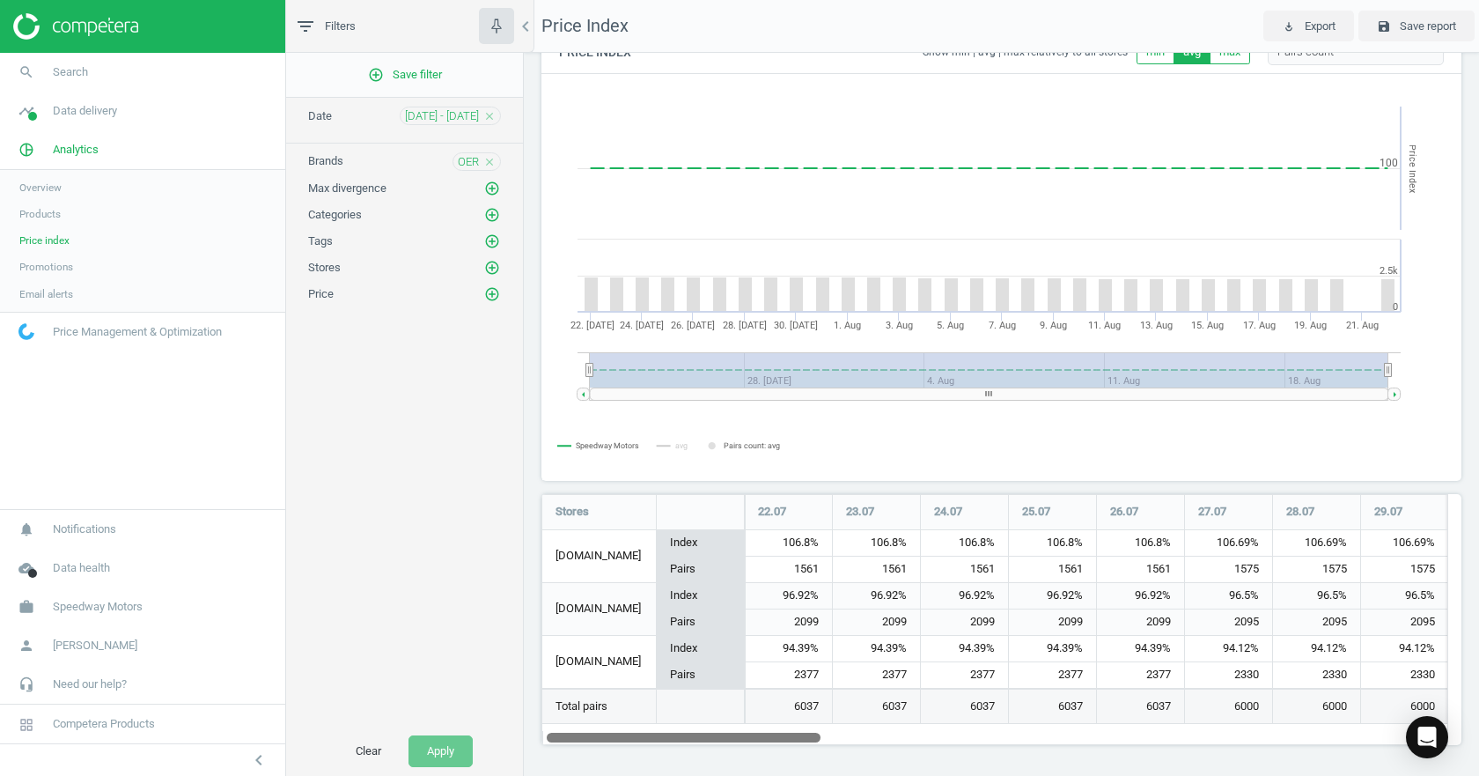
drag, startPoint x: 808, startPoint y: 736, endPoint x: 455, endPoint y: 769, distance: 354.6
click at [458, 771] on div "filter_list Filters chevron_left add_circle_outline Save filter Date 23 Jul - 2…" at bounding box center [882, 388] width 1193 height 776
click at [460, 113] on span "23 Jul - 22 Aug" at bounding box center [442, 116] width 74 height 16
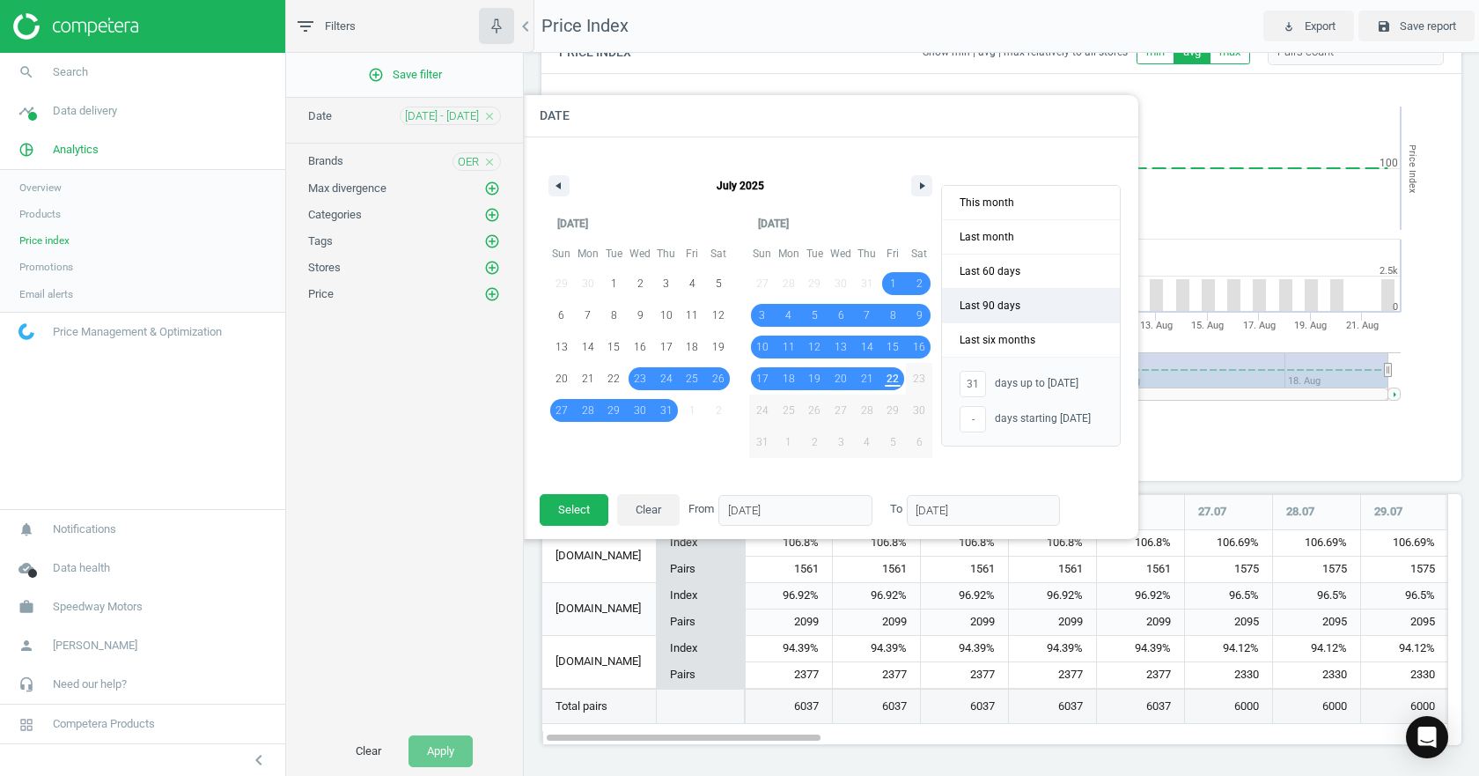
click at [998, 305] on span "Last 90 days" at bounding box center [1031, 305] width 178 height 33
type input "-"
type input "24/05/2025"
type input "21/08/2025"
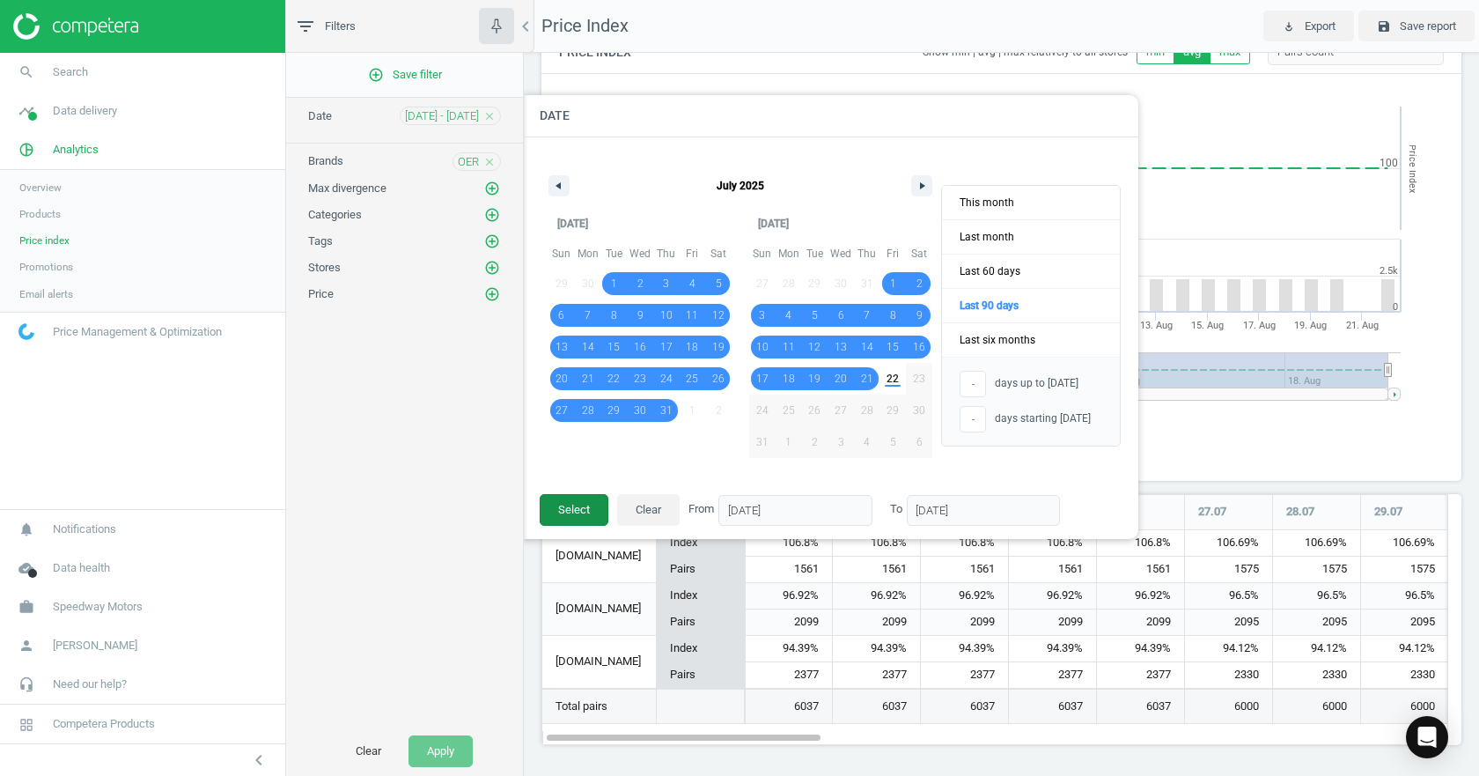
click at [576, 514] on button "Select" at bounding box center [574, 510] width 69 height 32
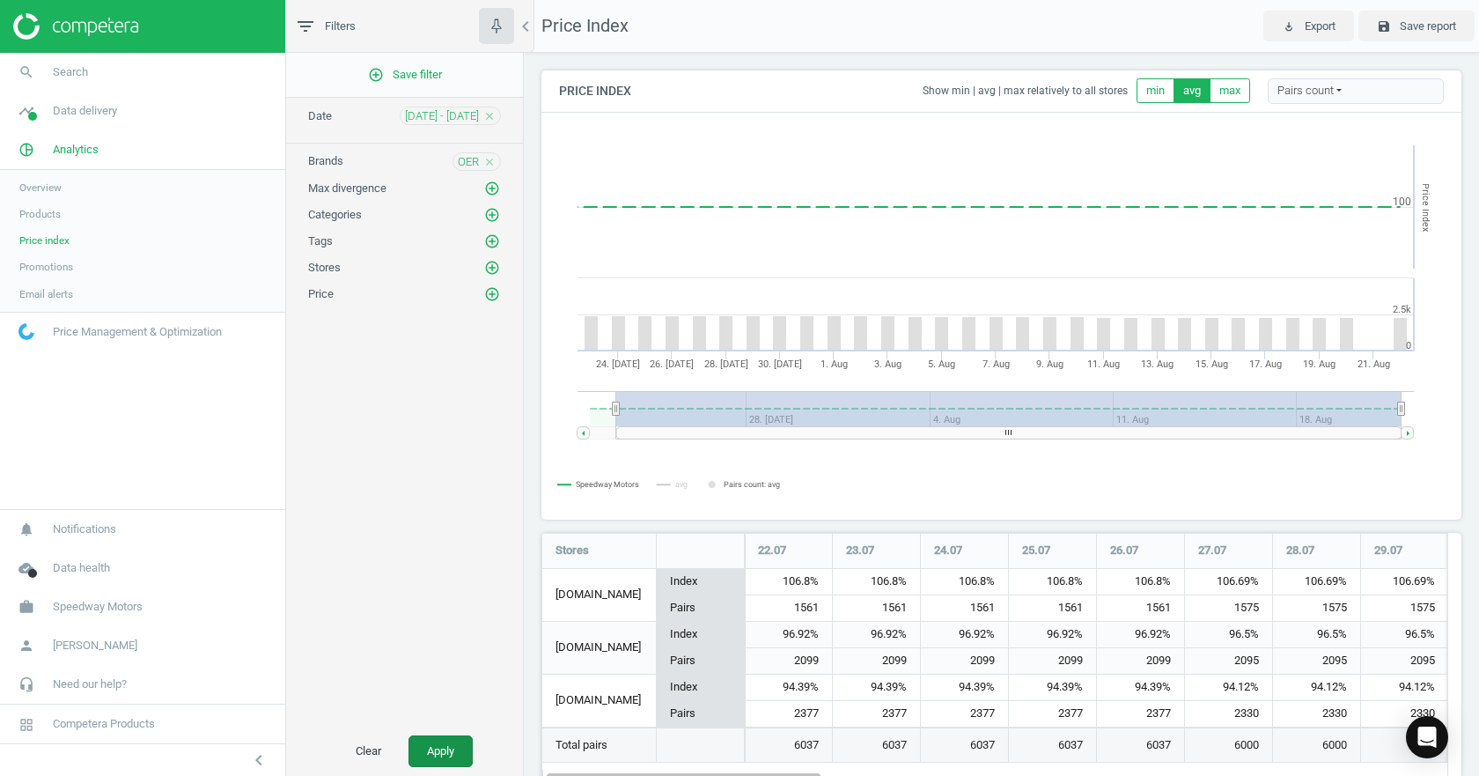
click at [451, 749] on button "Apply" at bounding box center [441, 751] width 64 height 32
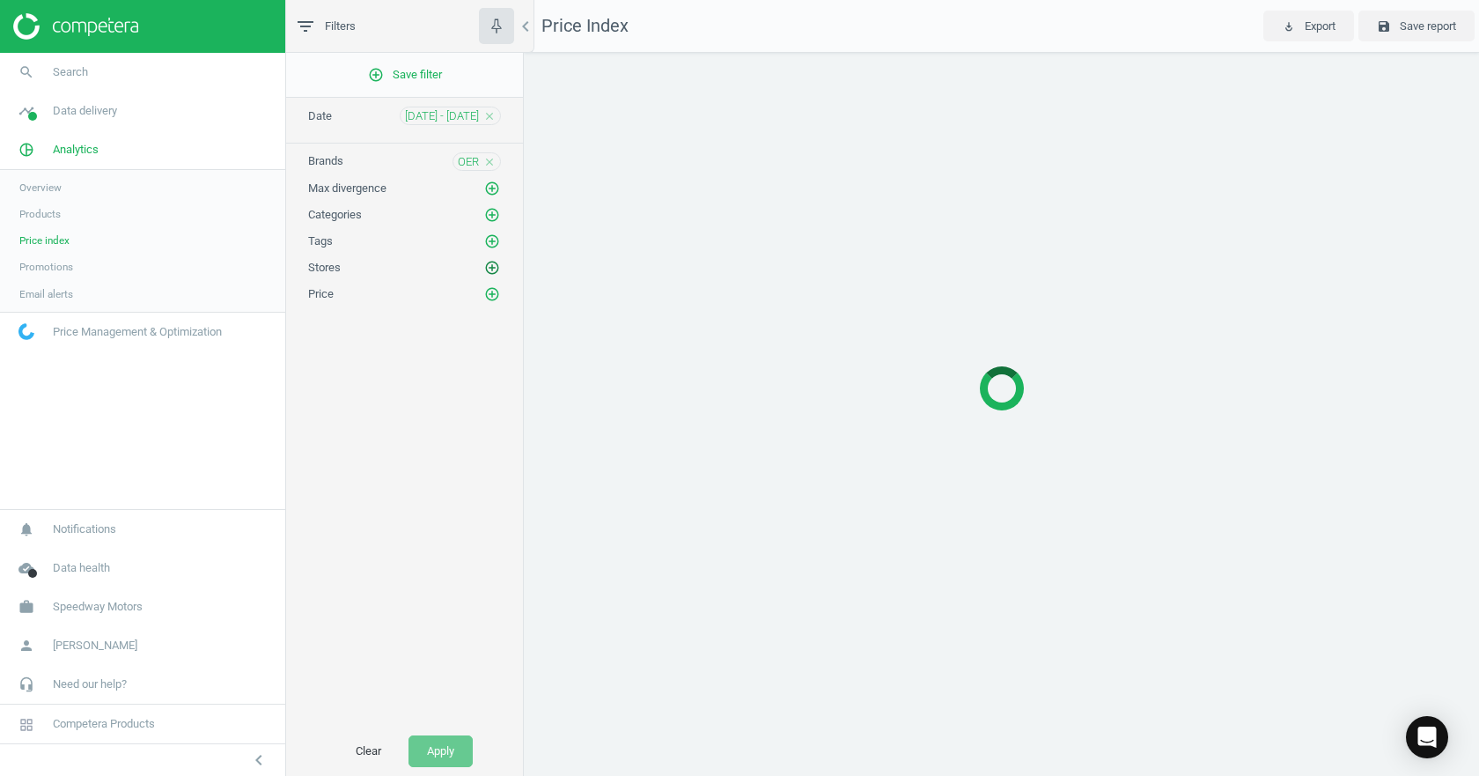
click at [487, 265] on icon "add_circle_outline" at bounding box center [492, 268] width 16 height 16
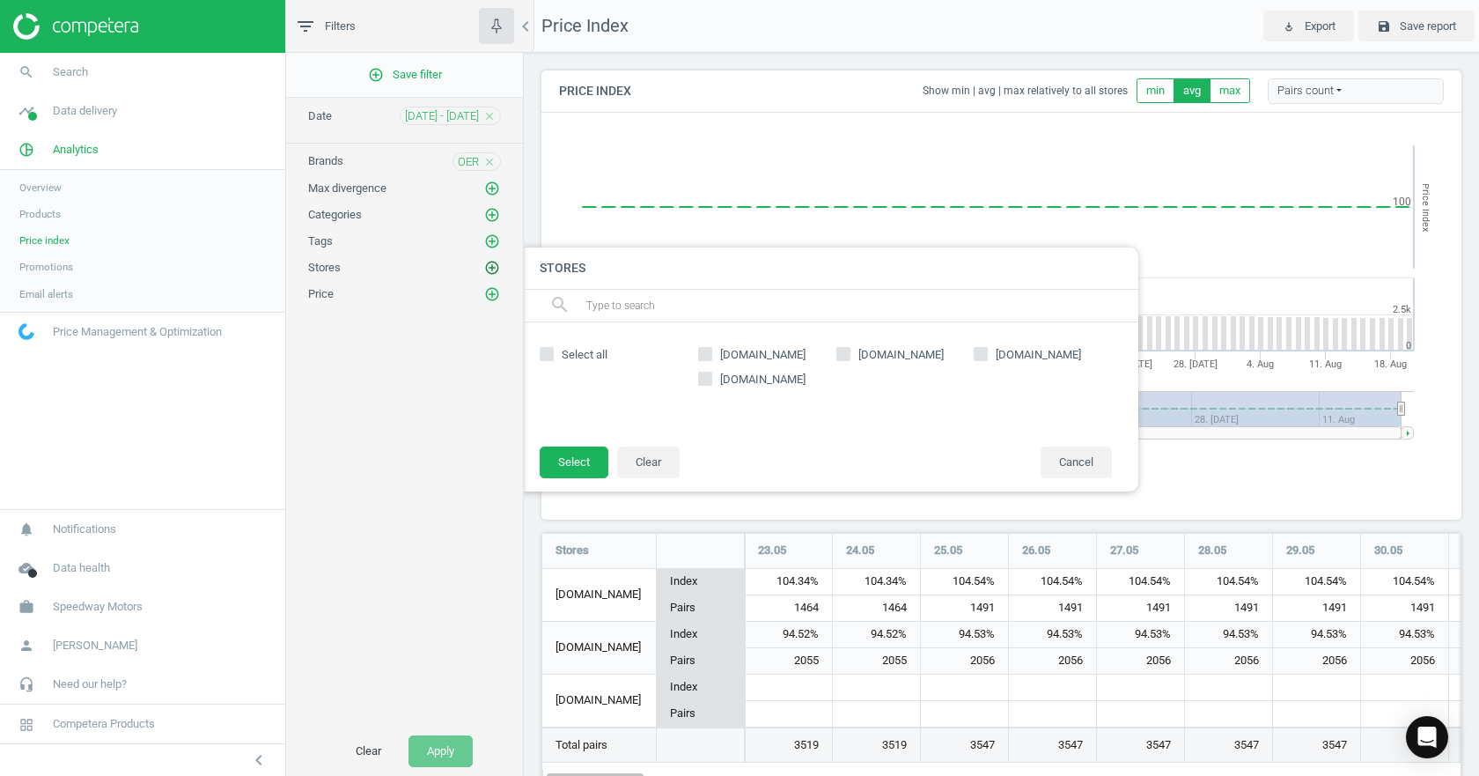
scroll to position [278, 934]
click at [725, 353] on span "[DOMAIN_NAME]" at bounding box center [763, 355] width 92 height 16
click at [712, 353] on input "[DOMAIN_NAME]" at bounding box center [705, 353] width 11 height 11
checkbox input "true"
click at [856, 357] on span "[DOMAIN_NAME]" at bounding box center [901, 355] width 92 height 16
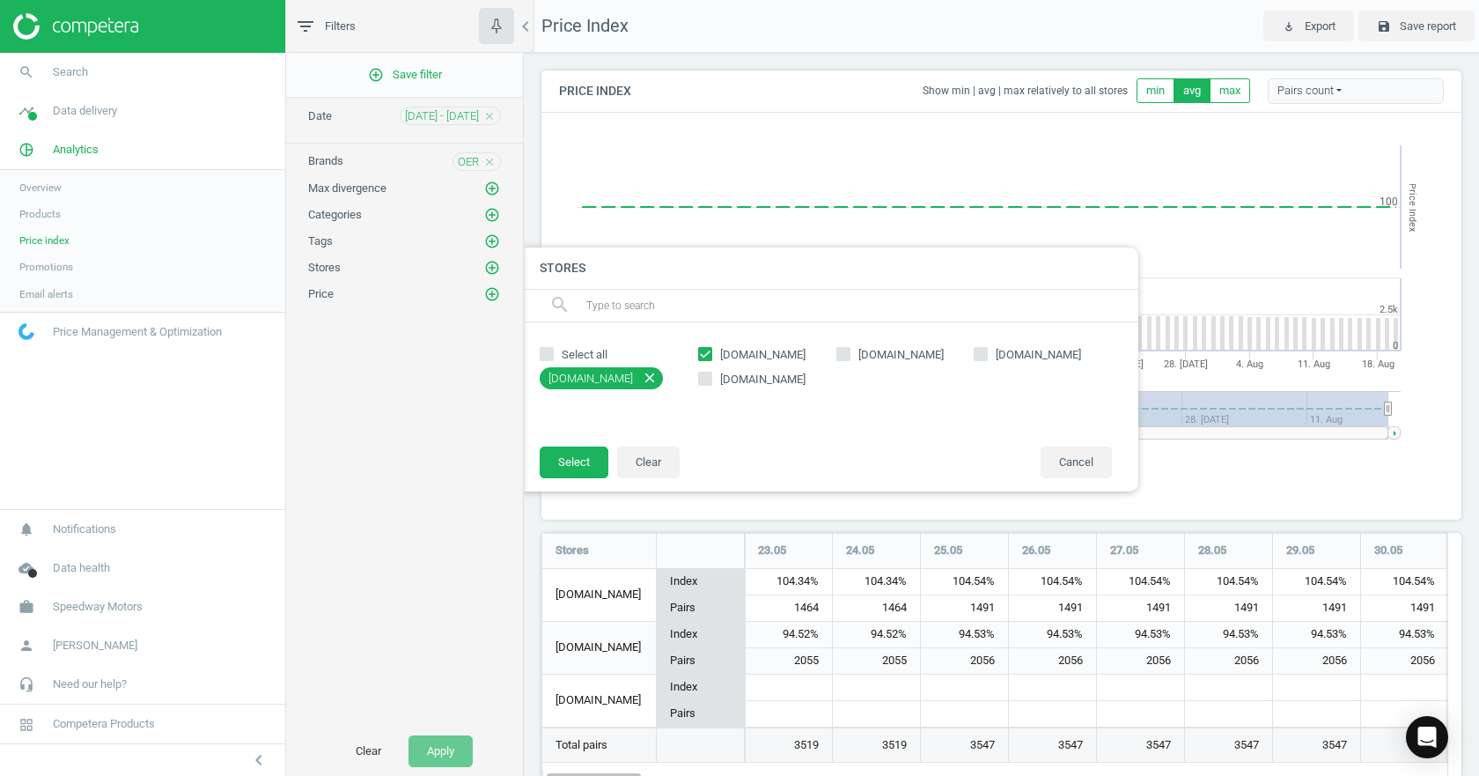
click at [849, 357] on input "[DOMAIN_NAME]" at bounding box center [842, 353] width 11 height 11
checkbox input "true"
click at [594, 461] on button "Select" at bounding box center [574, 462] width 69 height 32
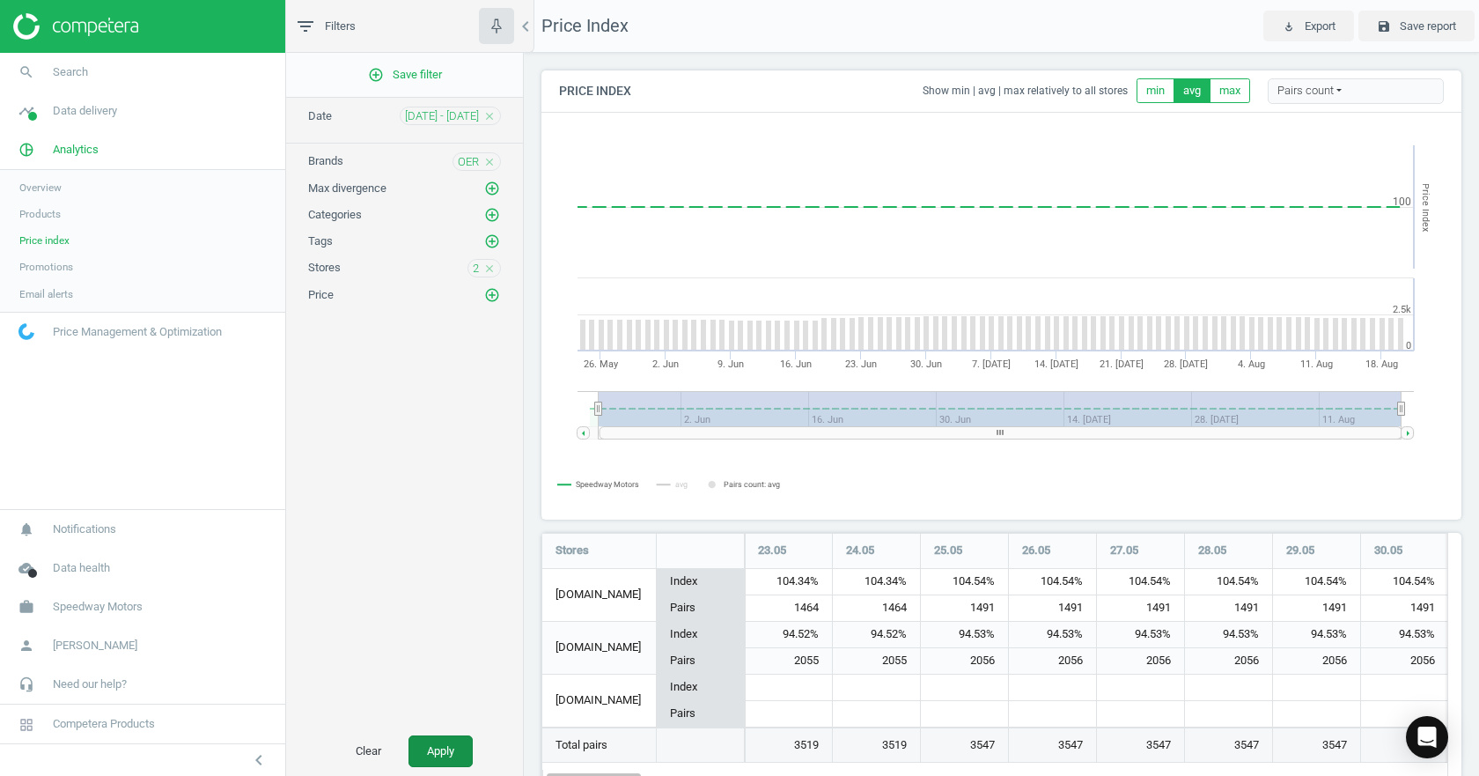
click at [446, 757] on button "Apply" at bounding box center [441, 751] width 64 height 32
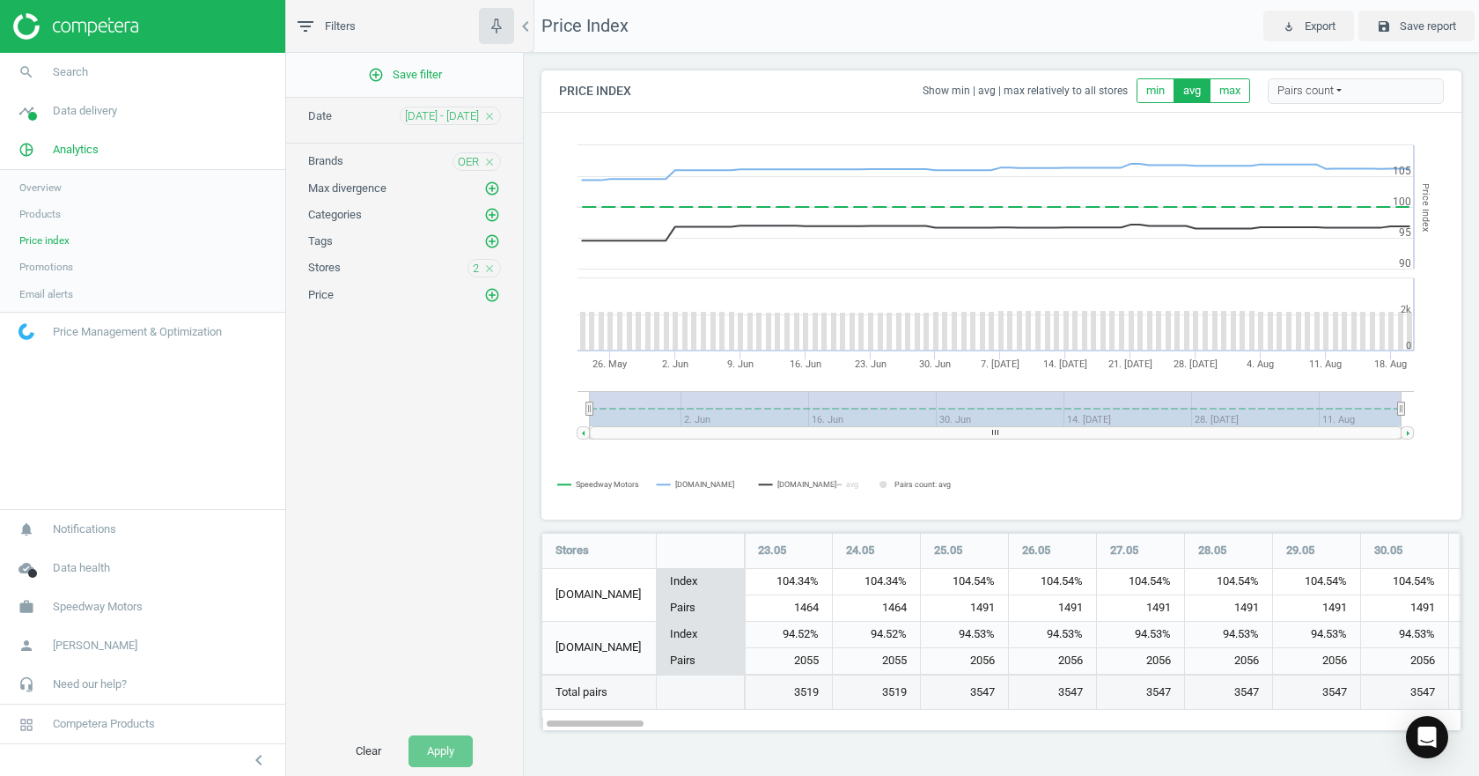
scroll to position [225, 948]
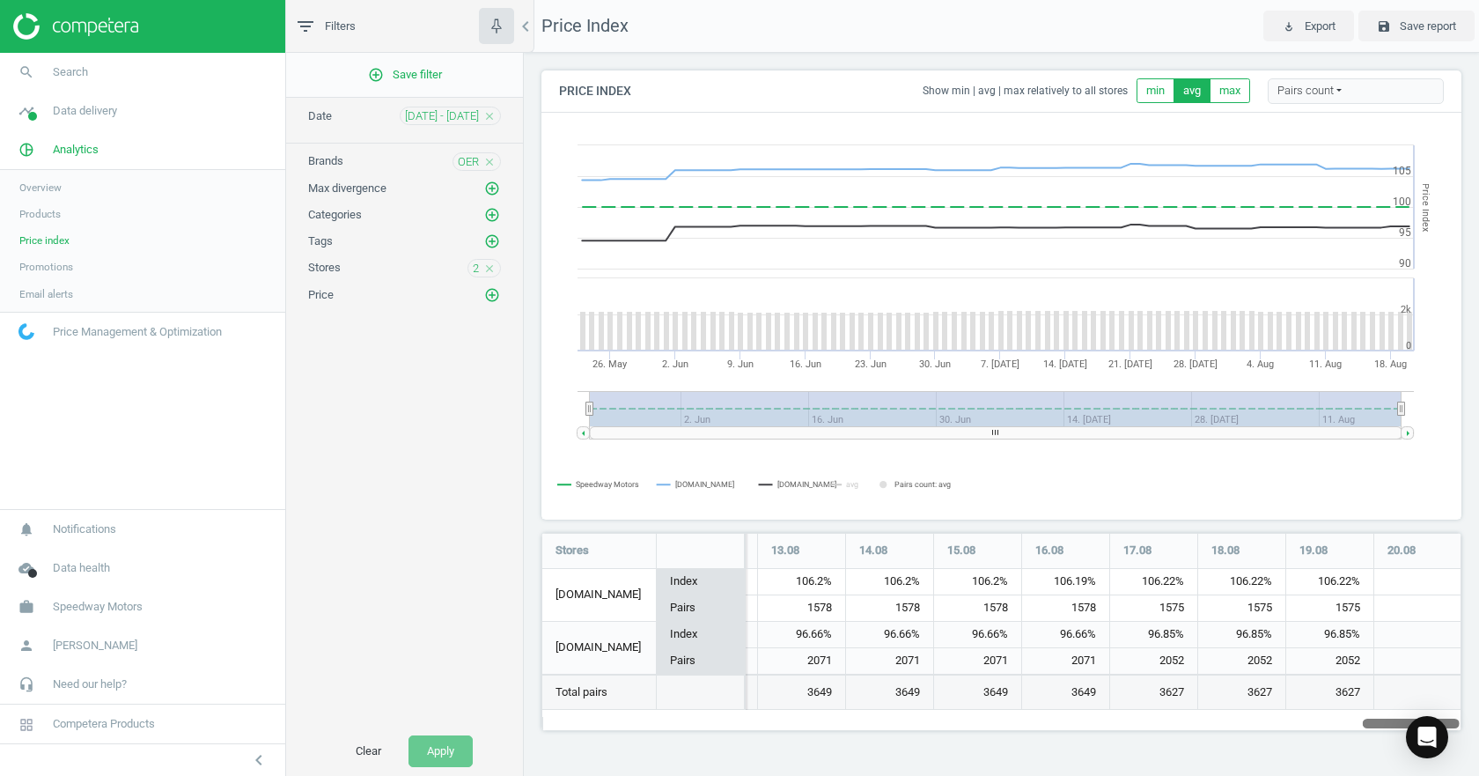
drag, startPoint x: 596, startPoint y: 720, endPoint x: 1461, endPoint y: 649, distance: 867.7
click at [1465, 654] on div "Price Index Show min | avg | max relatively to all stores min avg max Pairs cou…" at bounding box center [1001, 407] width 955 height 709
click at [113, 78] on link "search Search" at bounding box center [142, 72] width 285 height 39
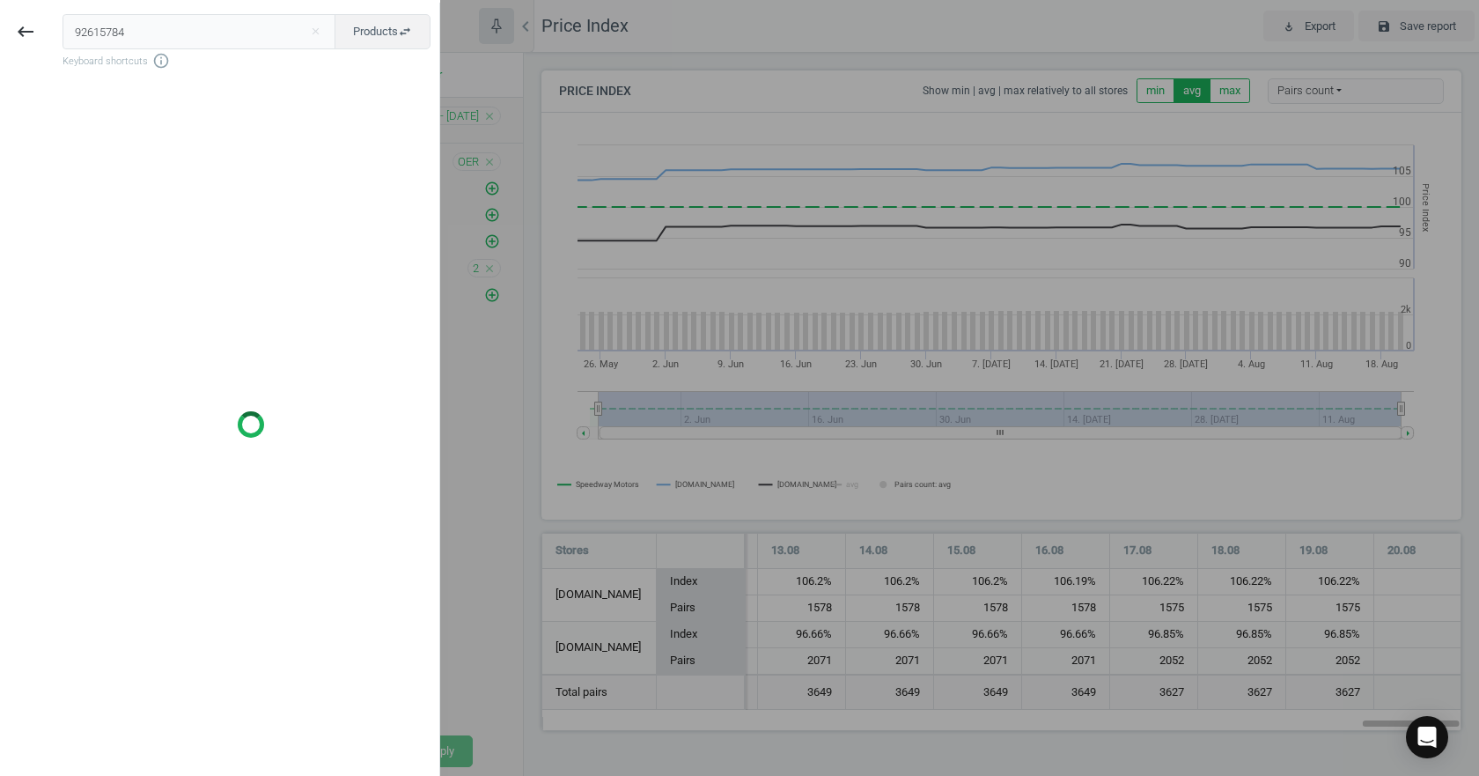
type input "92615784"
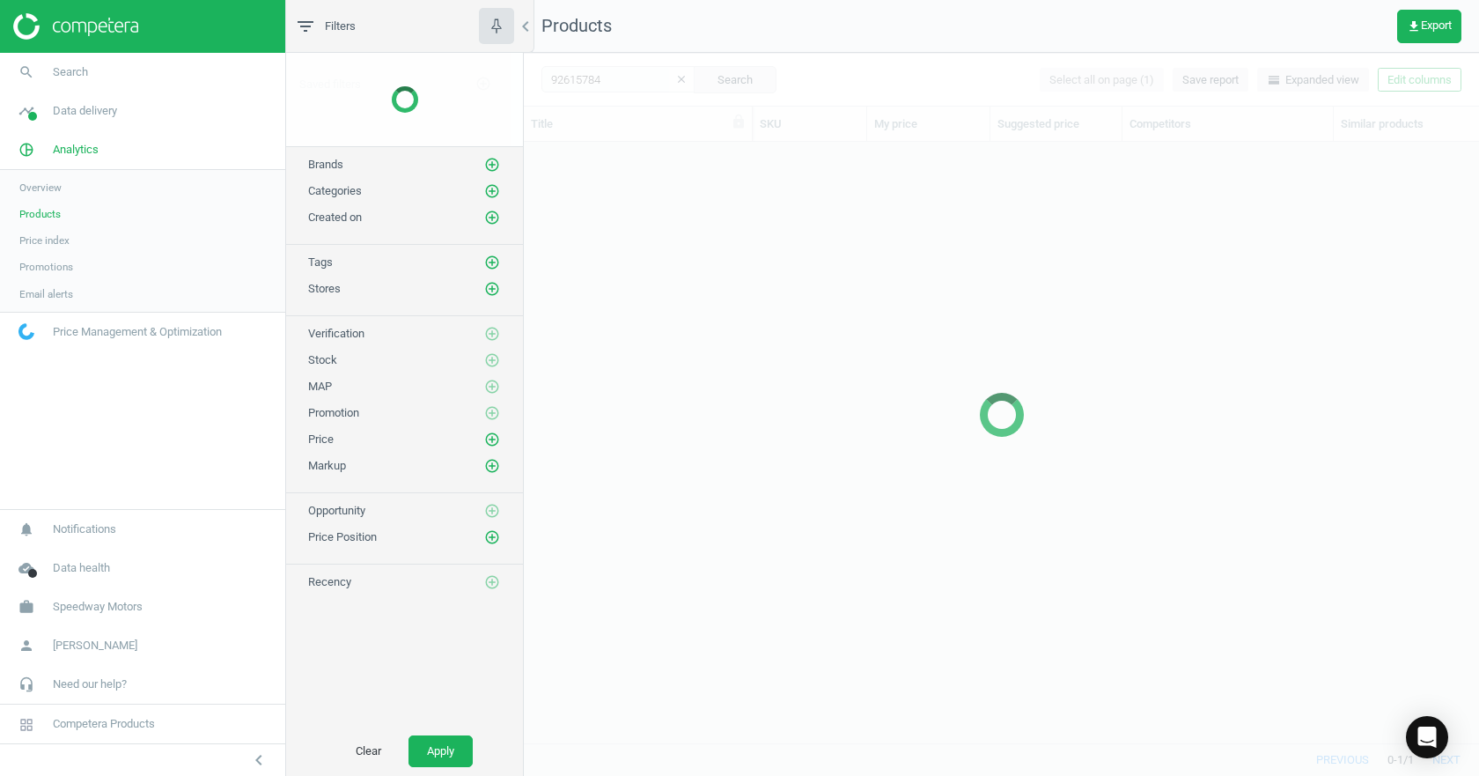
scroll to position [574, 942]
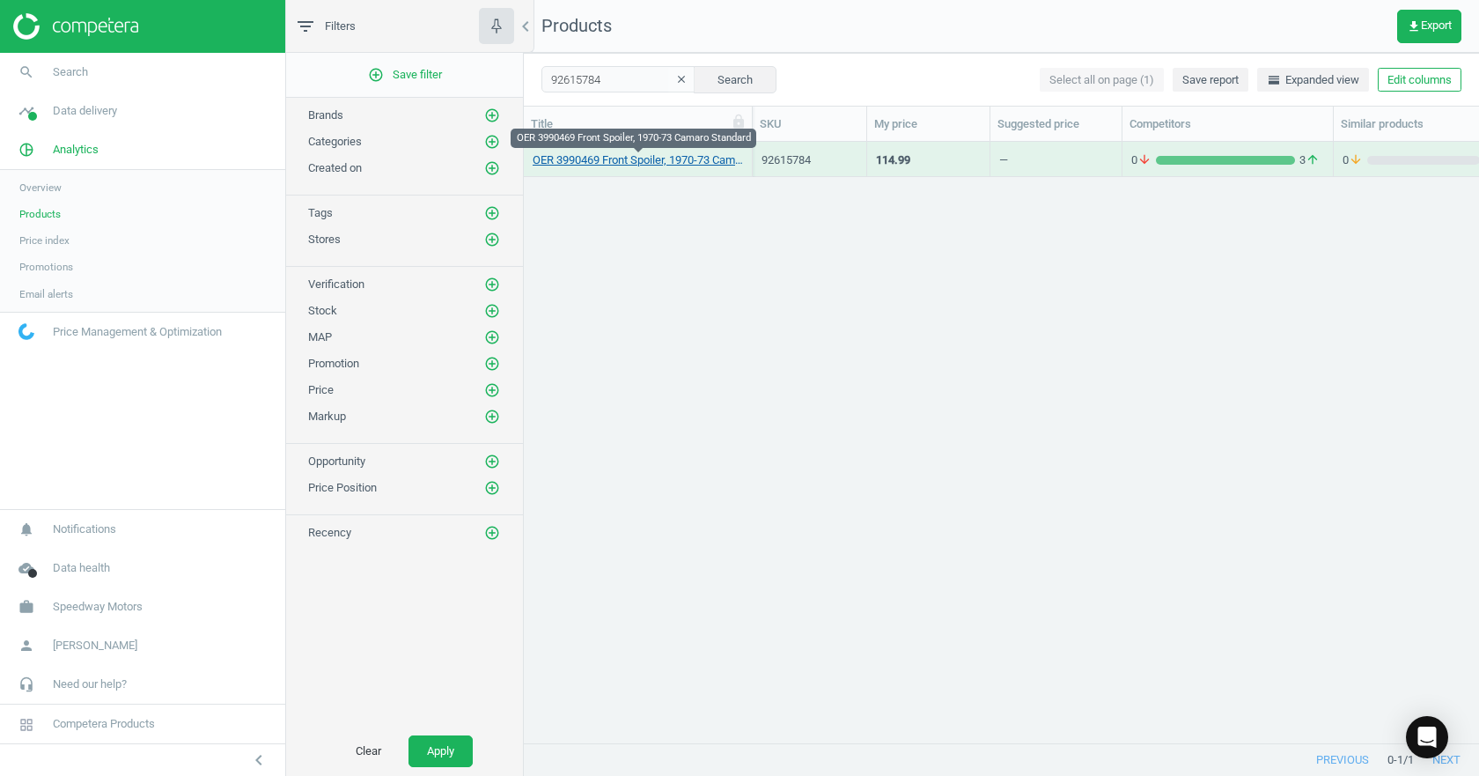
click at [679, 163] on link "OER 3990469 Front Spoiler, 1970-73 Camaro Standard" at bounding box center [638, 160] width 210 height 16
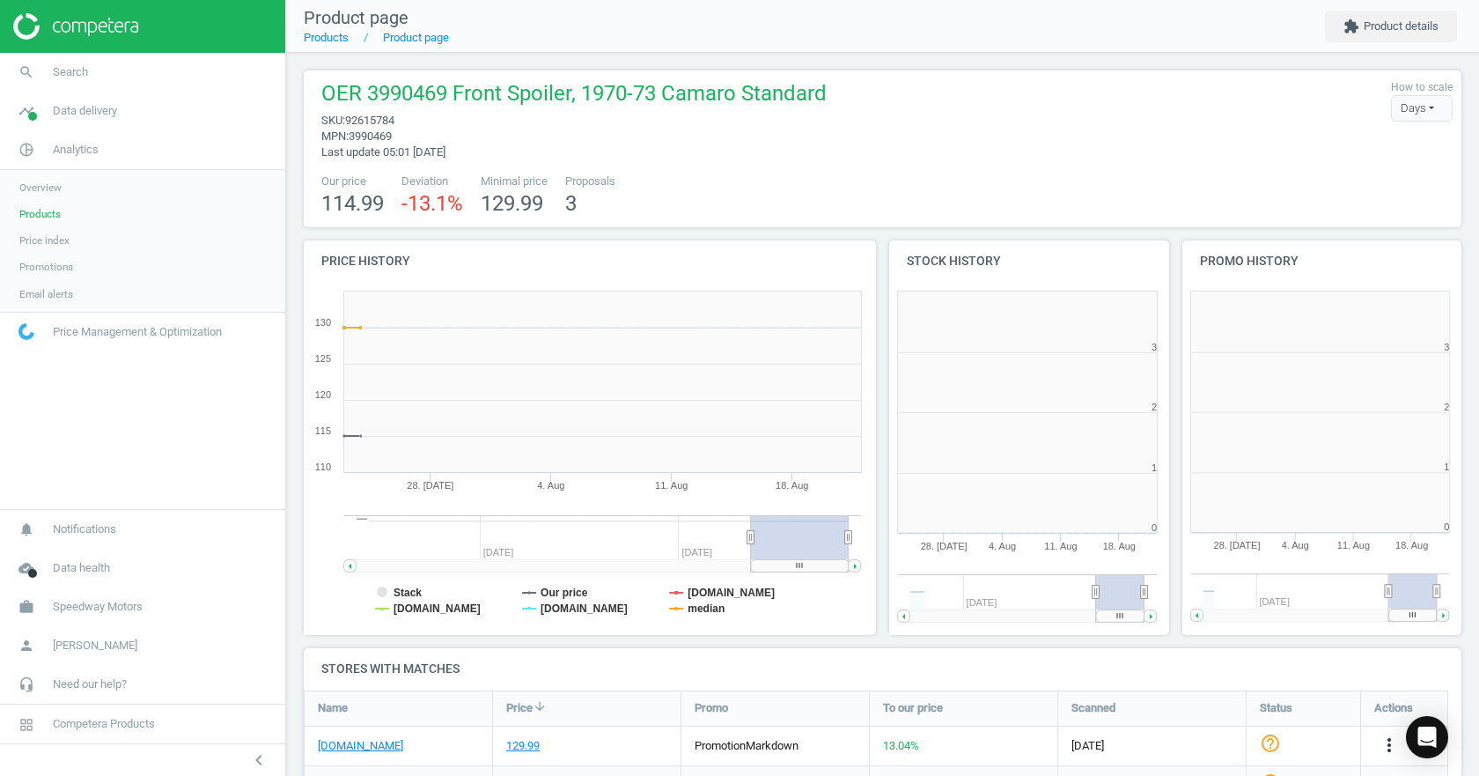
scroll to position [380, 304]
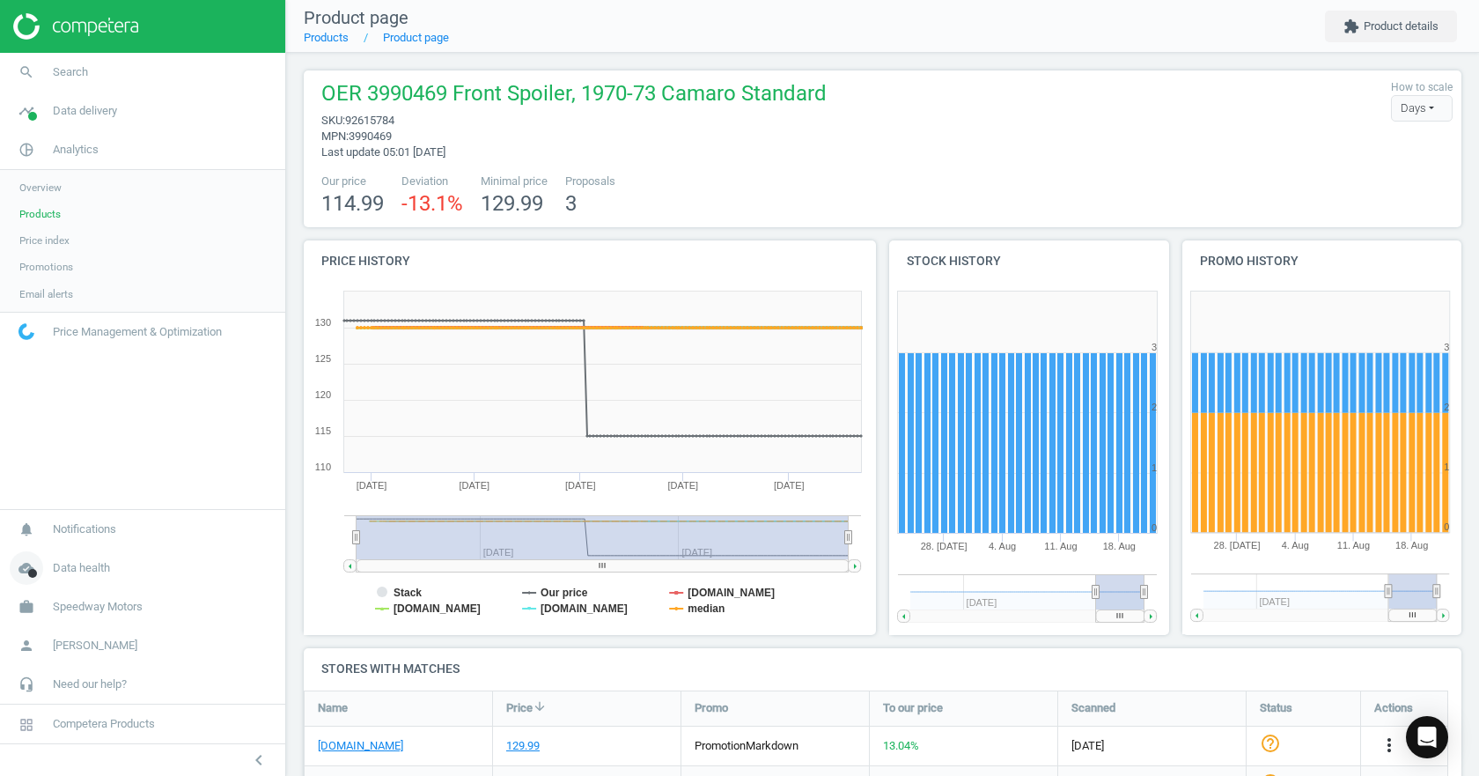
drag, startPoint x: 750, startPoint y: 541, endPoint x: 161, endPoint y: 552, distance: 589.3
click at [165, 555] on section "search Search timeline Data delivery Overview Matches dashboard Matches Rematch…" at bounding box center [739, 388] width 1479 height 776
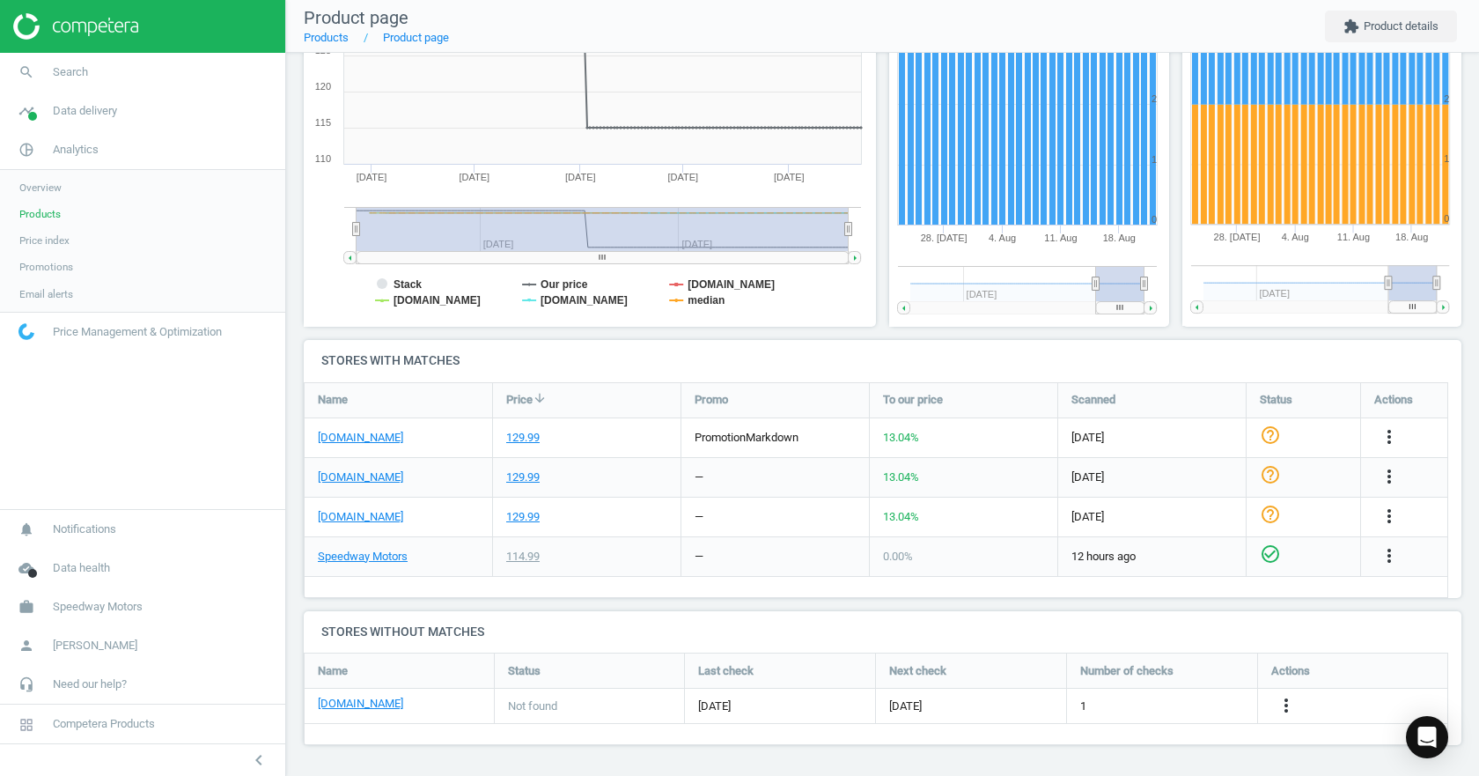
scroll to position [0, 0]
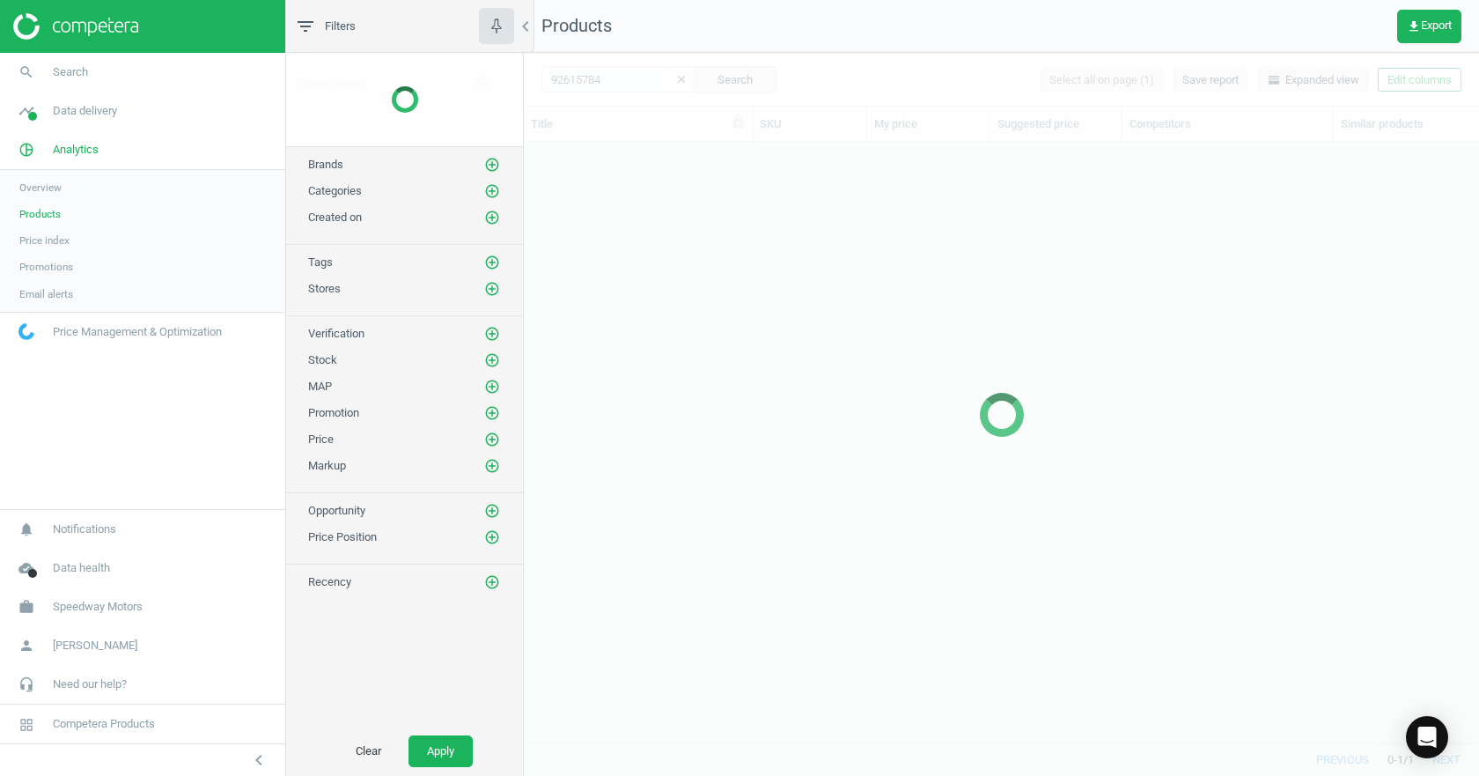
scroll to position [574, 942]
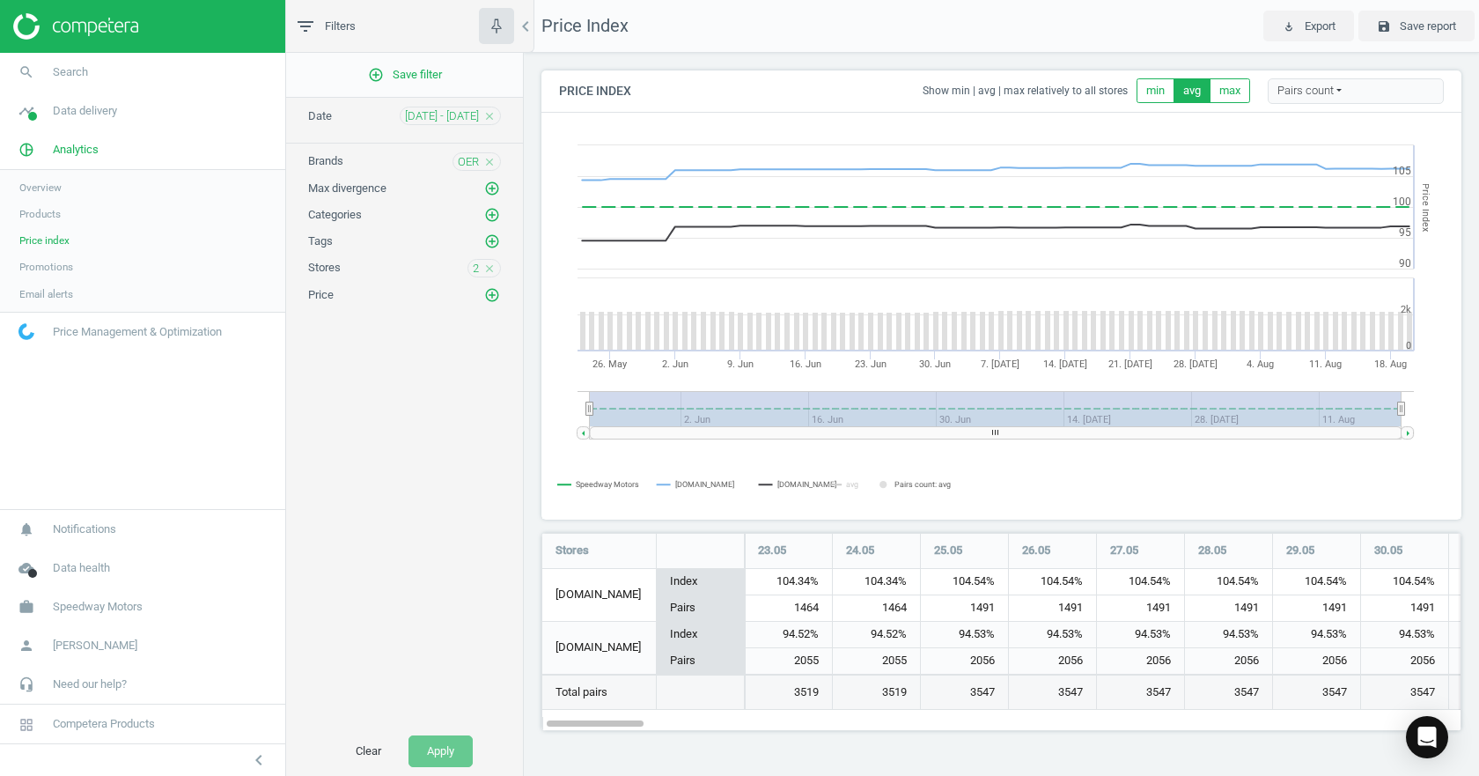
scroll to position [225, 948]
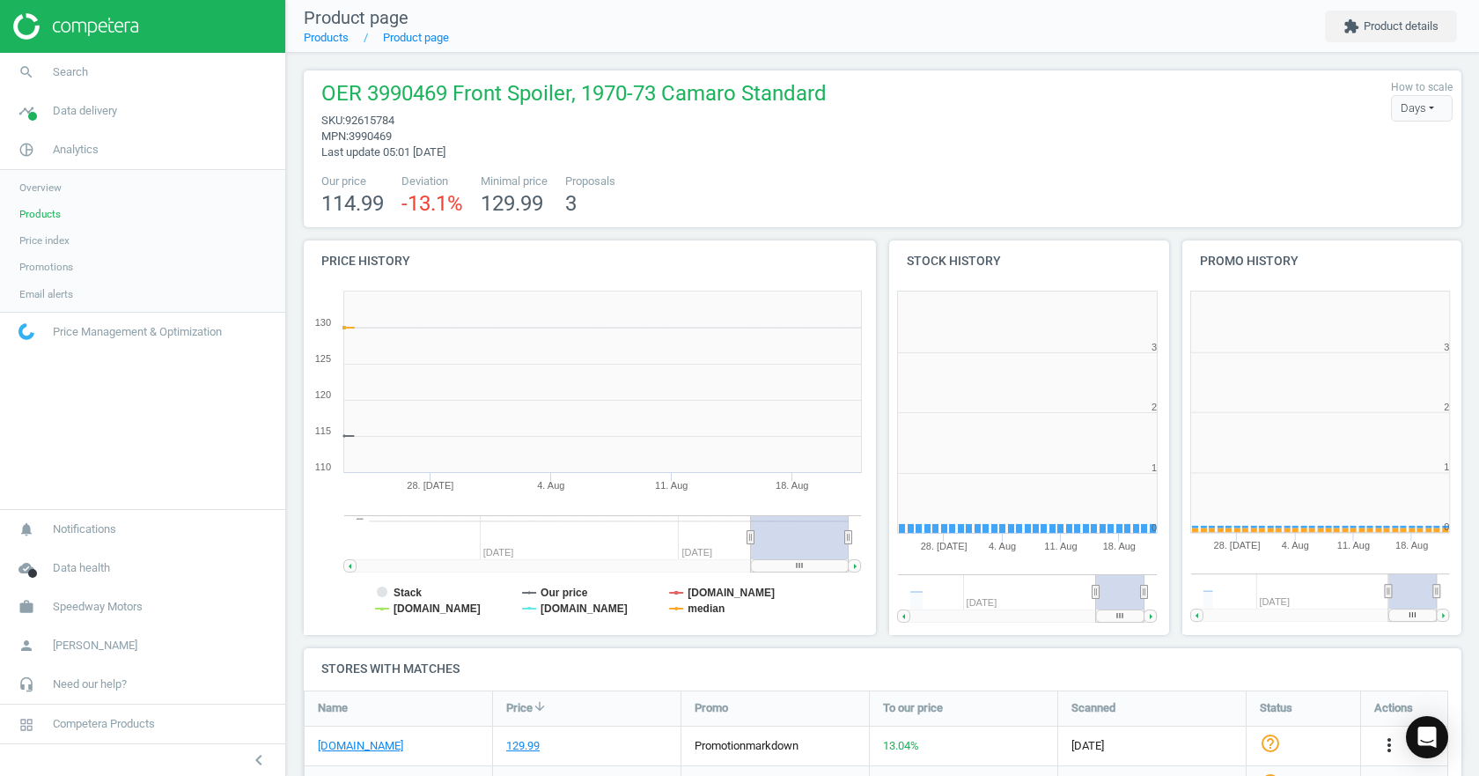
scroll to position [380, 304]
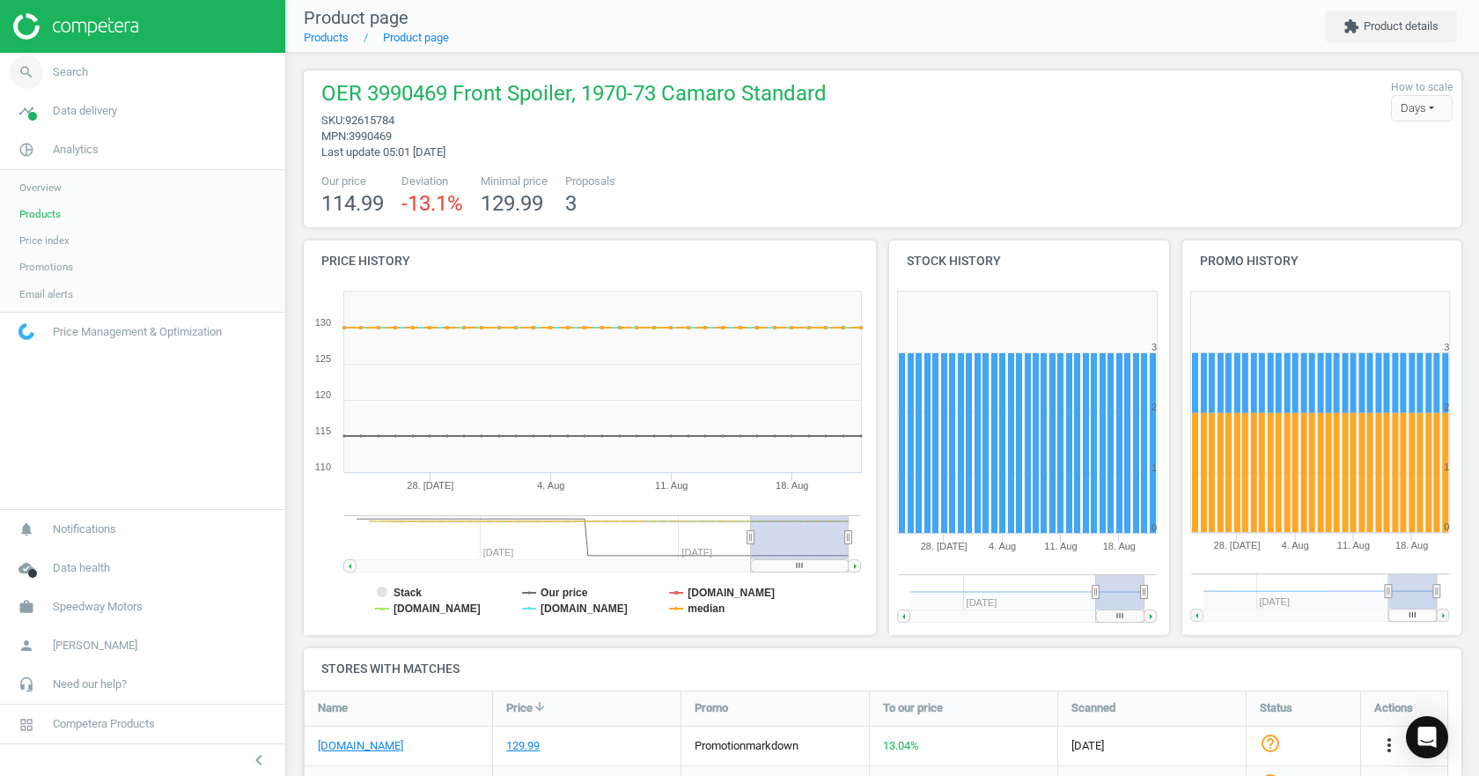
click at [63, 78] on span "Search" at bounding box center [70, 72] width 35 height 16
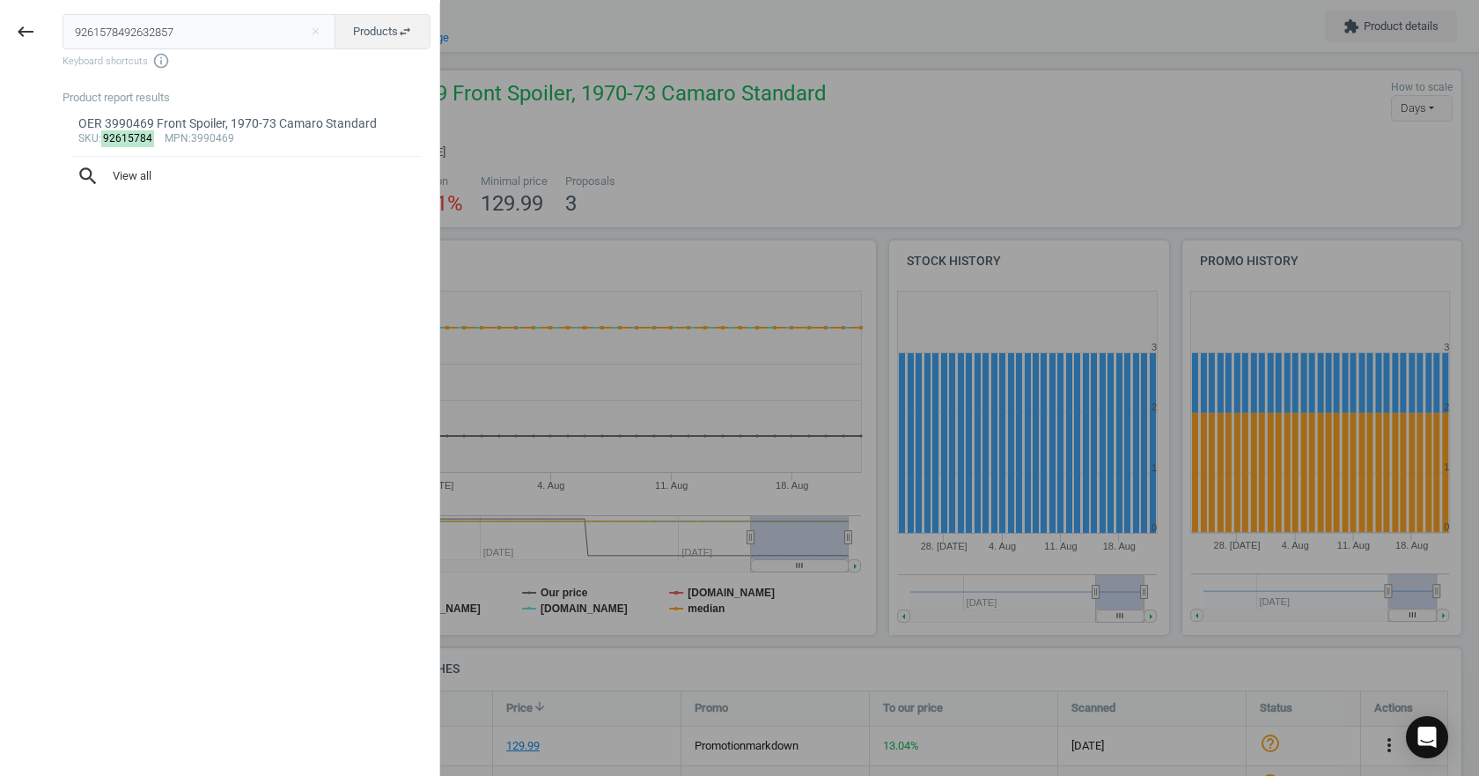
type input "9261578492632857"
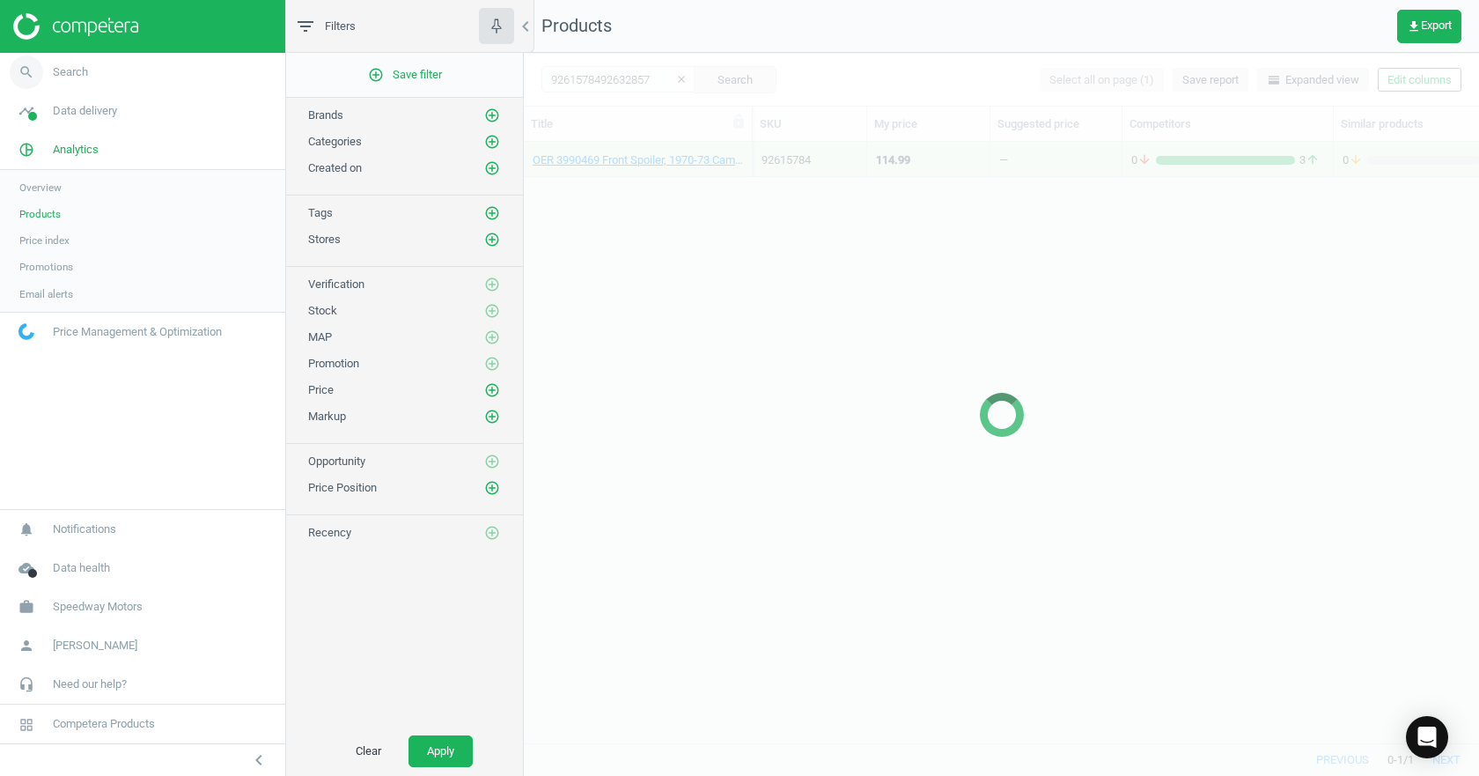
click at [107, 75] on link "search Search" at bounding box center [142, 72] width 285 height 39
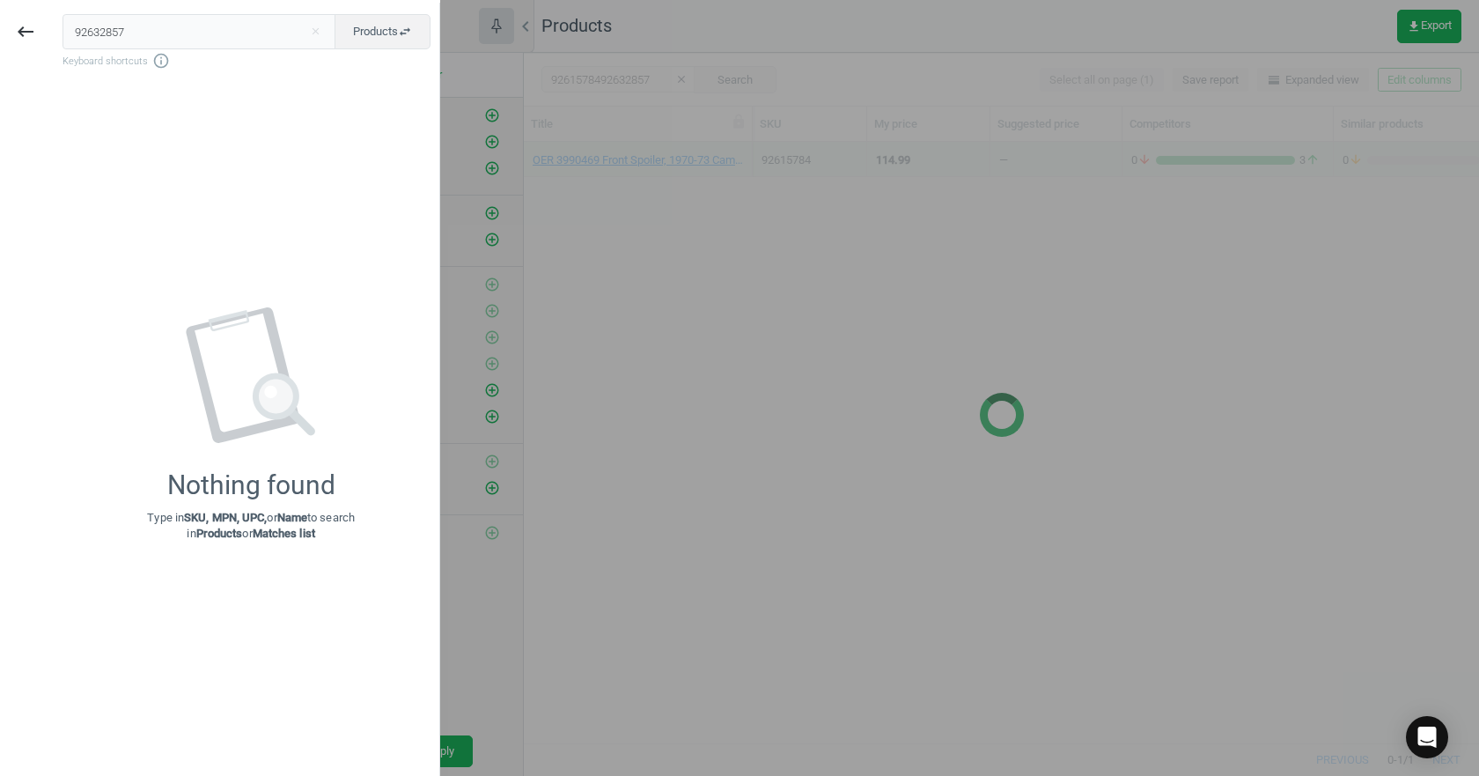
type input "92632857"
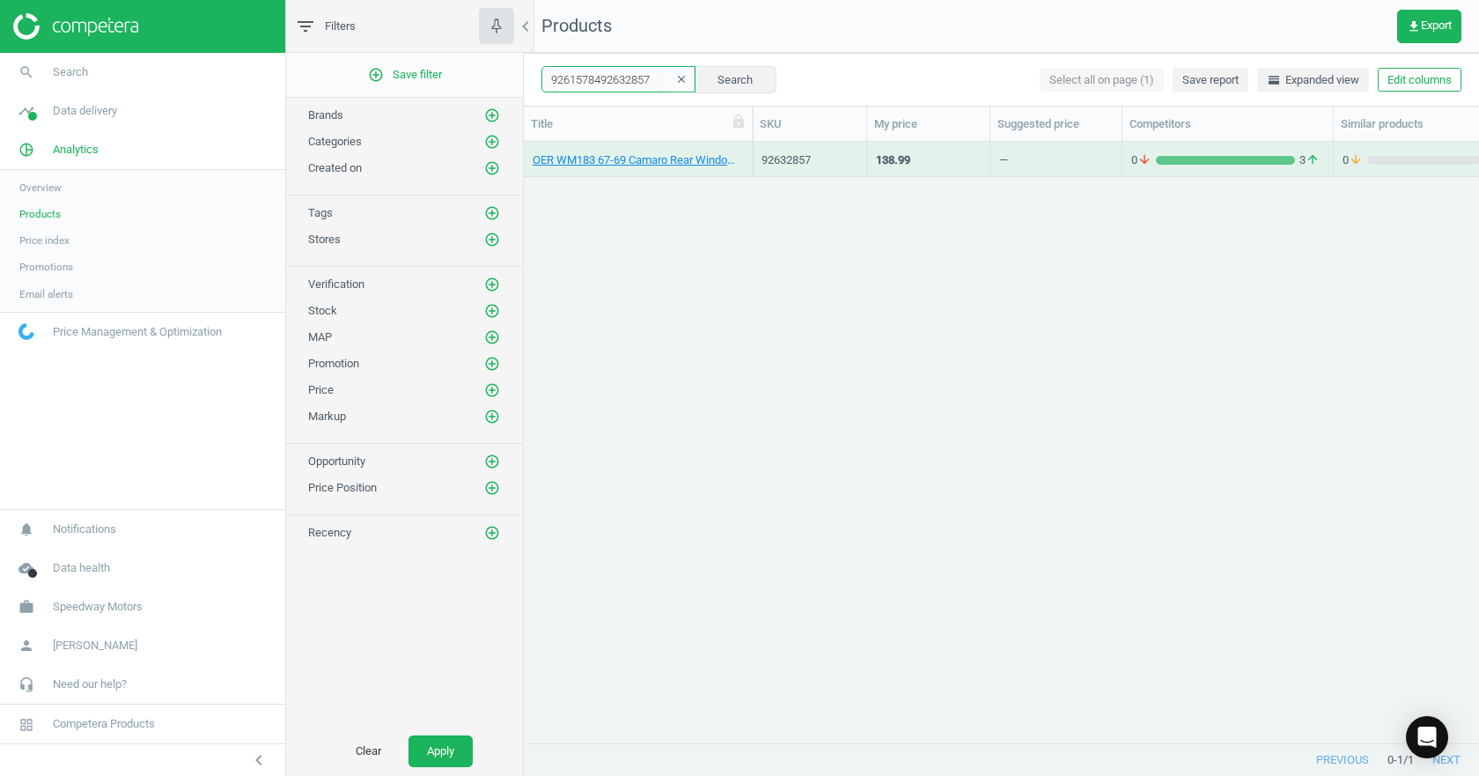
click at [626, 83] on input "9261578492632857" at bounding box center [619, 79] width 154 height 26
paste input "text"
type input "92632857"
click at [734, 73] on button "Search" at bounding box center [735, 79] width 83 height 26
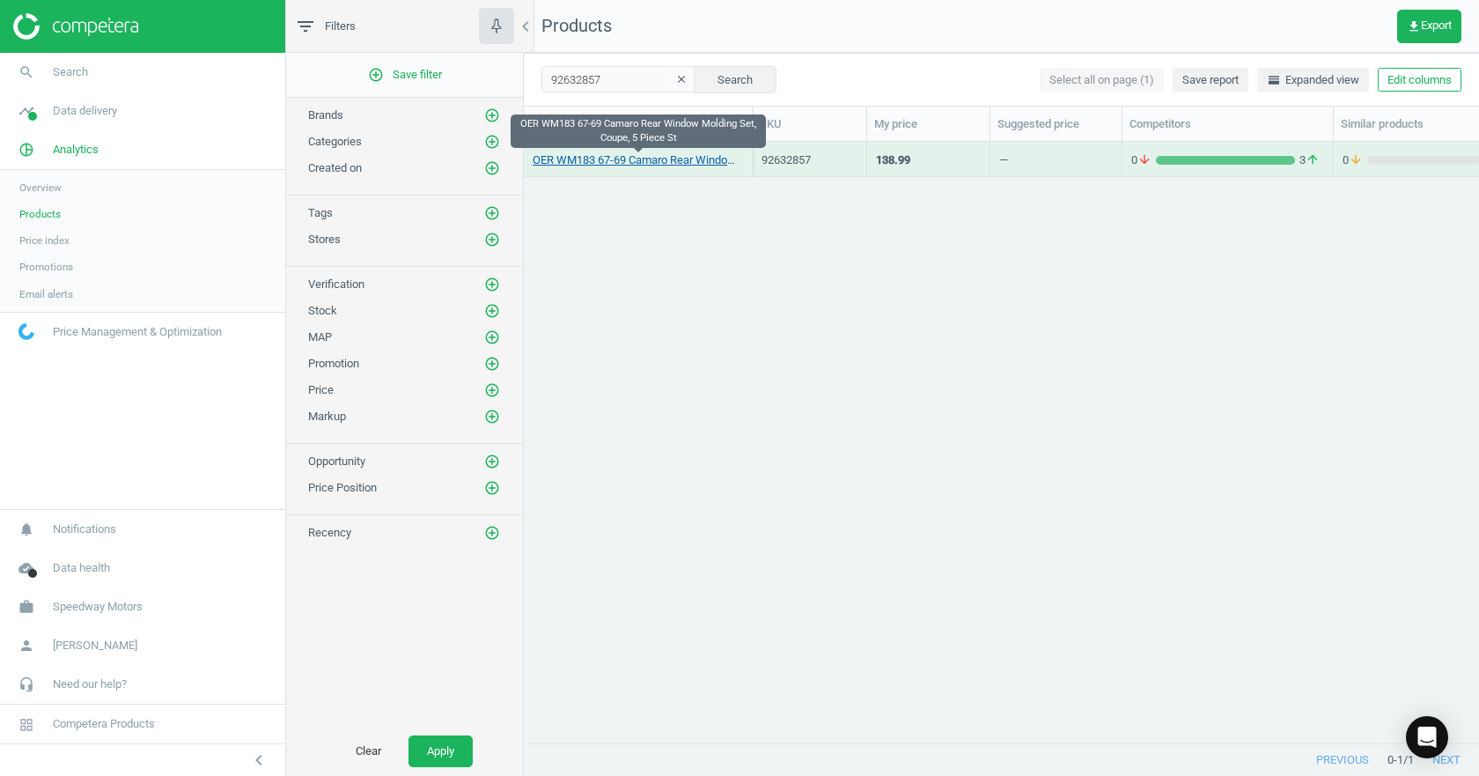
click at [653, 159] on link "OER WM183 67-69 Camaro Rear Window Molding Set, Coupe, 5 Piece St" at bounding box center [638, 160] width 210 height 16
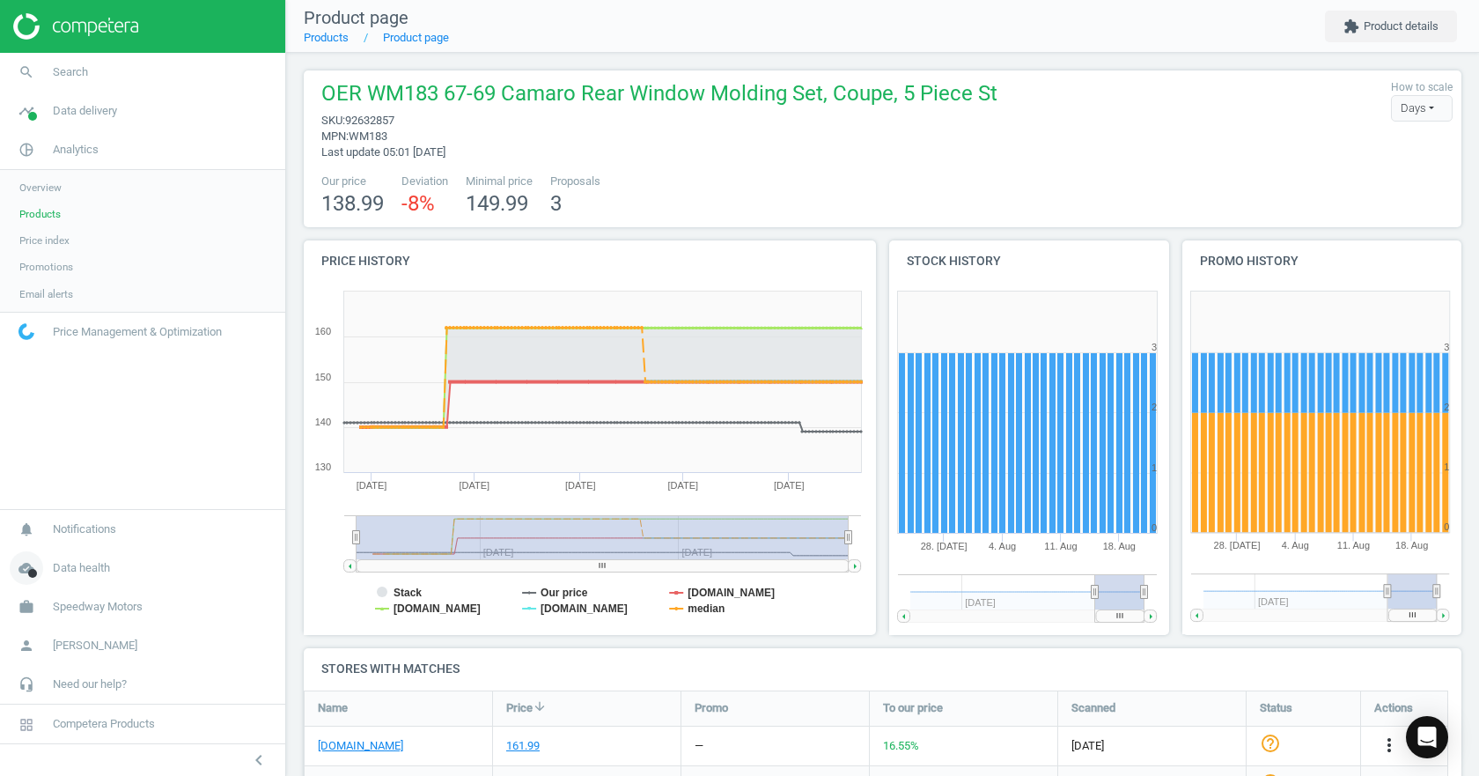
drag, startPoint x: 749, startPoint y: 535, endPoint x: 172, endPoint y: 553, distance: 577.1
click at [172, 553] on section "search Search timeline Data delivery Overview Matches dashboard Matches Rematch…" at bounding box center [739, 388] width 1479 height 776
click at [66, 70] on span "Search" at bounding box center [70, 72] width 35 height 16
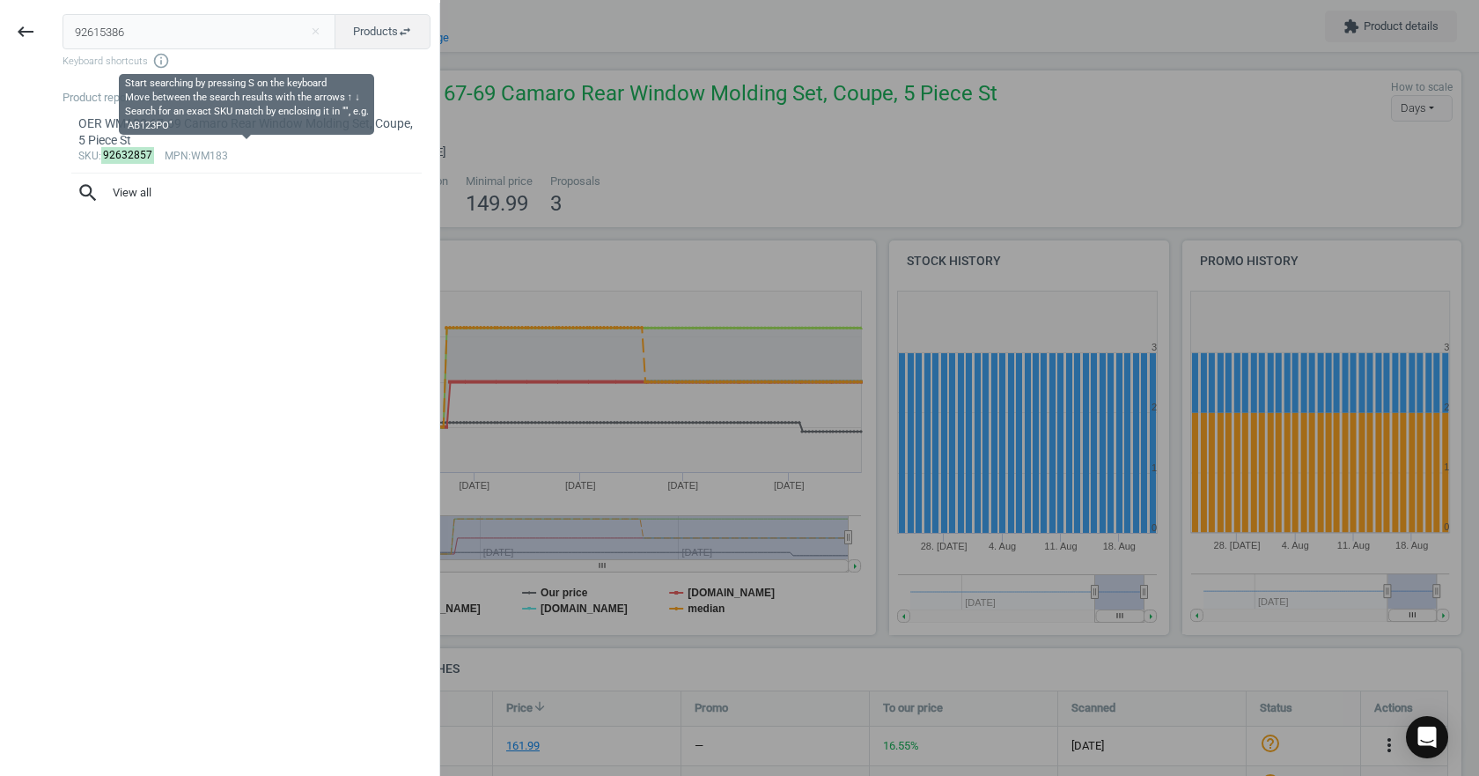
type input "92615386"
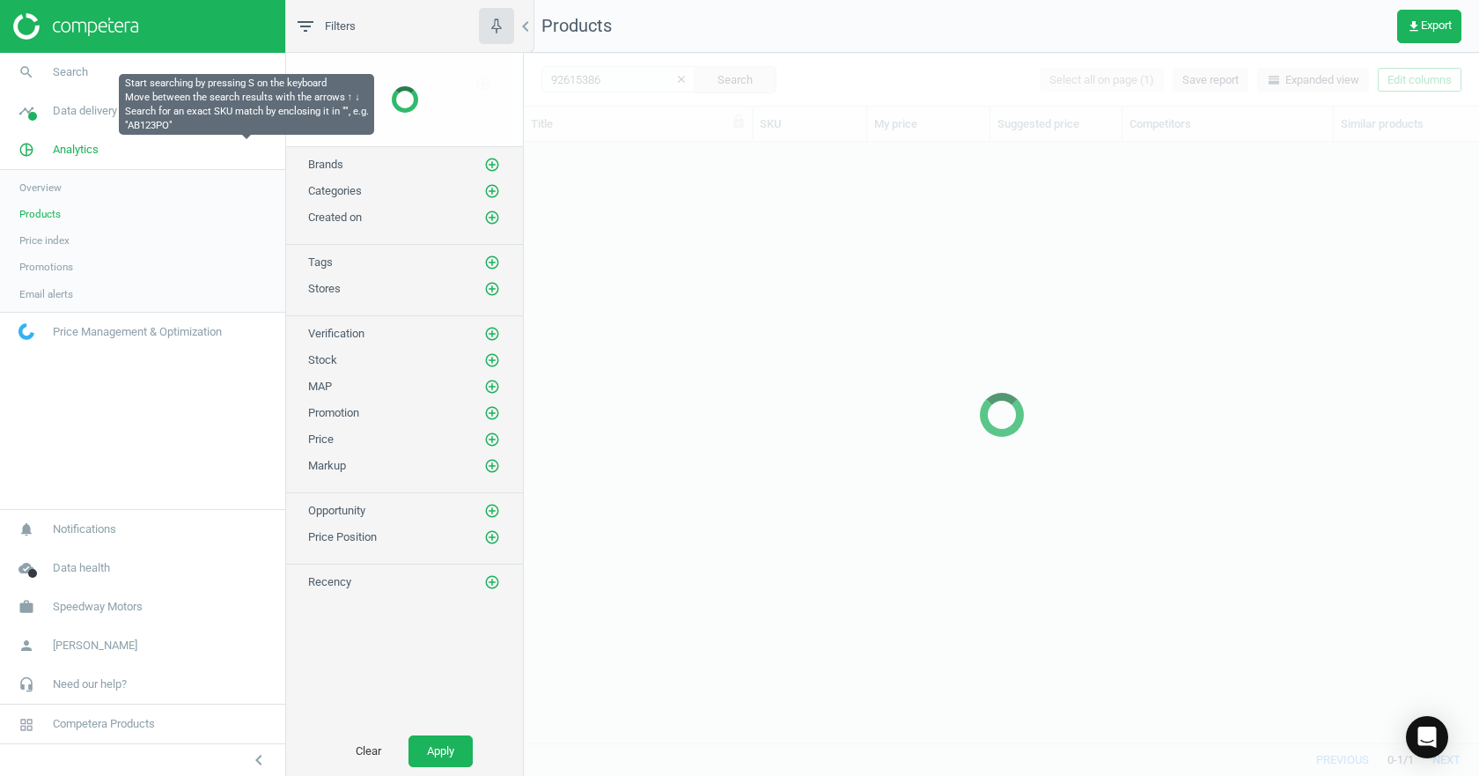
scroll to position [574, 942]
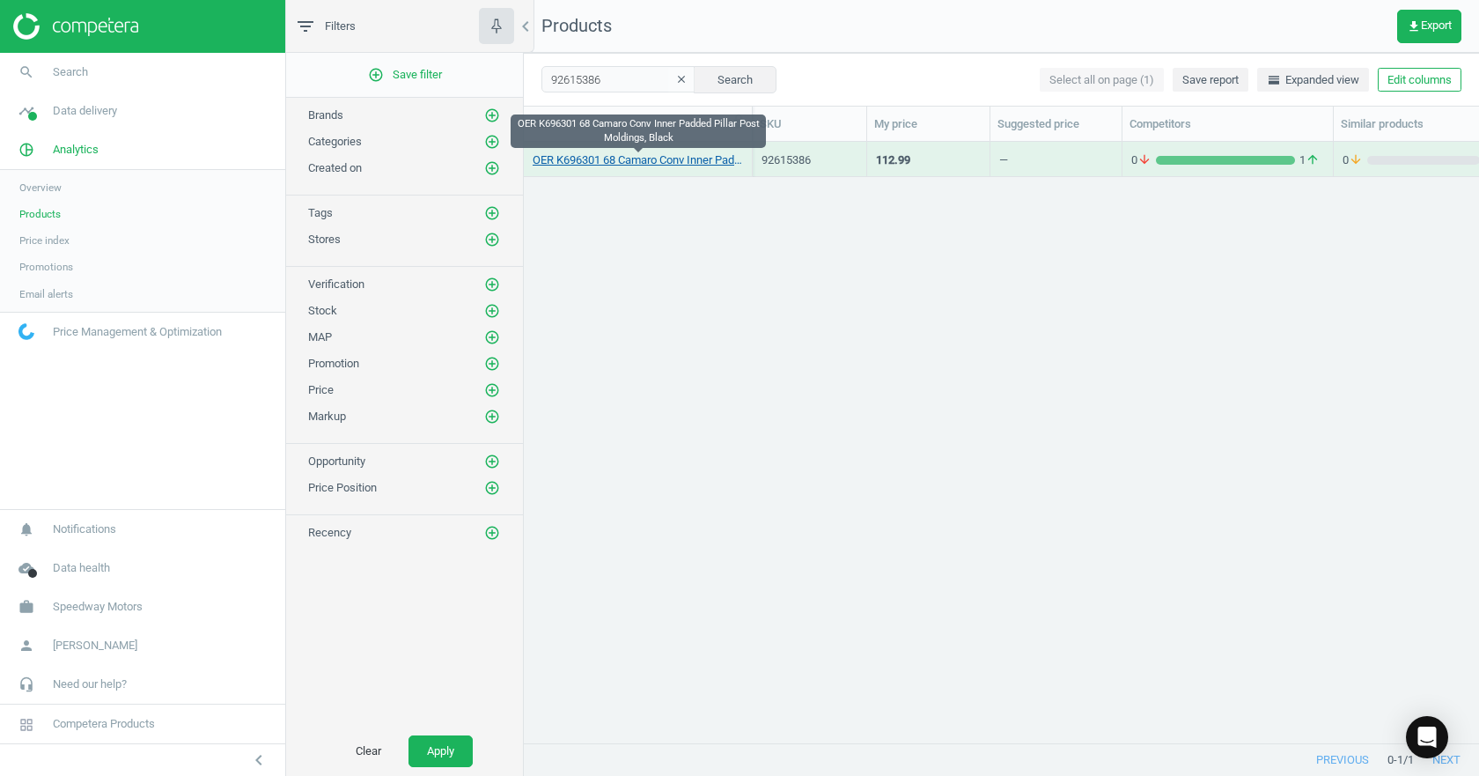
click at [668, 161] on link "OER K696301 68 Camaro Conv Inner Padded Pillar Post Moldings, Black" at bounding box center [638, 160] width 210 height 16
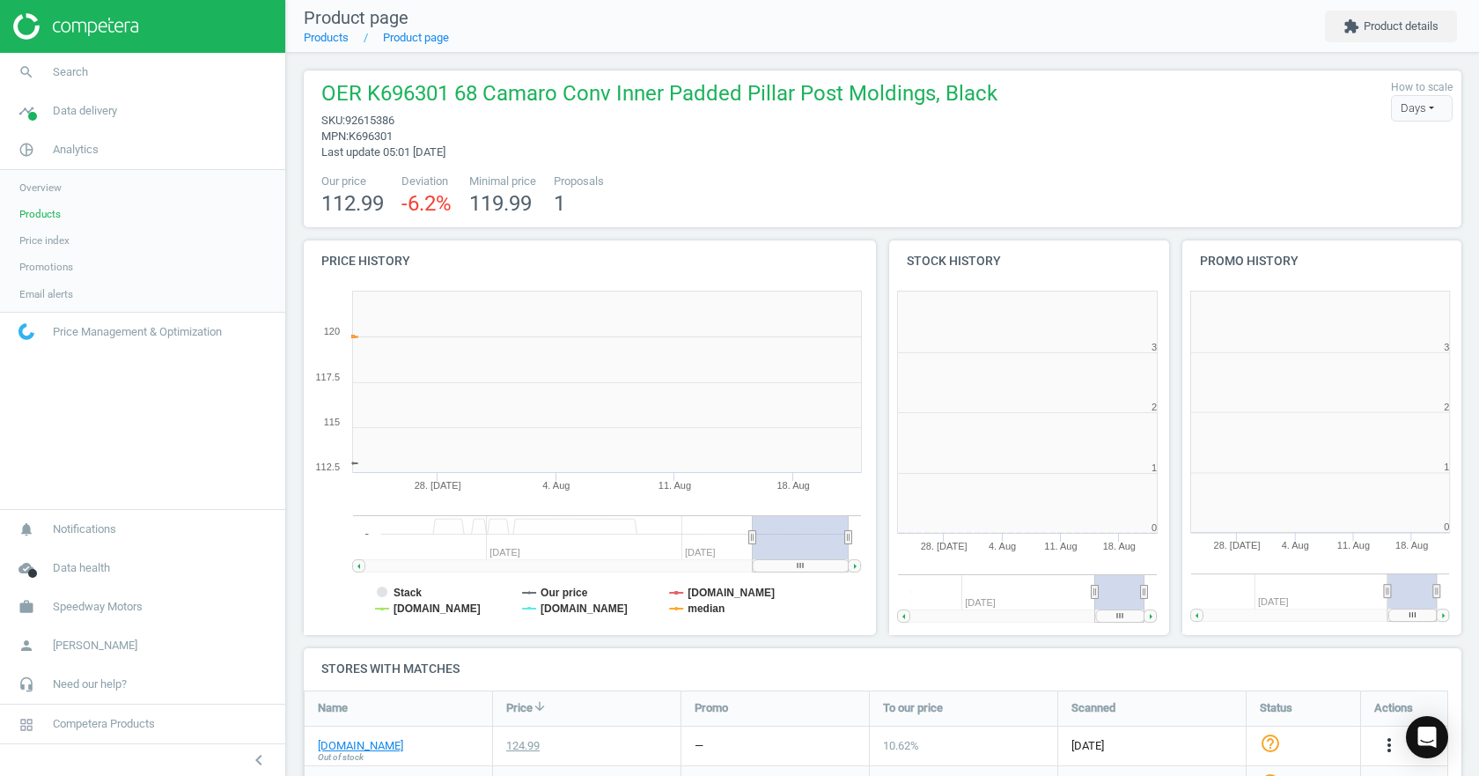
scroll to position [380, 304]
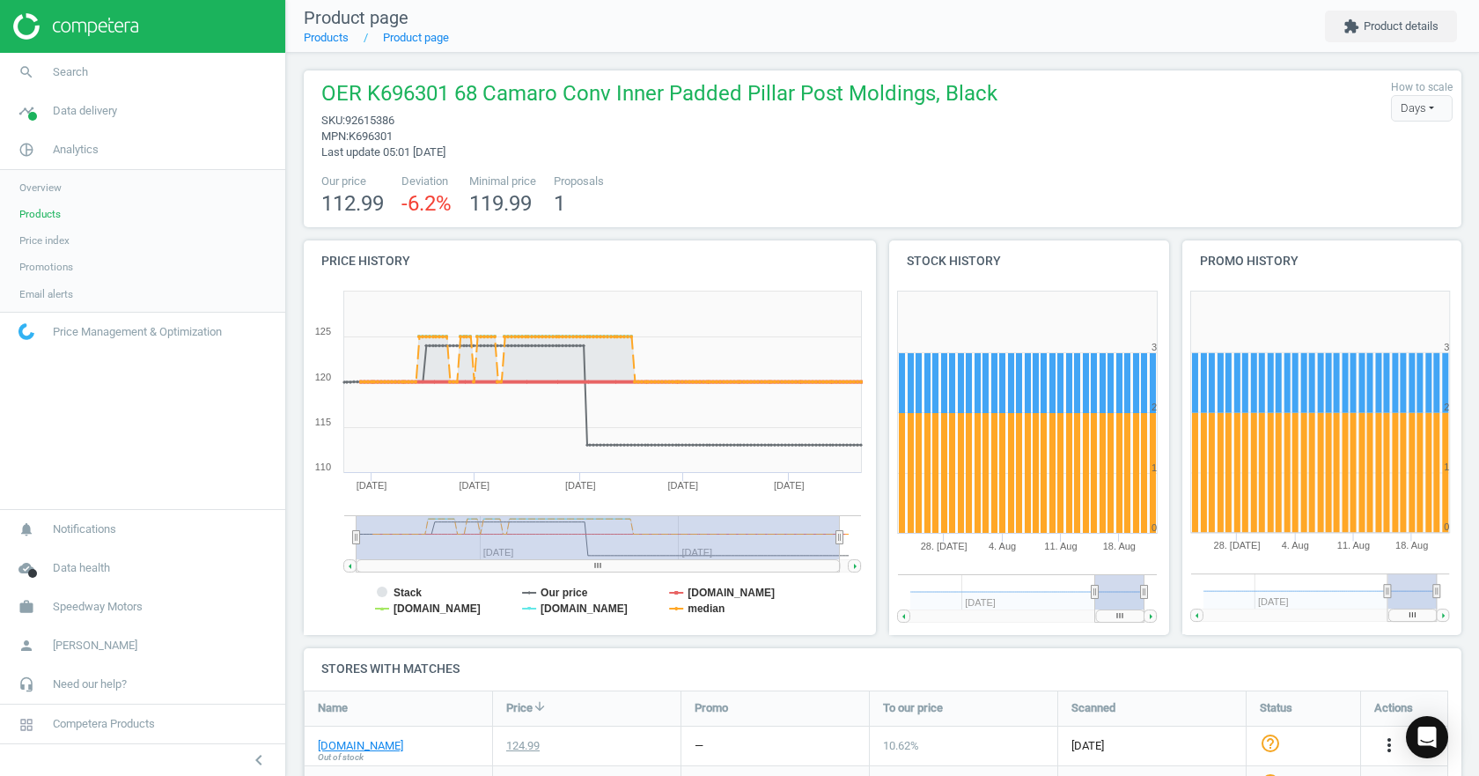
drag, startPoint x: 753, startPoint y: 536, endPoint x: 288, endPoint y: 535, distance: 465.0
click at [288, 535] on div "OER K696301 68 Camaro Conv Inner Padded Pillar Post Moldings, Black sku : 92615…" at bounding box center [882, 568] width 1193 height 1031
click at [90, 68] on link "search Search" at bounding box center [142, 72] width 285 height 39
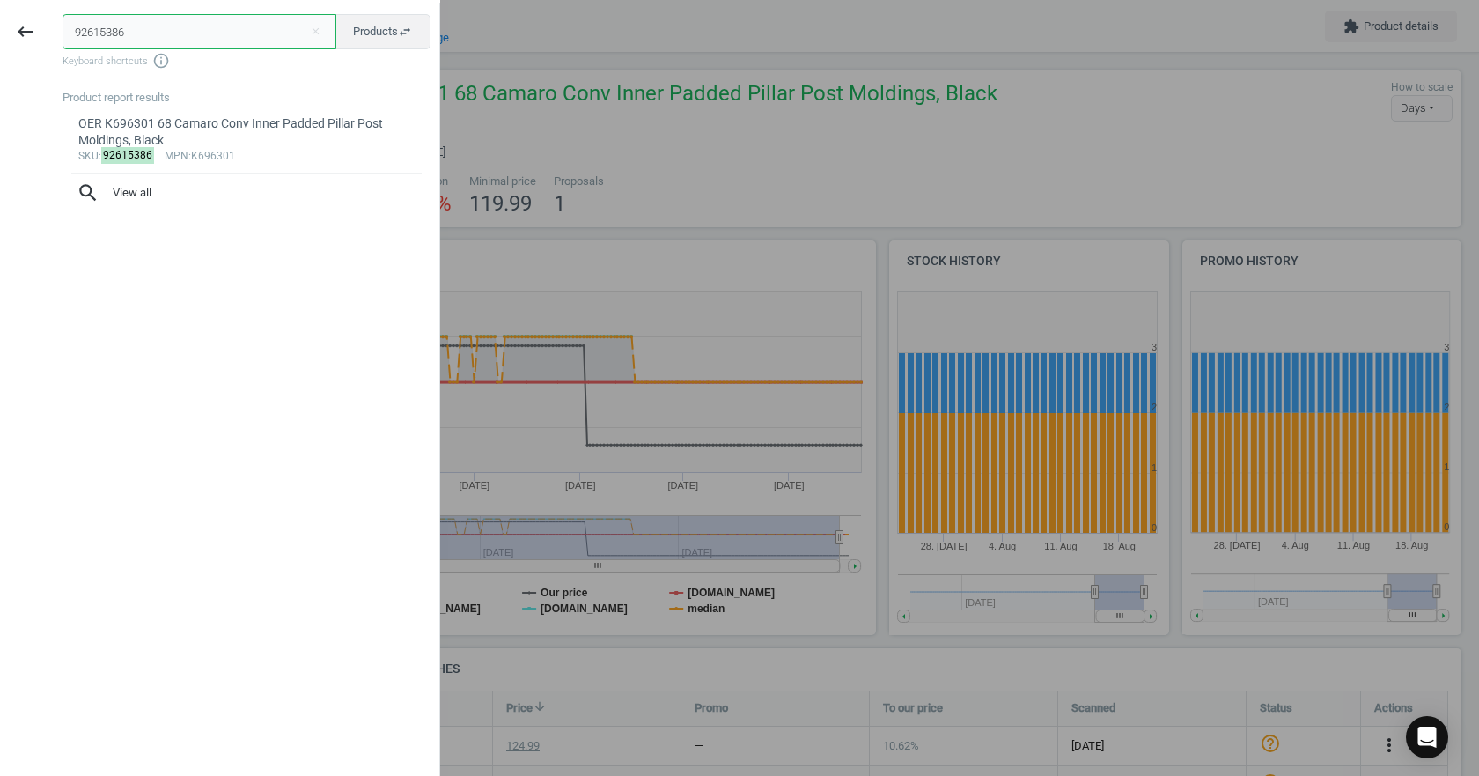
click at [128, 33] on input "92615386" at bounding box center [200, 31] width 274 height 35
type input "oer"
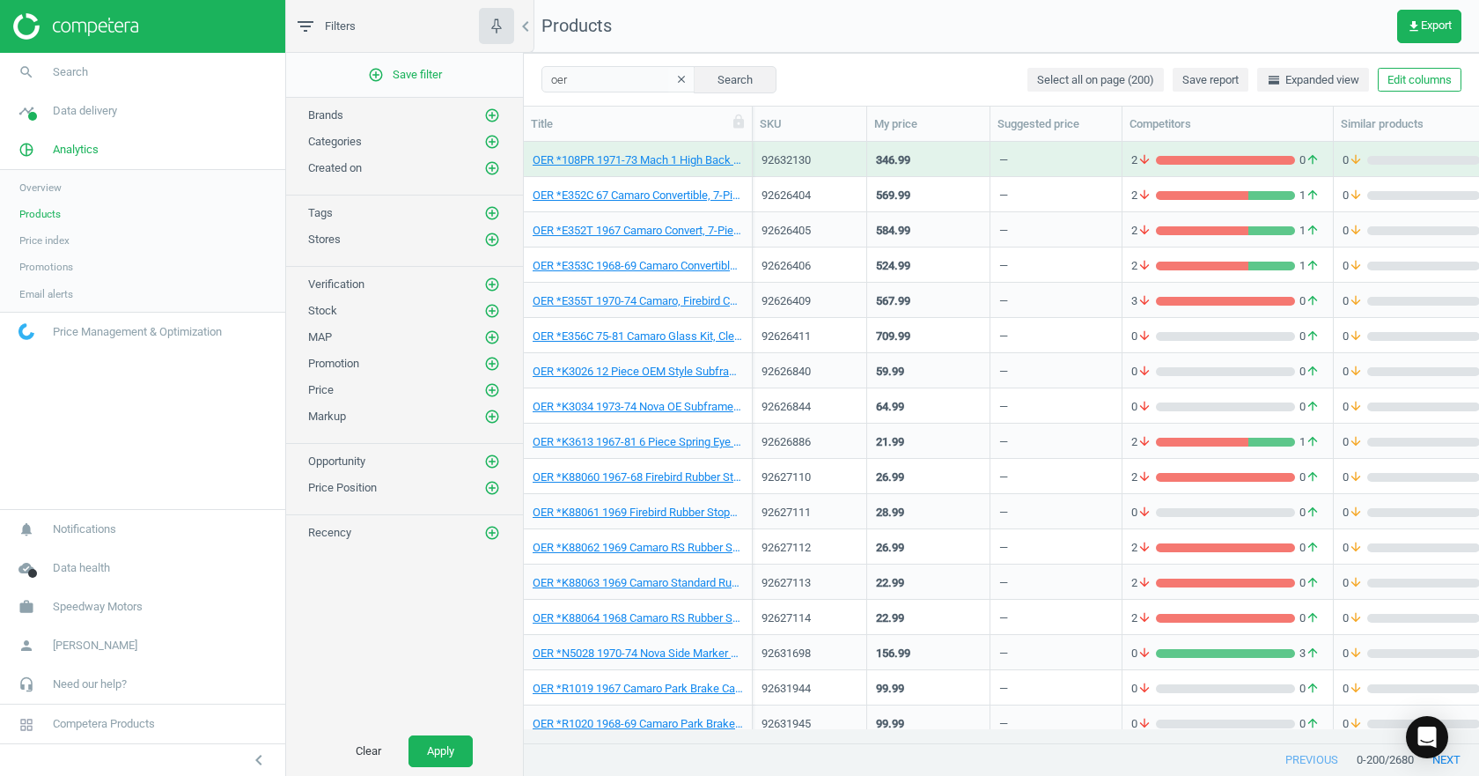
scroll to position [88, 0]
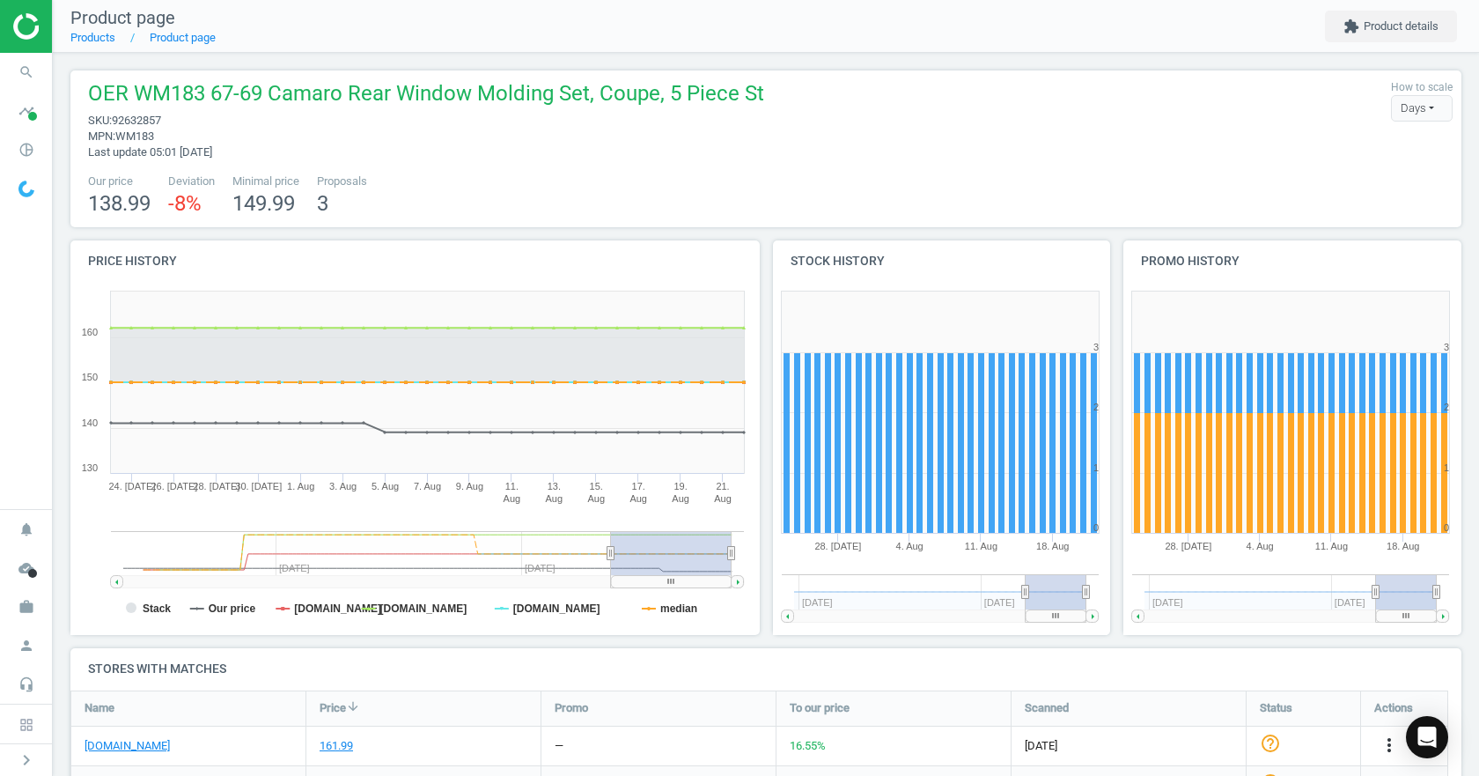
scroll to position [380, 362]
click at [670, 614] on tspan "median" at bounding box center [678, 608] width 37 height 12
click at [550, 611] on tspan "[DOMAIN_NAME]" at bounding box center [556, 608] width 87 height 12
